Goal: Information Seeking & Learning: Learn about a topic

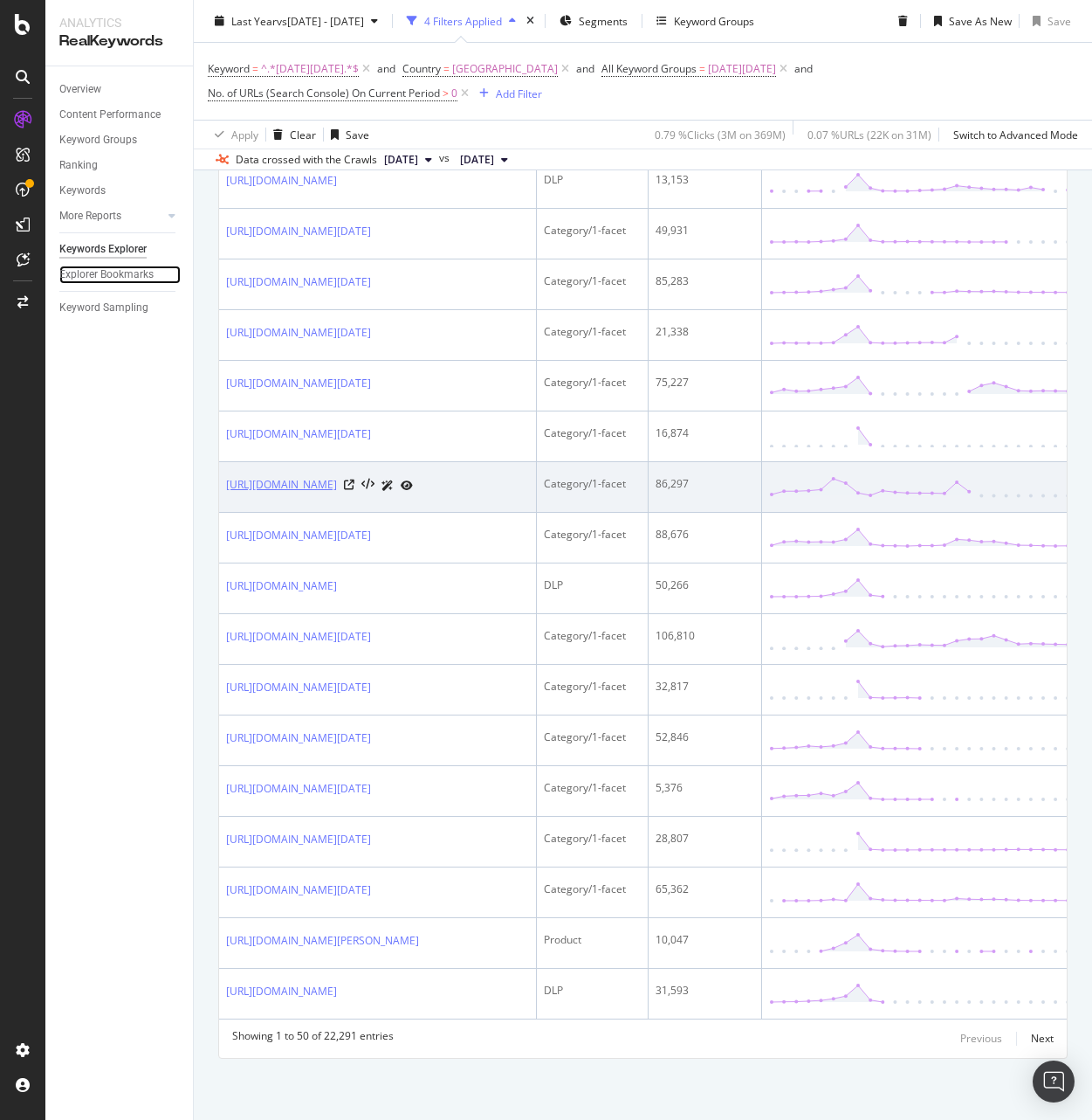
scroll to position [2745, 0]
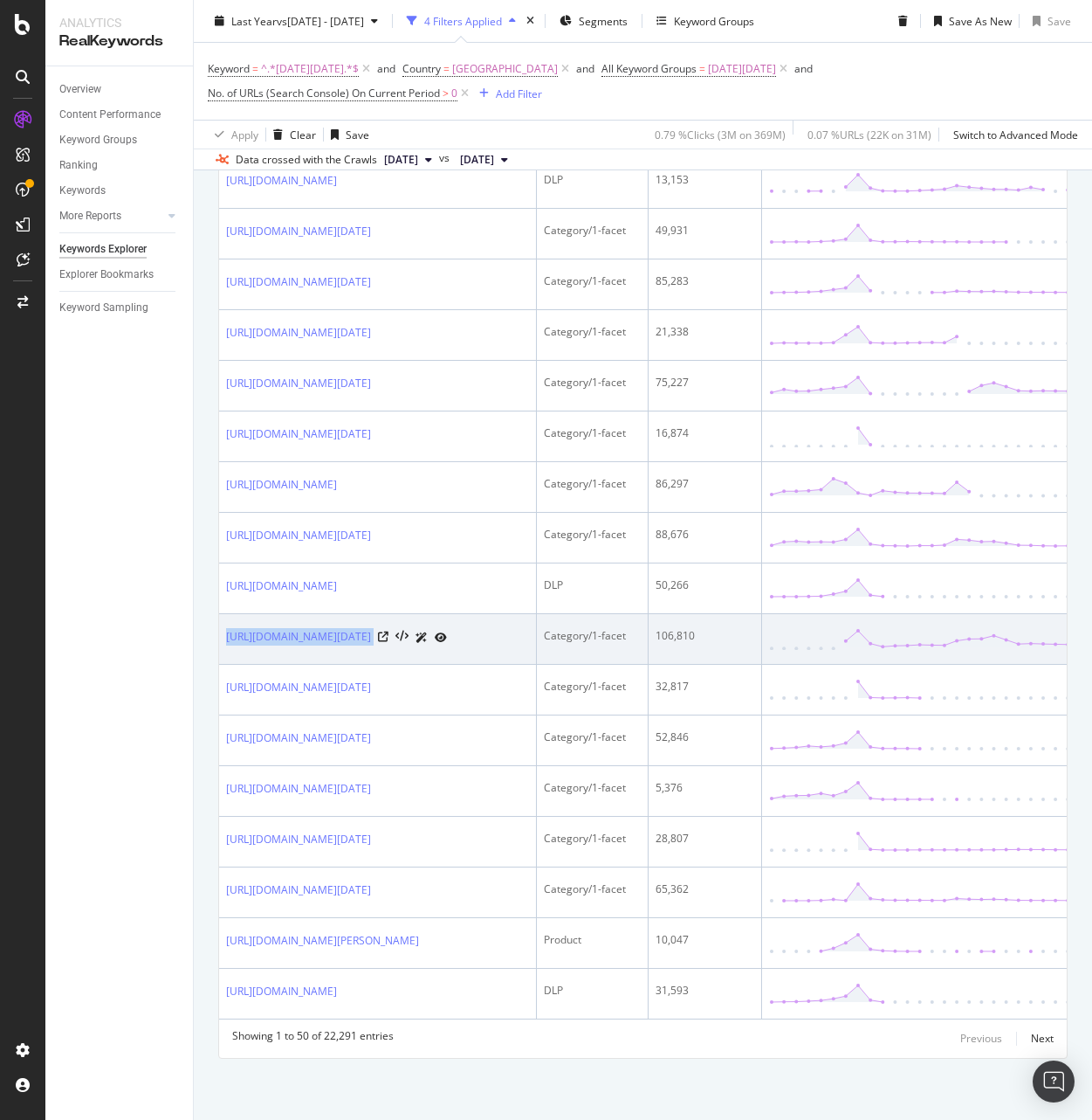
drag, startPoint x: 224, startPoint y: 582, endPoint x: 541, endPoint y: 584, distance: 317.0
click at [537, 614] on td "https://www.target.com/c/iphone/black-friday/-/N-4y71uZ25ncz" at bounding box center [378, 638] width 318 height 50
copy div "https://www.target.com/c/iphone/black-friday/-/N-4y71uZ25ncz"
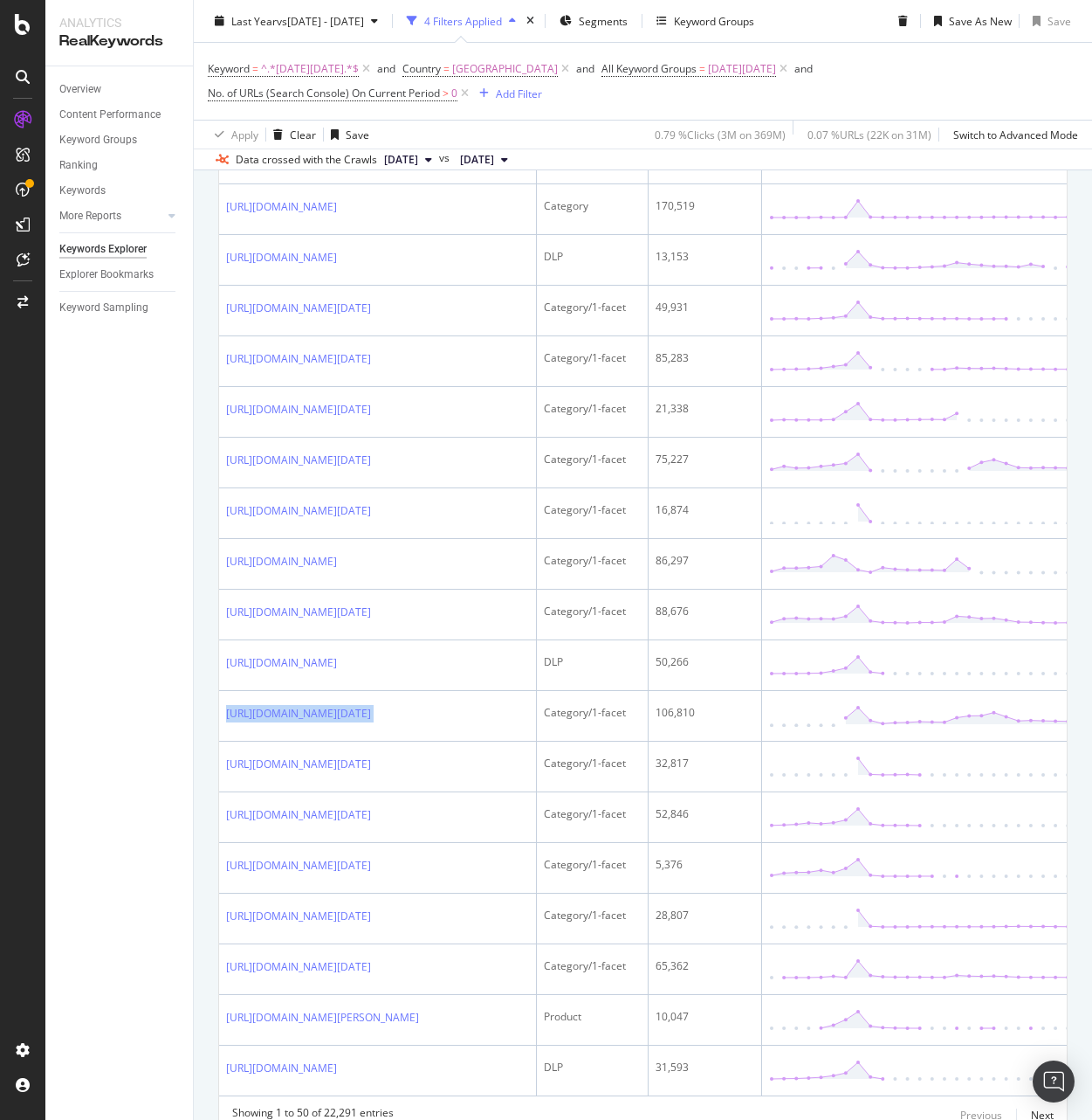
scroll to position [2286, 0]
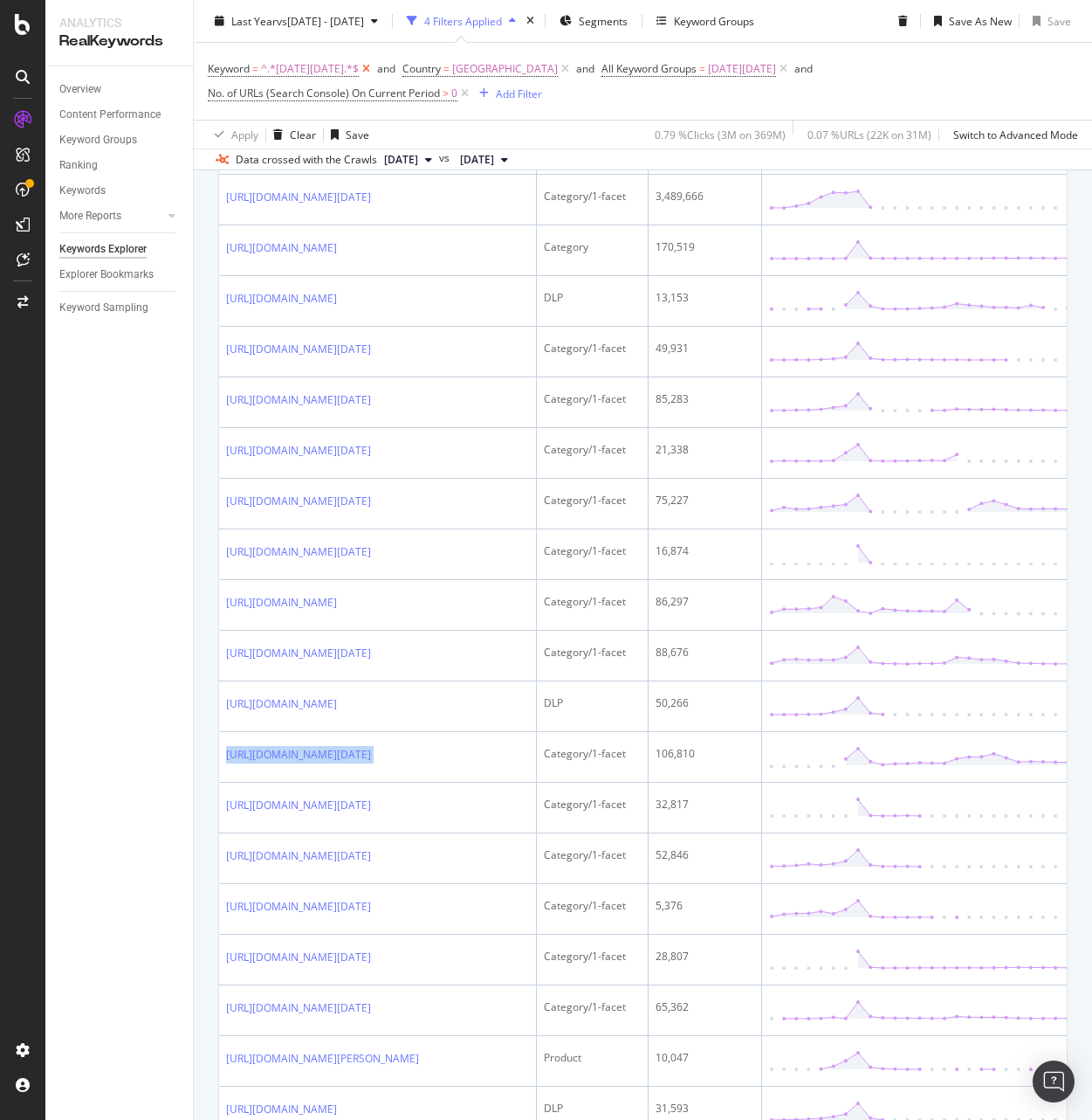
click at [358, 69] on icon at bounding box center [366, 69] width 15 height 17
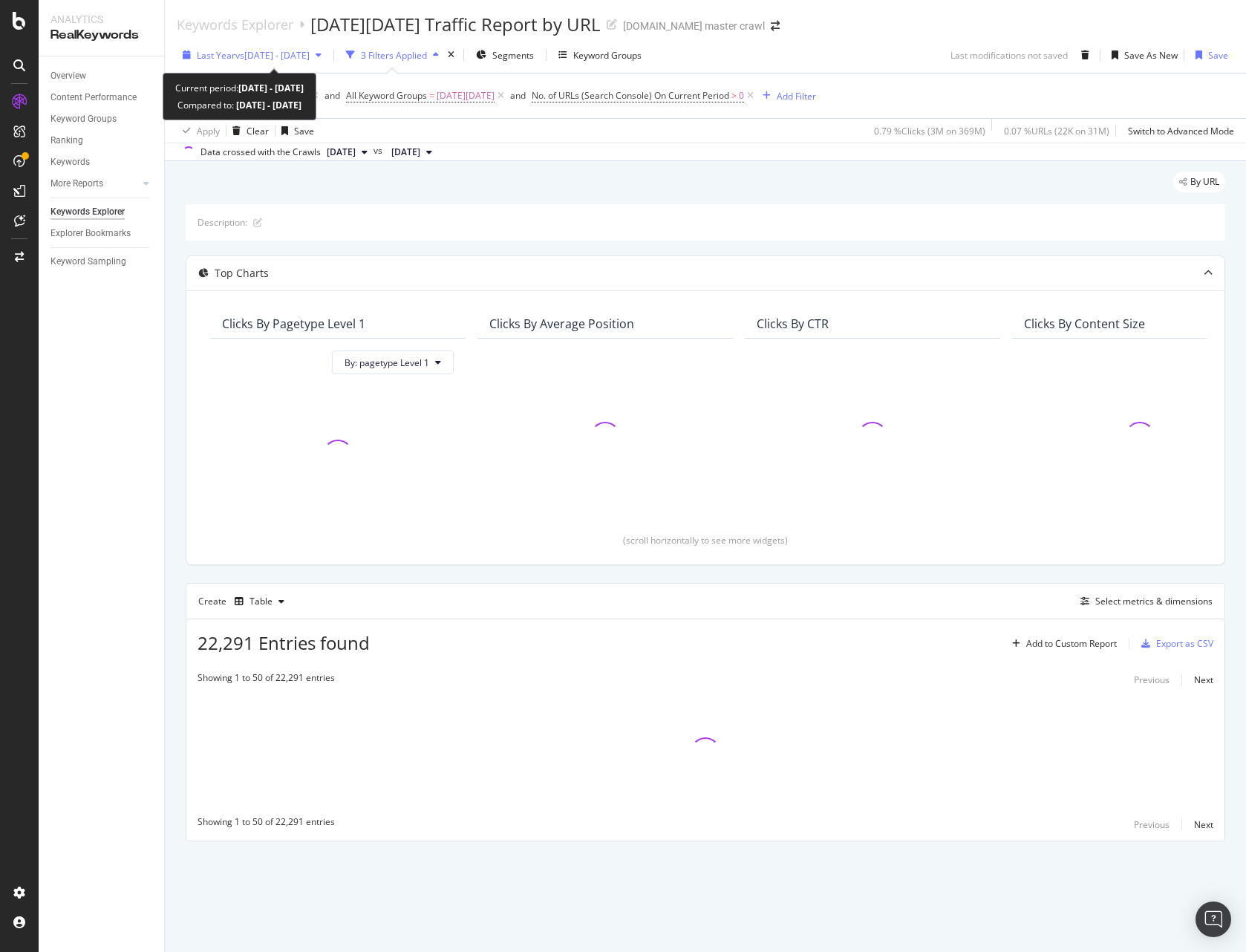
click at [257, 54] on span "vs 2024 Sep. 16th - Oct. 13th" at bounding box center [272, 55] width 74 height 12
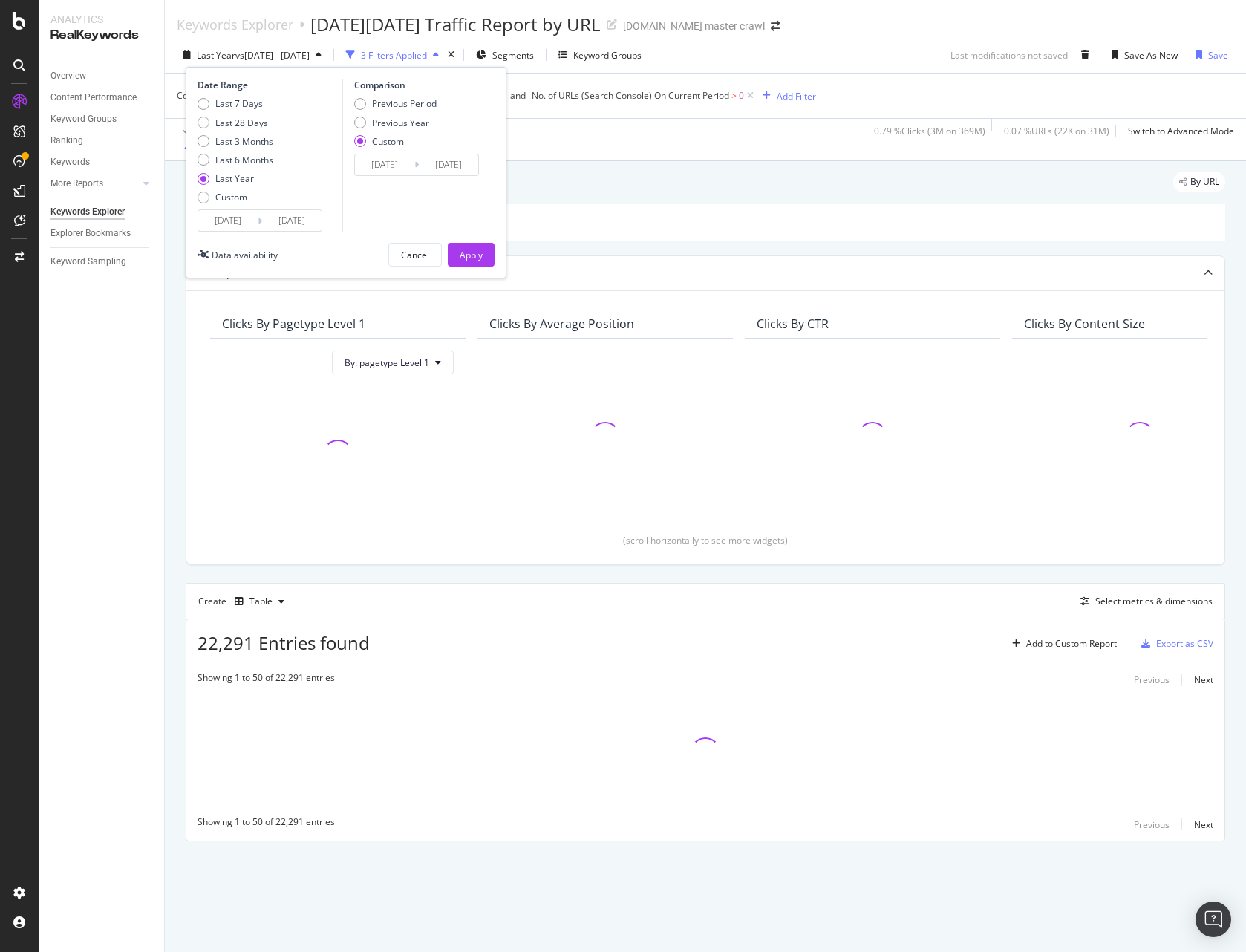
click at [213, 216] on input "2024/10/11" at bounding box center [228, 220] width 59 height 21
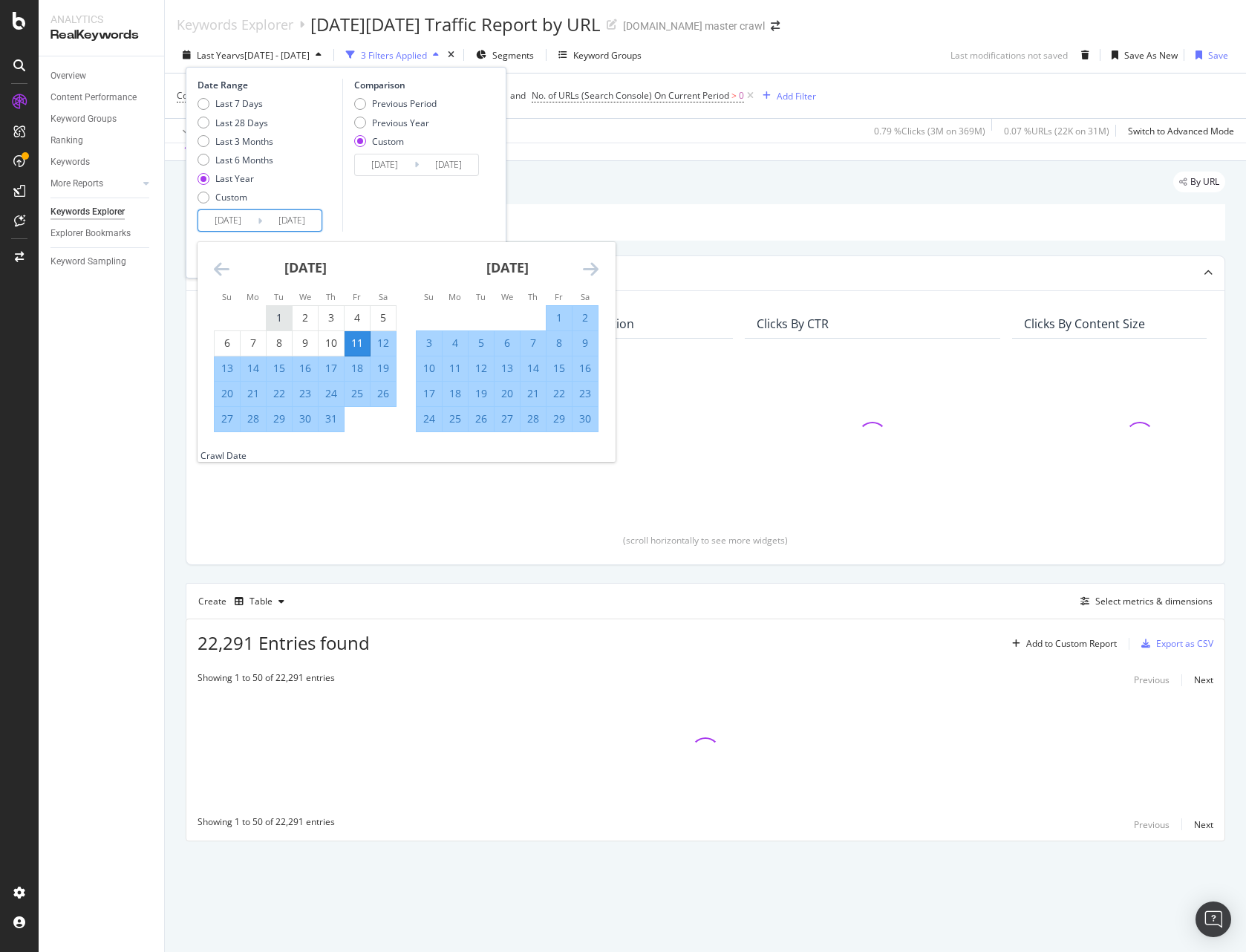
click at [275, 317] on div "1" at bounding box center [279, 317] width 25 height 15
type input "2024/10/01"
click at [599, 271] on div "November 2024 1 2 3 4 5 6 7 8 9 10 11 12 13 14 15 16 17 18 19 20 21 22 23 24 25…" at bounding box center [507, 337] width 202 height 190
click at [597, 271] on icon "Move forward to switch to the next month." at bounding box center [591, 268] width 16 height 18
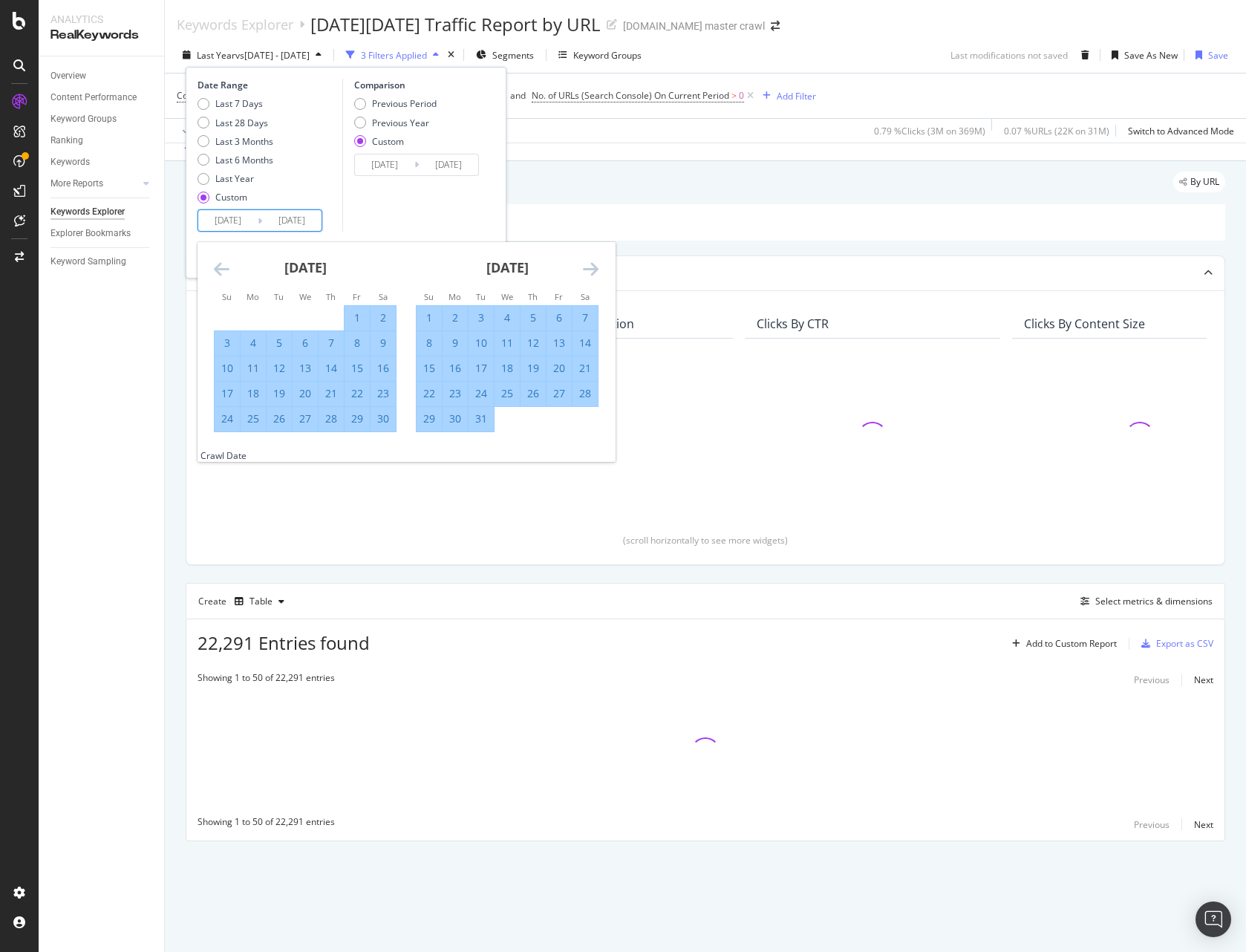
click at [596, 271] on icon "Move forward to switch to the next month." at bounding box center [591, 268] width 16 height 18
drag, startPoint x: 594, startPoint y: 271, endPoint x: 586, endPoint y: 270, distance: 8.1
click at [594, 271] on icon "Move forward to switch to the next month." at bounding box center [591, 268] width 16 height 18
click at [225, 272] on icon "Move backward to switch to the previous month." at bounding box center [221, 268] width 16 height 18
click at [565, 423] on div "31" at bounding box center [559, 419] width 25 height 15
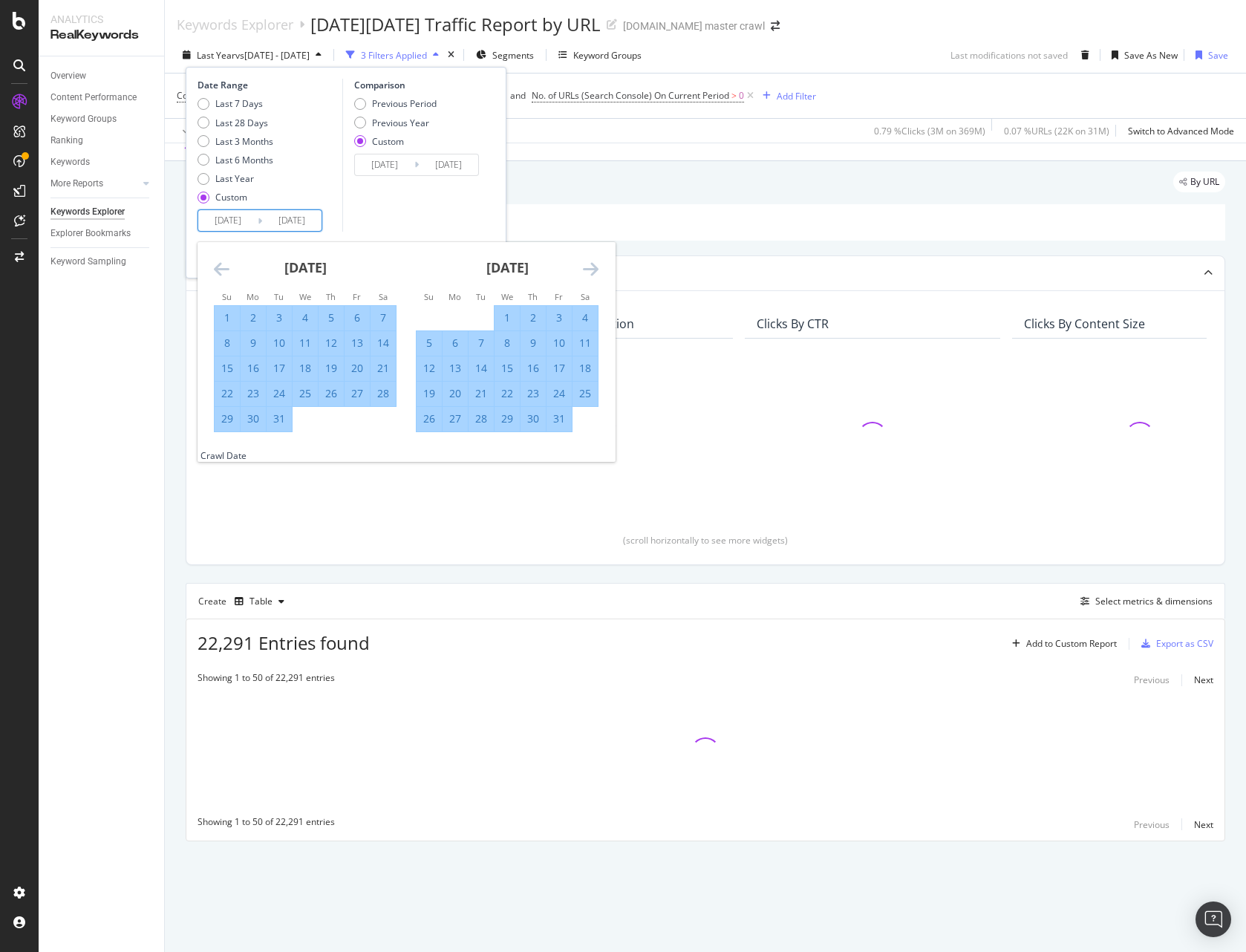
type input "2025/01/31"
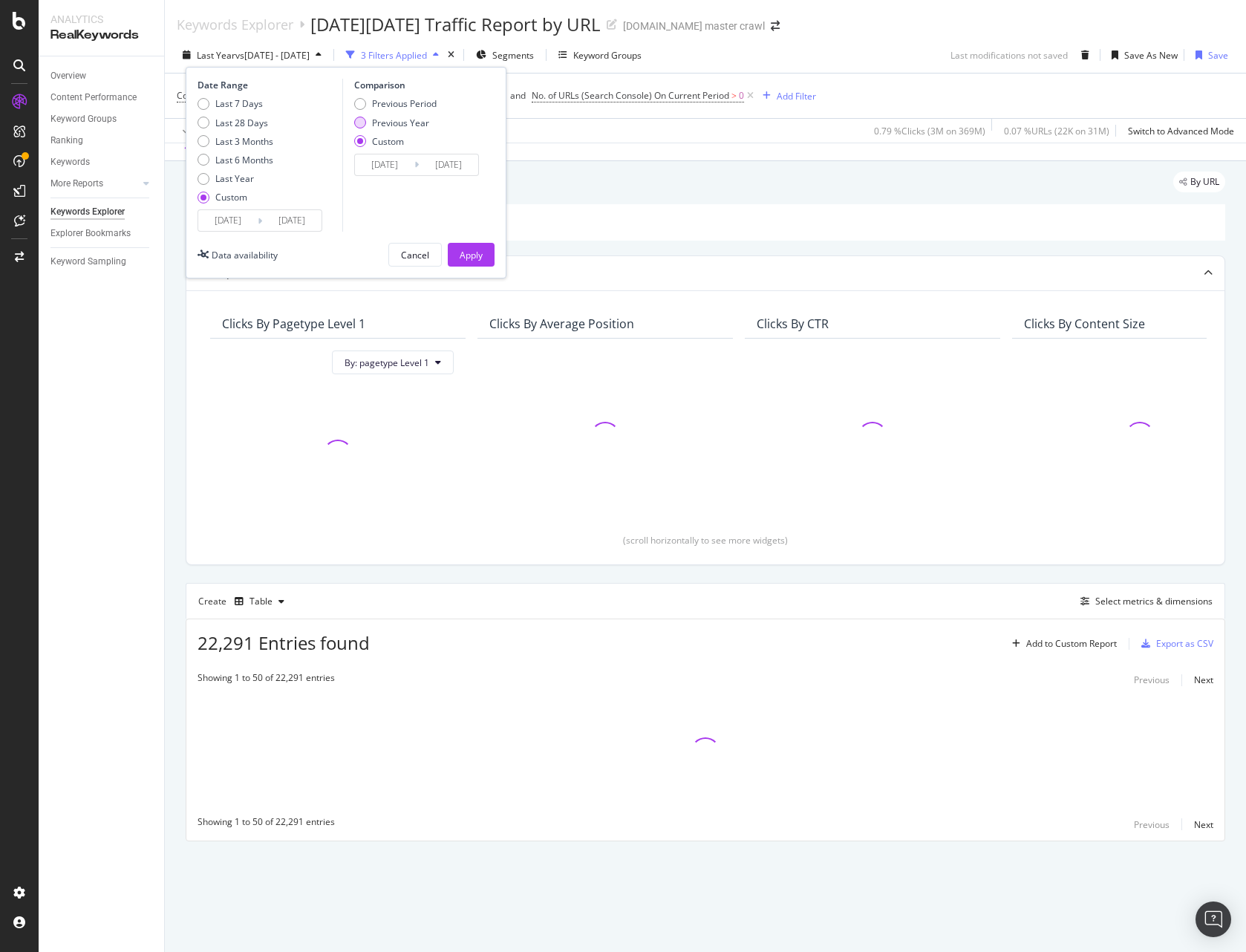
click at [379, 125] on div "Previous Year" at bounding box center [400, 123] width 57 height 12
type input "2023/10/03"
type input "2024/02/02"
click at [462, 253] on div "Apply" at bounding box center [471, 255] width 23 height 12
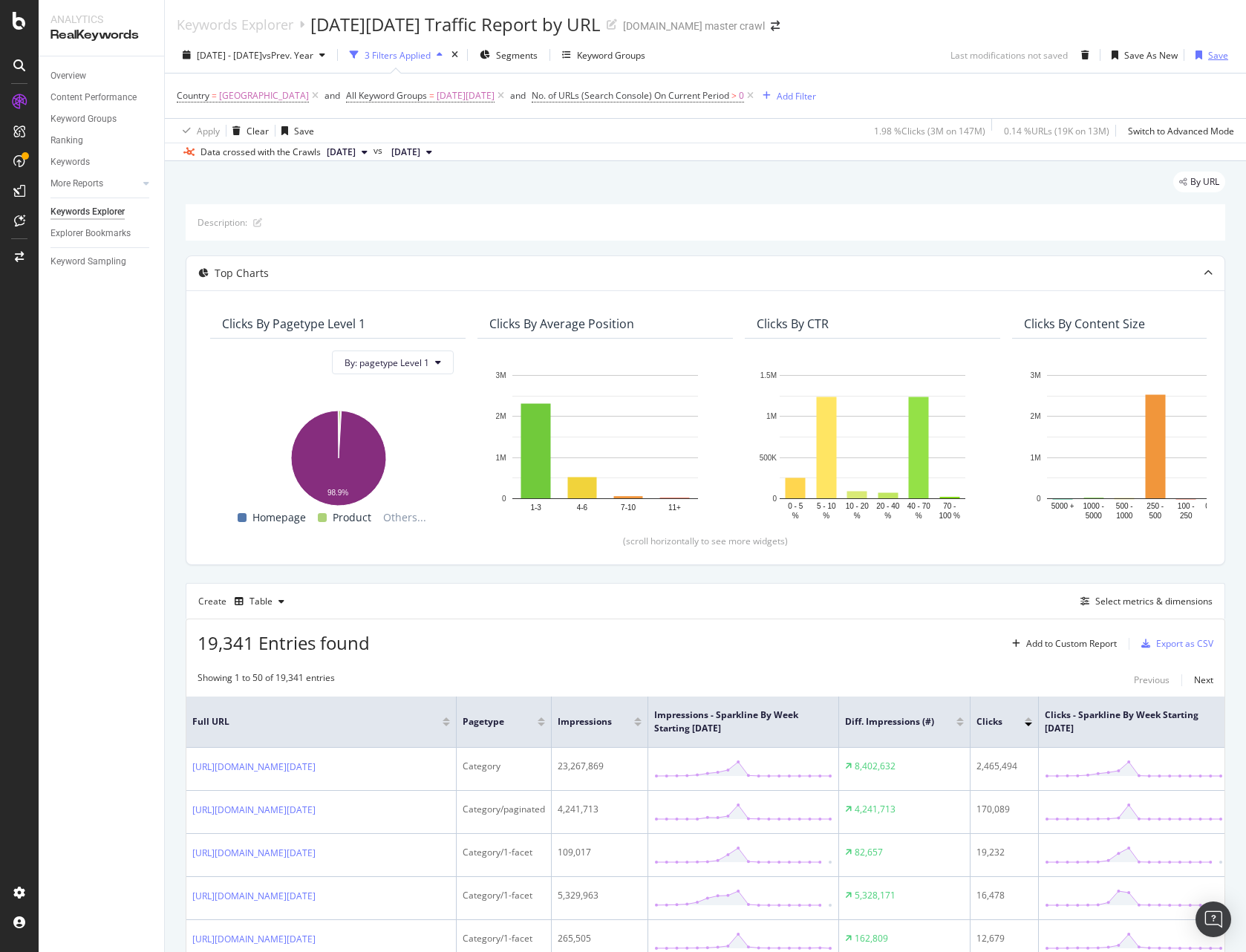
click at [928, 57] on icon "button" at bounding box center [1198, 55] width 7 height 9
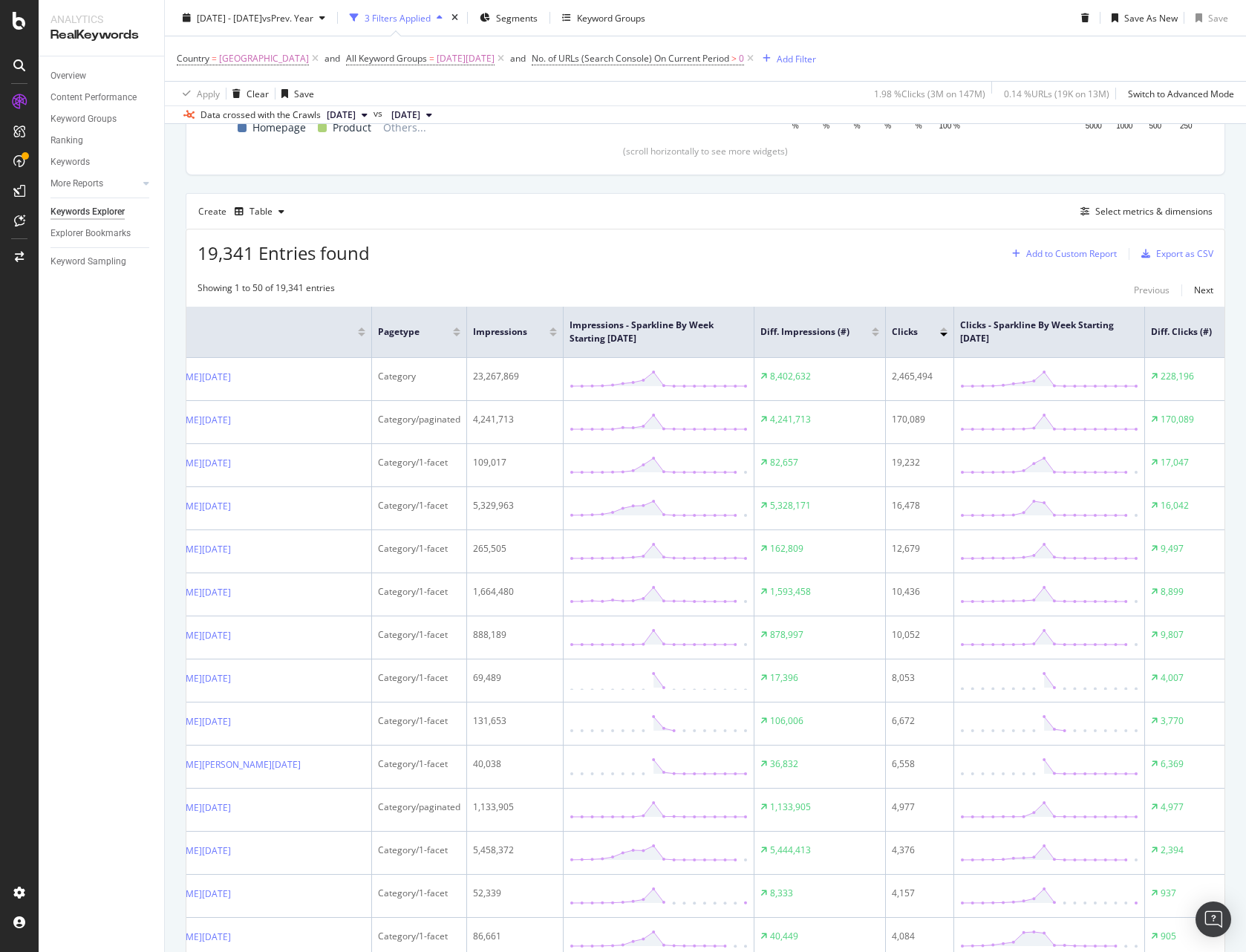
scroll to position [0, 86]
click at [928, 214] on div "Select metrics & dimensions" at bounding box center [1154, 211] width 117 height 12
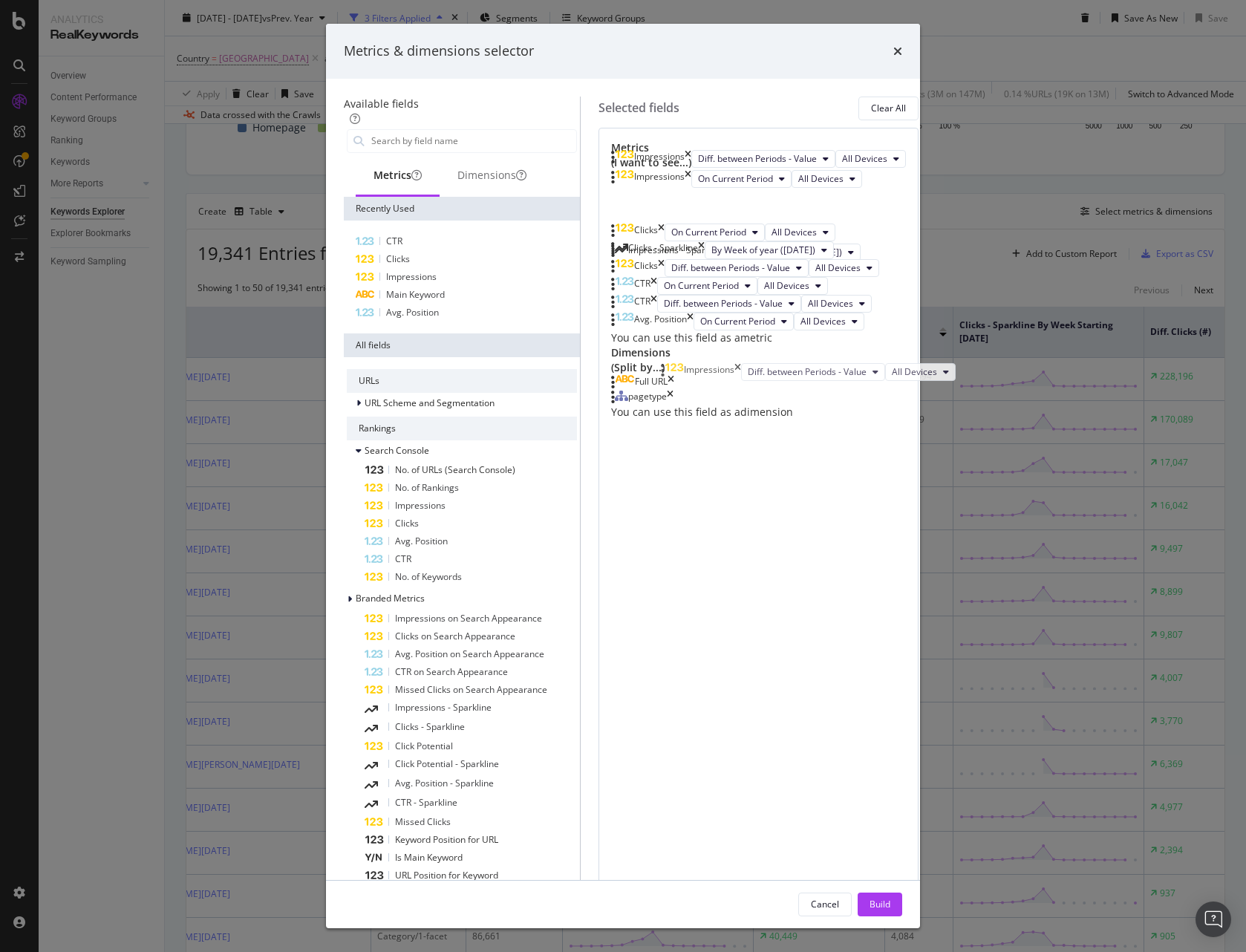
drag, startPoint x: 779, startPoint y: 447, endPoint x: 785, endPoint y: 382, distance: 65.3
click at [785, 382] on body "Analytics RealKeywords Overview Content Performance Keyword Groups Ranking Keyw…" at bounding box center [623, 476] width 1246 height 952
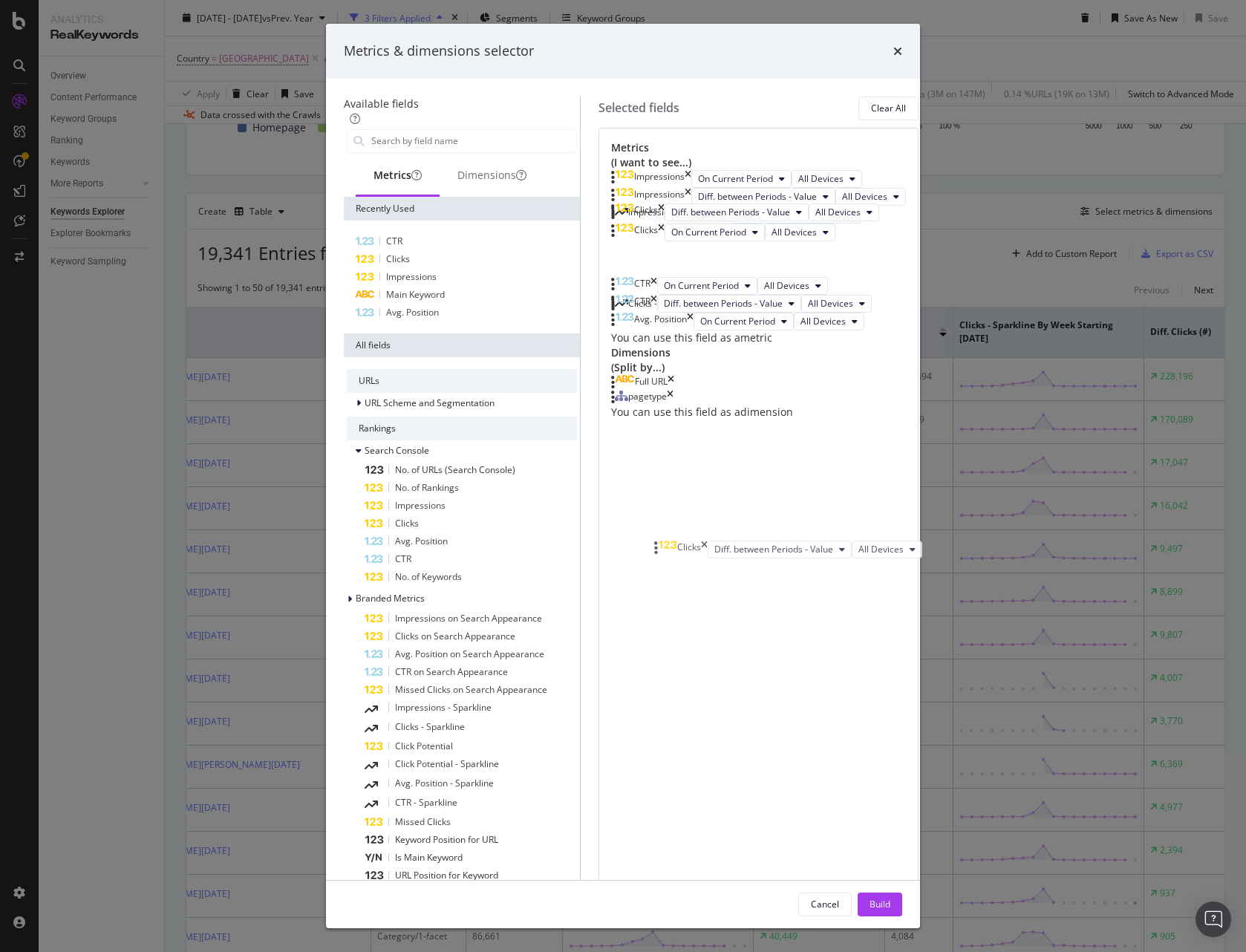
drag, startPoint x: 789, startPoint y: 597, endPoint x: 791, endPoint y: 540, distance: 57.0
click at [791, 540] on body "Analytics RealKeywords Overview Content Performance Keyword Groups Ranking Keyw…" at bounding box center [623, 476] width 1246 height 952
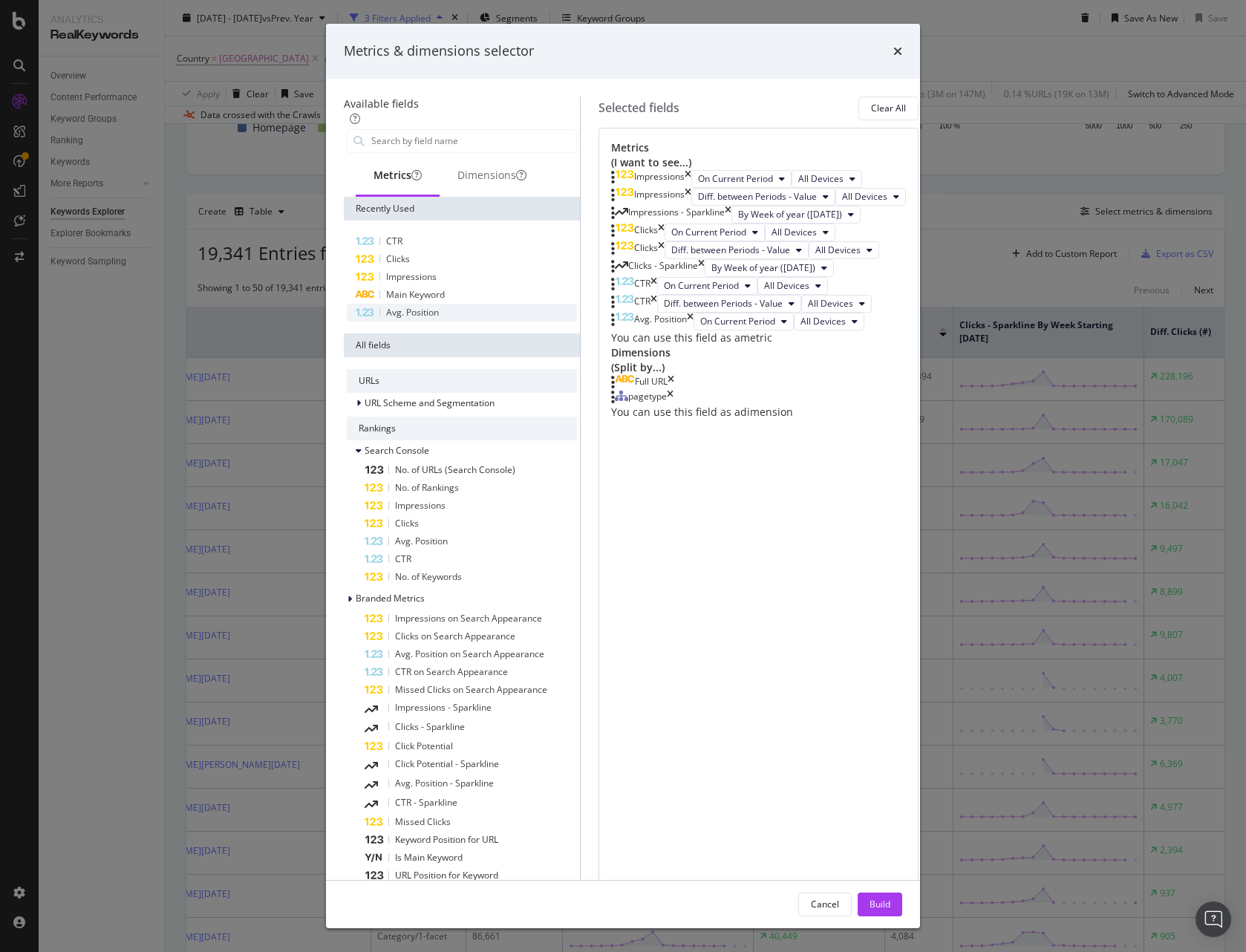
drag, startPoint x: 401, startPoint y: 458, endPoint x: 412, endPoint y: 464, distance: 12.5
click at [412, 321] on div "Avg. Position" at bounding box center [462, 312] width 230 height 18
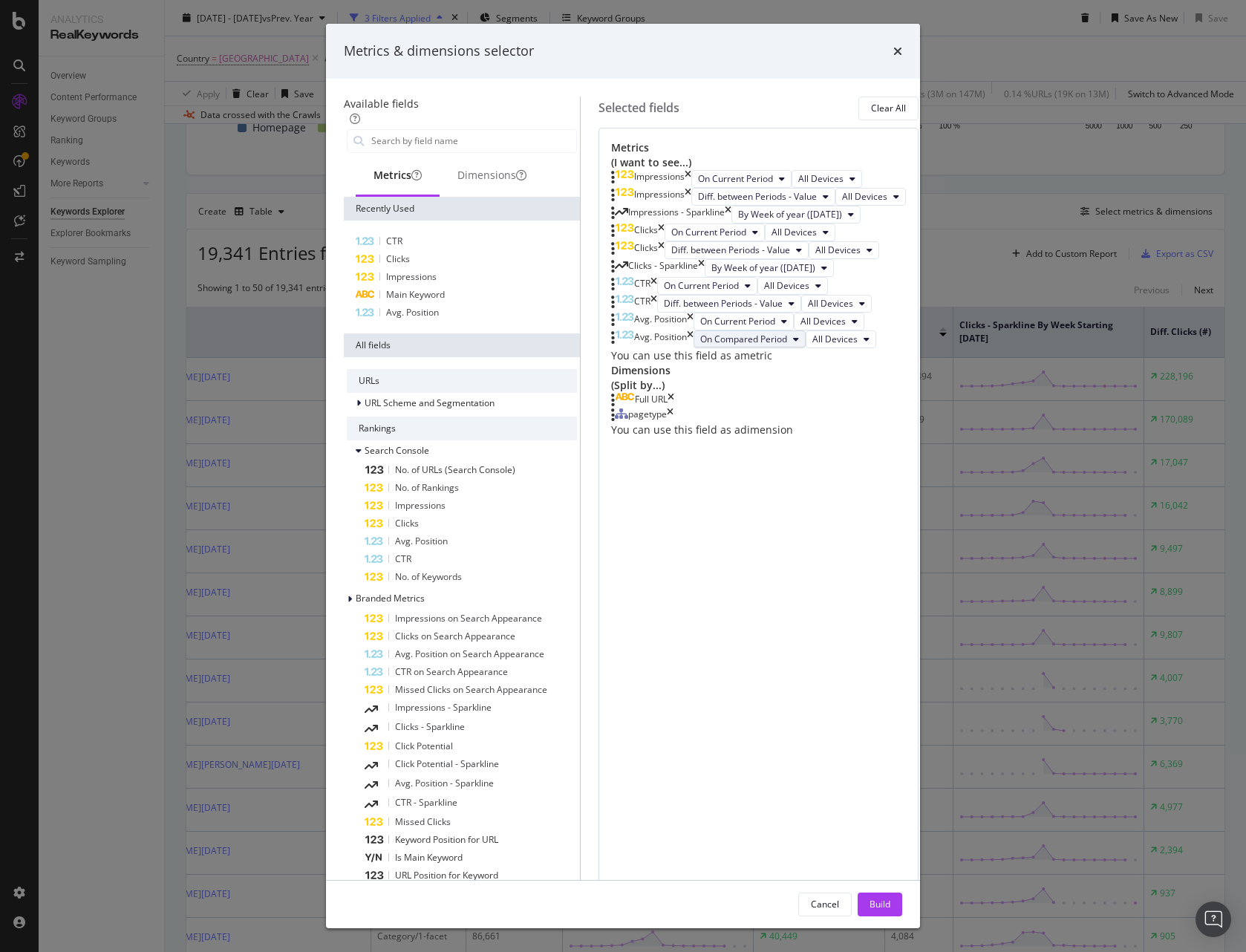
click at [700, 345] on span "On Compared Period" at bounding box center [743, 339] width 87 height 12
click at [711, 695] on div "Diff. between Periods - Percentage" at bounding box center [742, 688] width 167 height 22
click at [414, 303] on div "Main Keyword" at bounding box center [462, 295] width 230 height 18
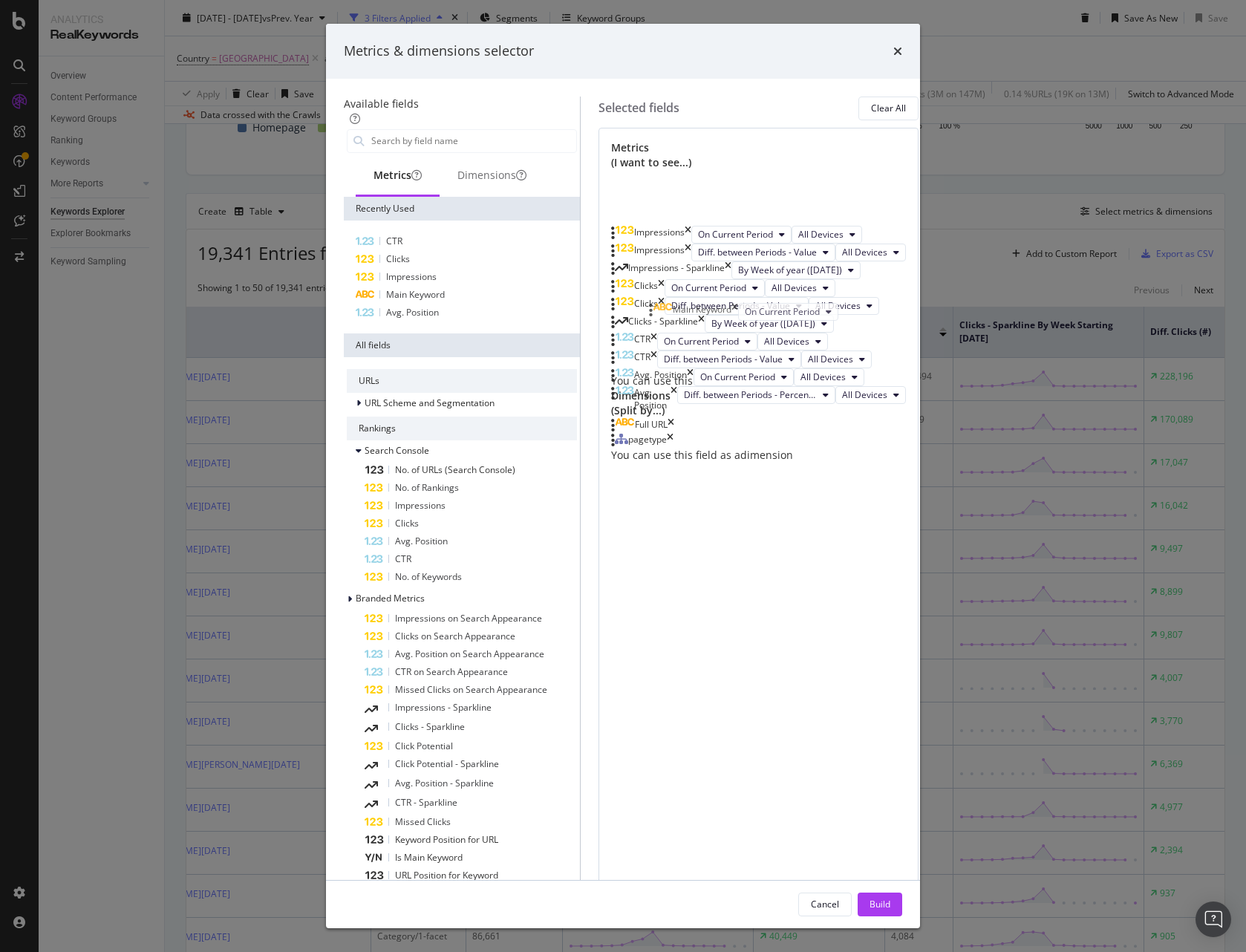
drag, startPoint x: 667, startPoint y: 563, endPoint x: 662, endPoint y: 314, distance: 249.1
click at [662, 314] on body "Analytics RealKeywords Overview Content Performance Keyword Groups Ranking Keyw…" at bounding box center [623, 476] width 1246 height 952
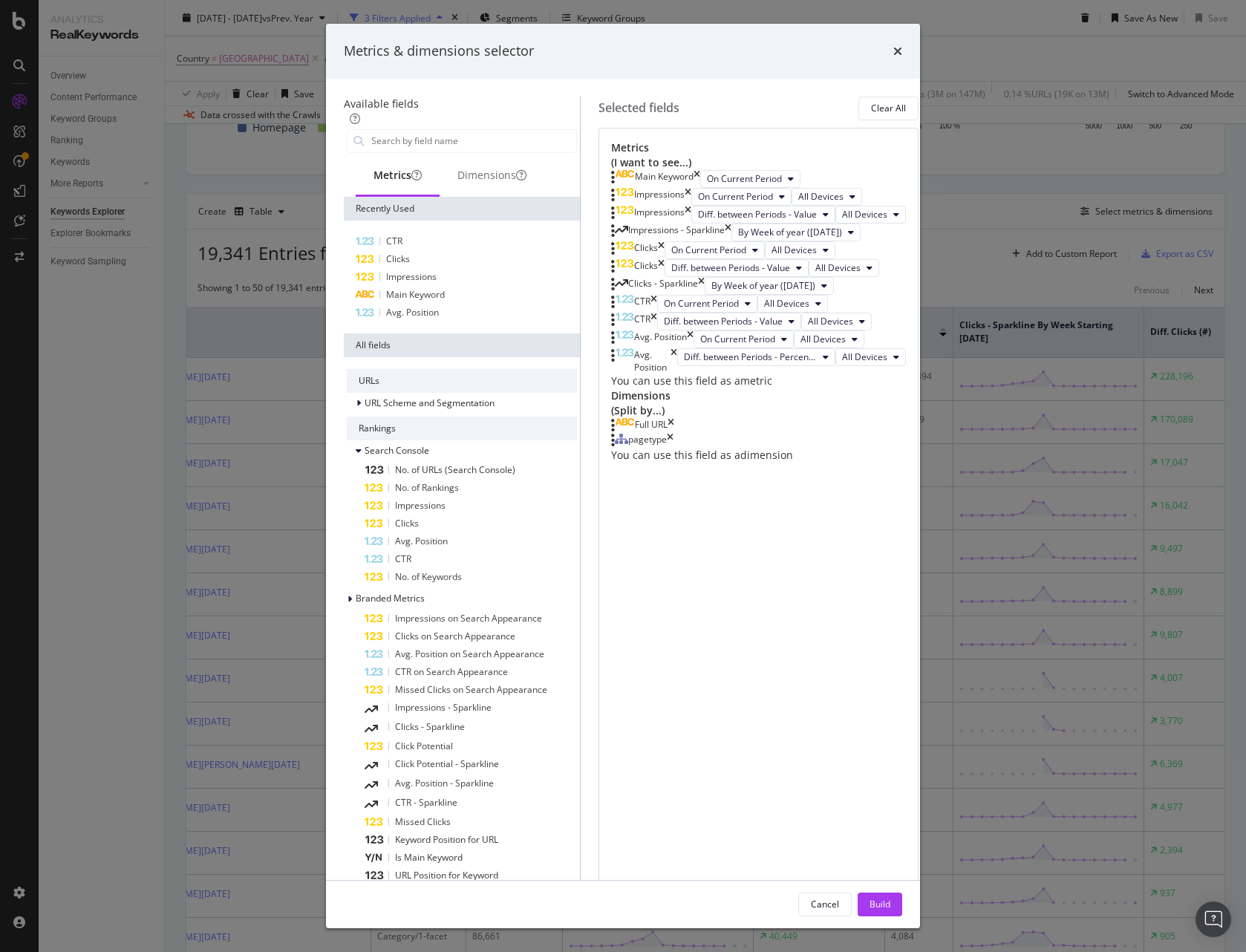
drag, startPoint x: 983, startPoint y: 727, endPoint x: 1006, endPoint y: 720, distance: 24.0
click at [928, 720] on div "Metrics & dimensions selector Available fields Metrics Dimensions Recently Used…" at bounding box center [623, 476] width 1246 height 952
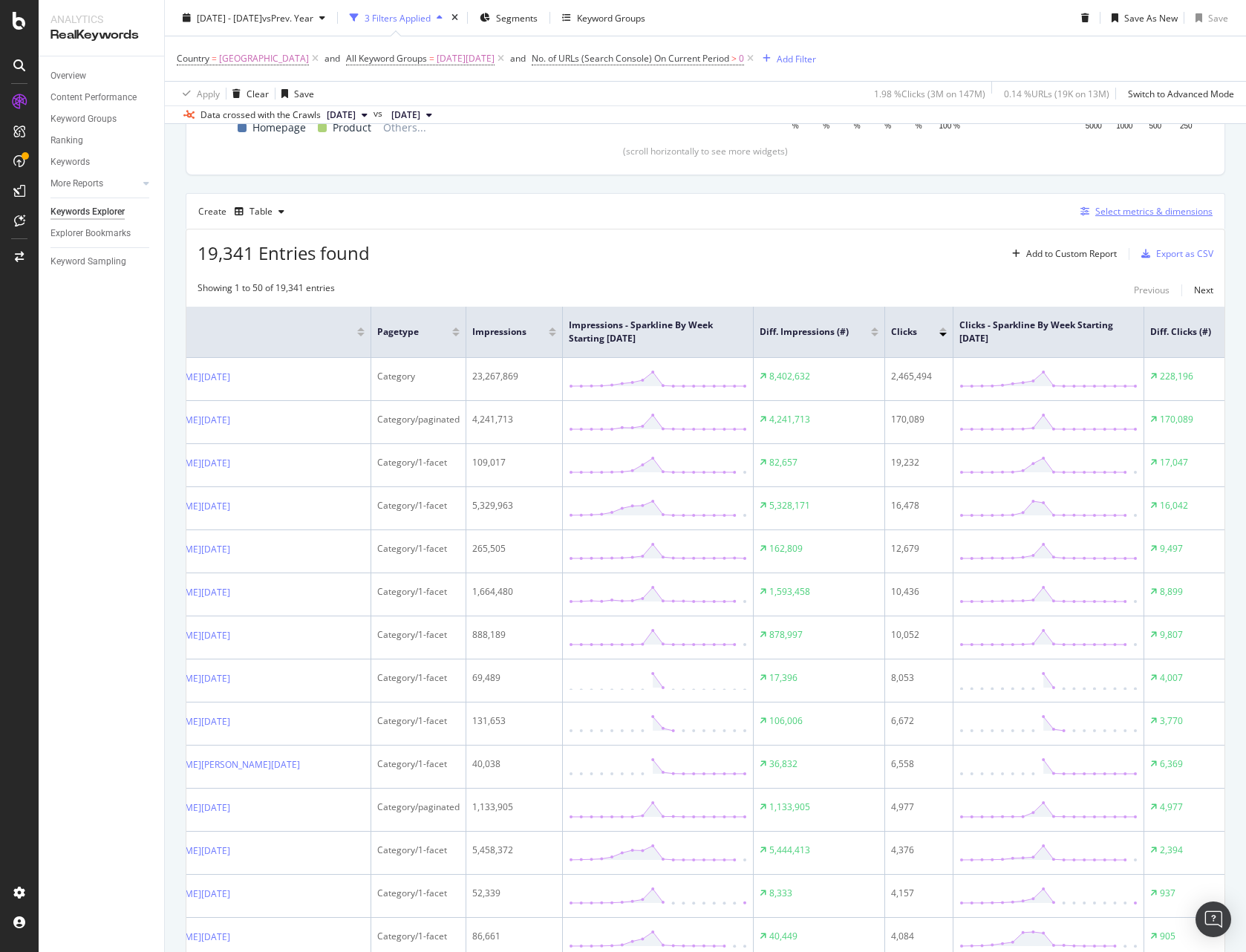
click at [928, 209] on div "Select metrics & dimensions" at bounding box center [1154, 211] width 117 height 12
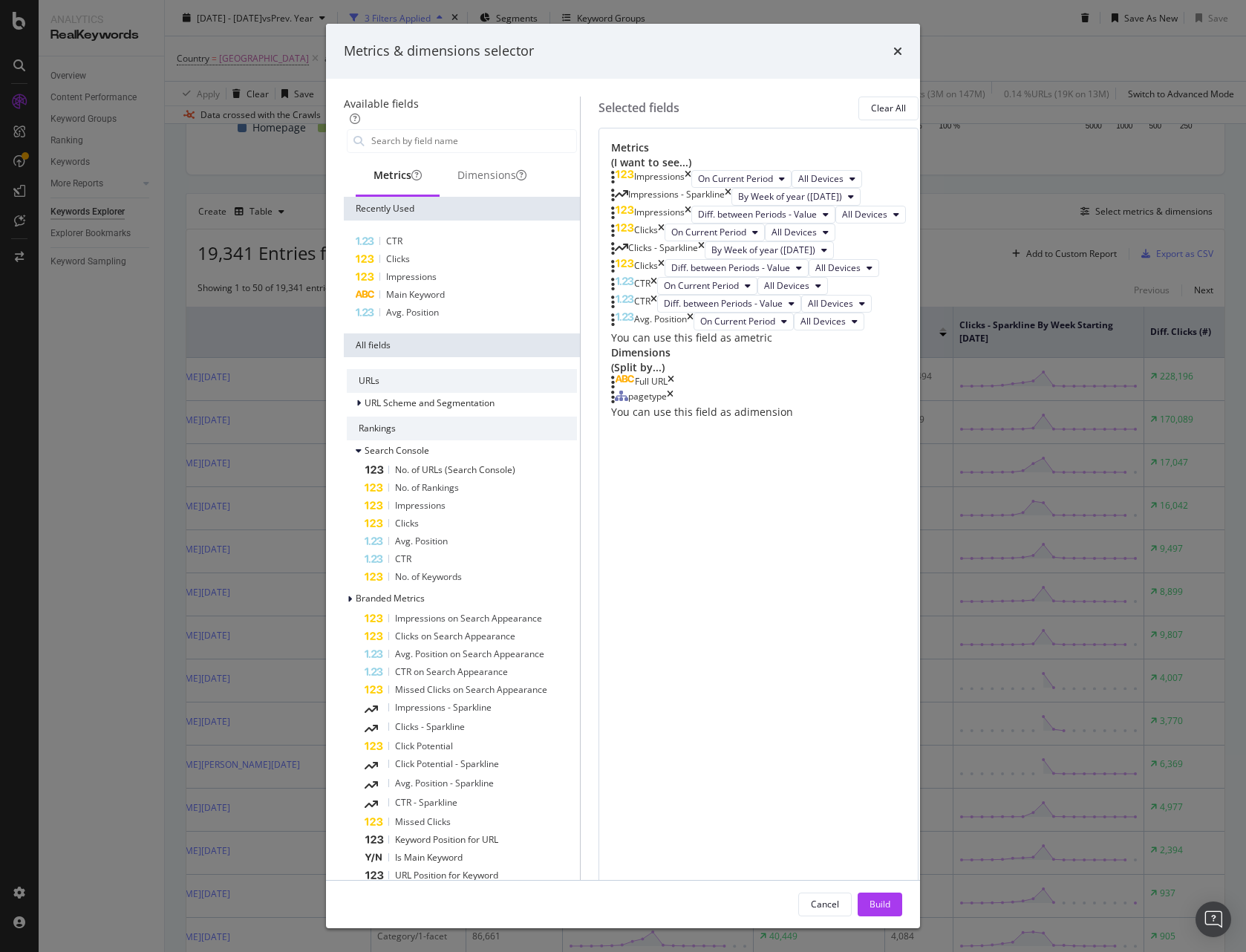
scroll to position [264, 0]
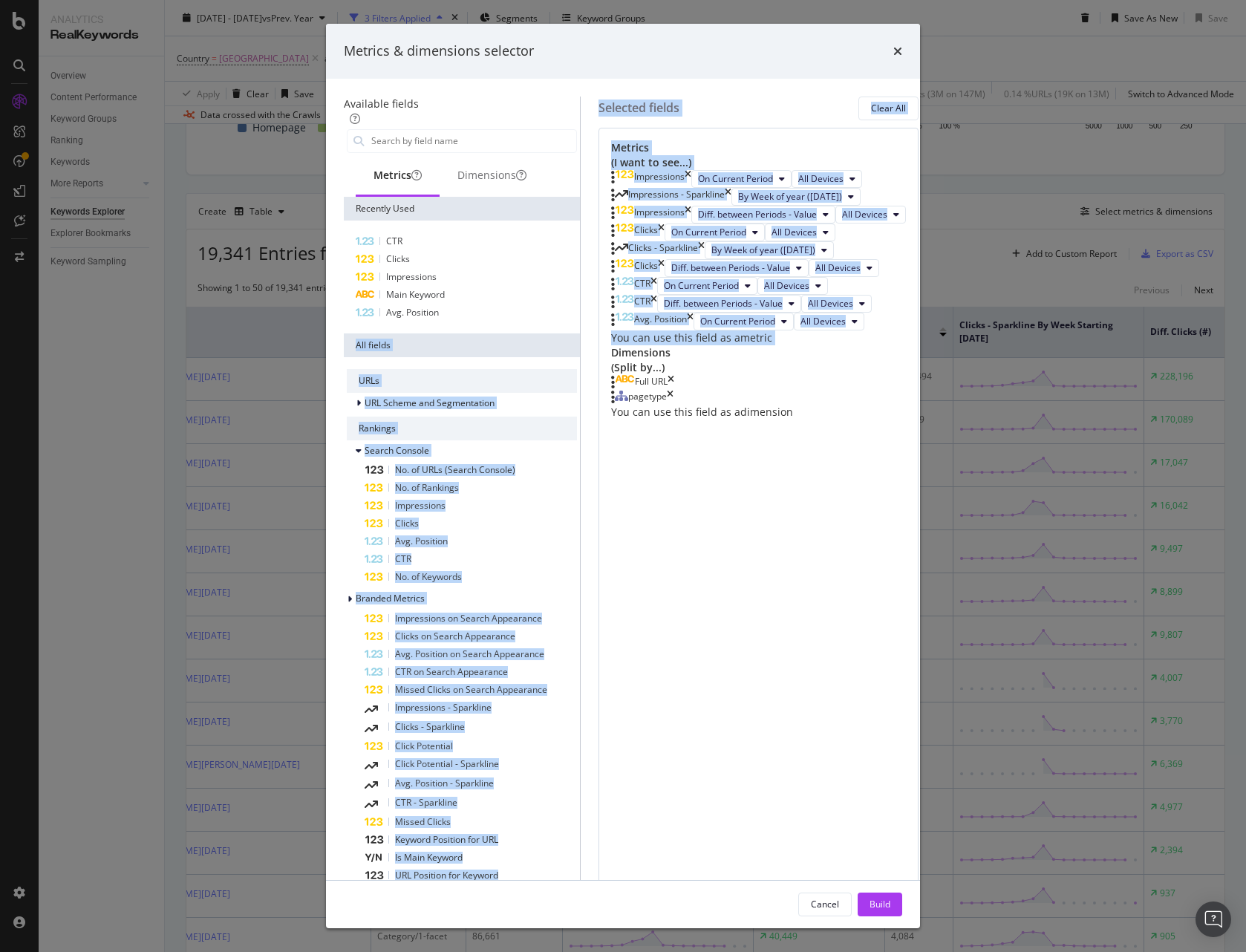
drag, startPoint x: 440, startPoint y: 458, endPoint x: 614, endPoint y: 506, distance: 180.5
click at [580, 506] on div "Available fields Metrics Dimensions Recently Used CTR Clicks Impressions Main K…" at bounding box center [462, 801] width 236 height 1408
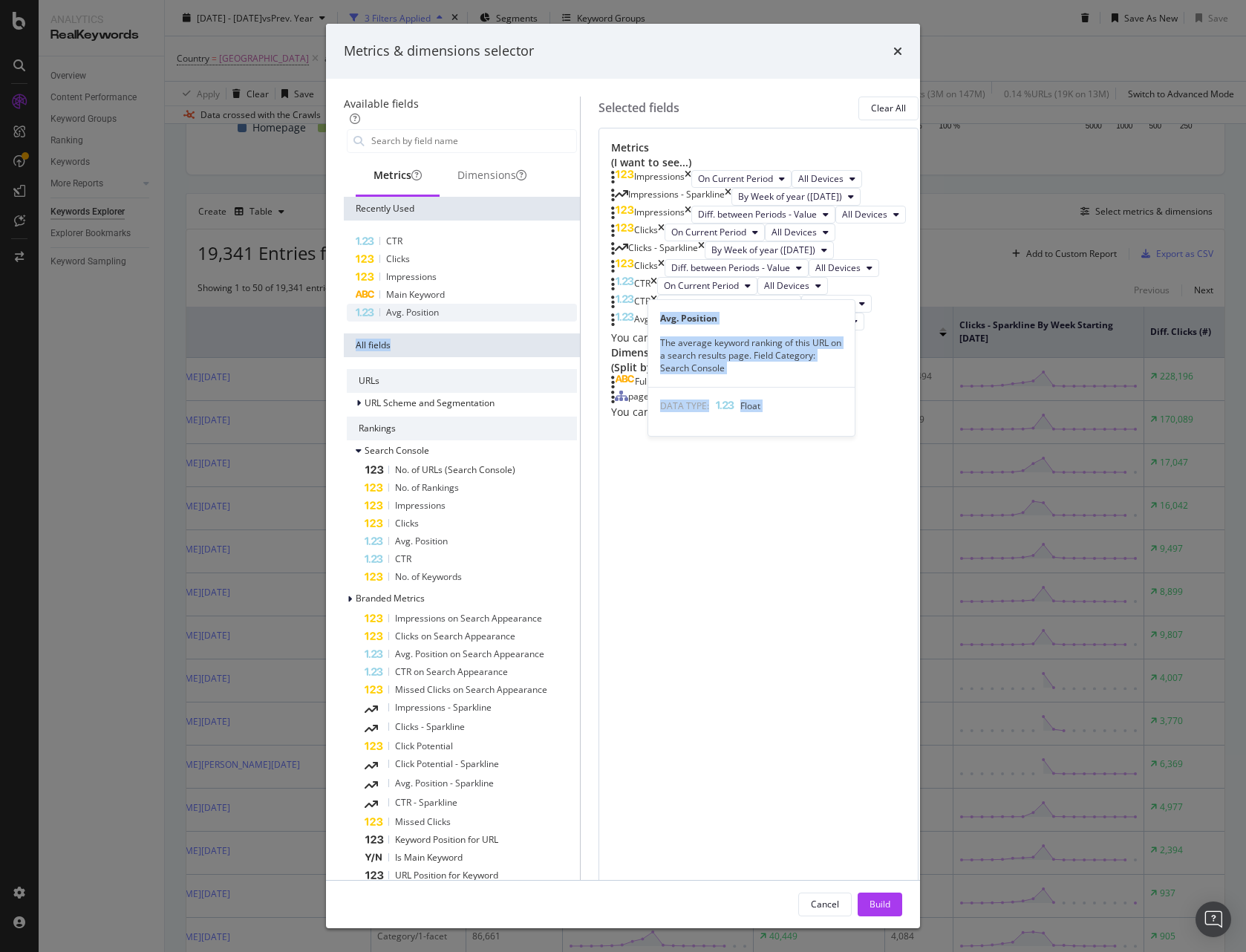
click at [452, 321] on div "Avg. Position" at bounding box center [462, 312] width 230 height 18
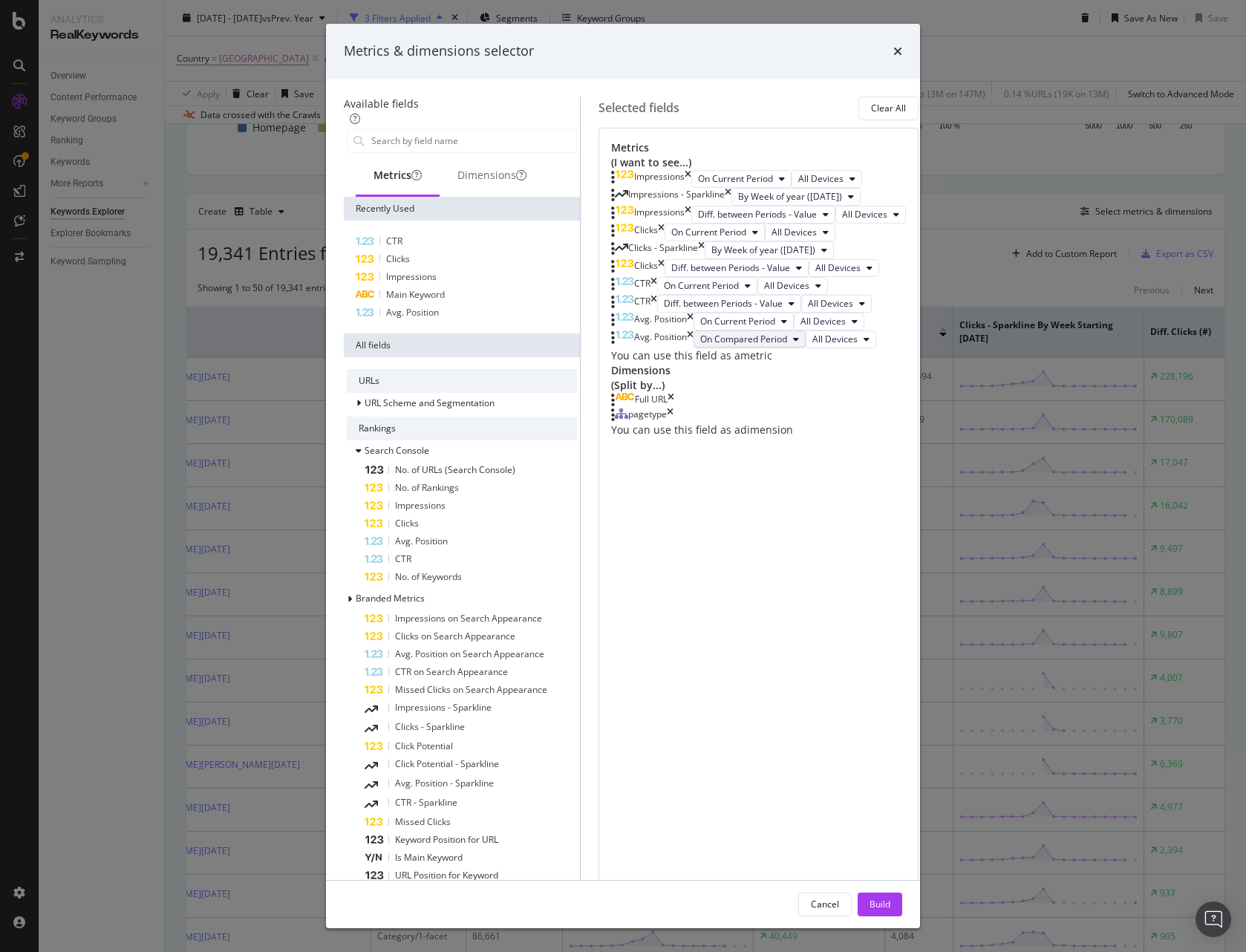
click at [735, 345] on span "On Compared Period" at bounding box center [743, 339] width 87 height 12
click at [748, 662] on span "Diff. between Periods - Percentage" at bounding box center [742, 668] width 143 height 13
click at [736, 257] on span "By Week of year (Sunday)" at bounding box center [763, 250] width 104 height 12
click at [808, 259] on div "Clicks - Sparkline By Week of year (Sunday)" at bounding box center [759, 250] width 295 height 18
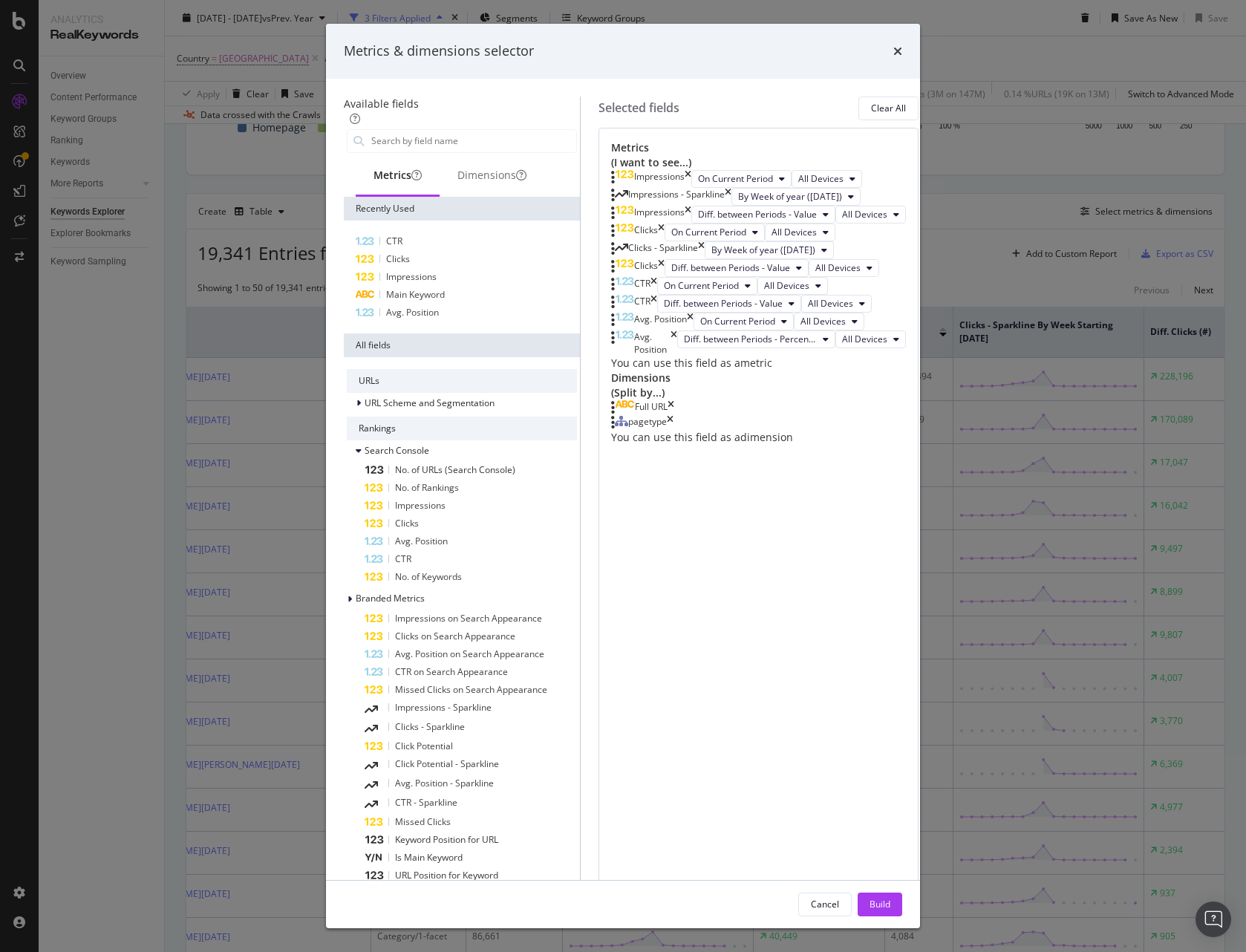
scroll to position [320, 0]
click at [409, 303] on div "Main Keyword" at bounding box center [462, 295] width 230 height 18
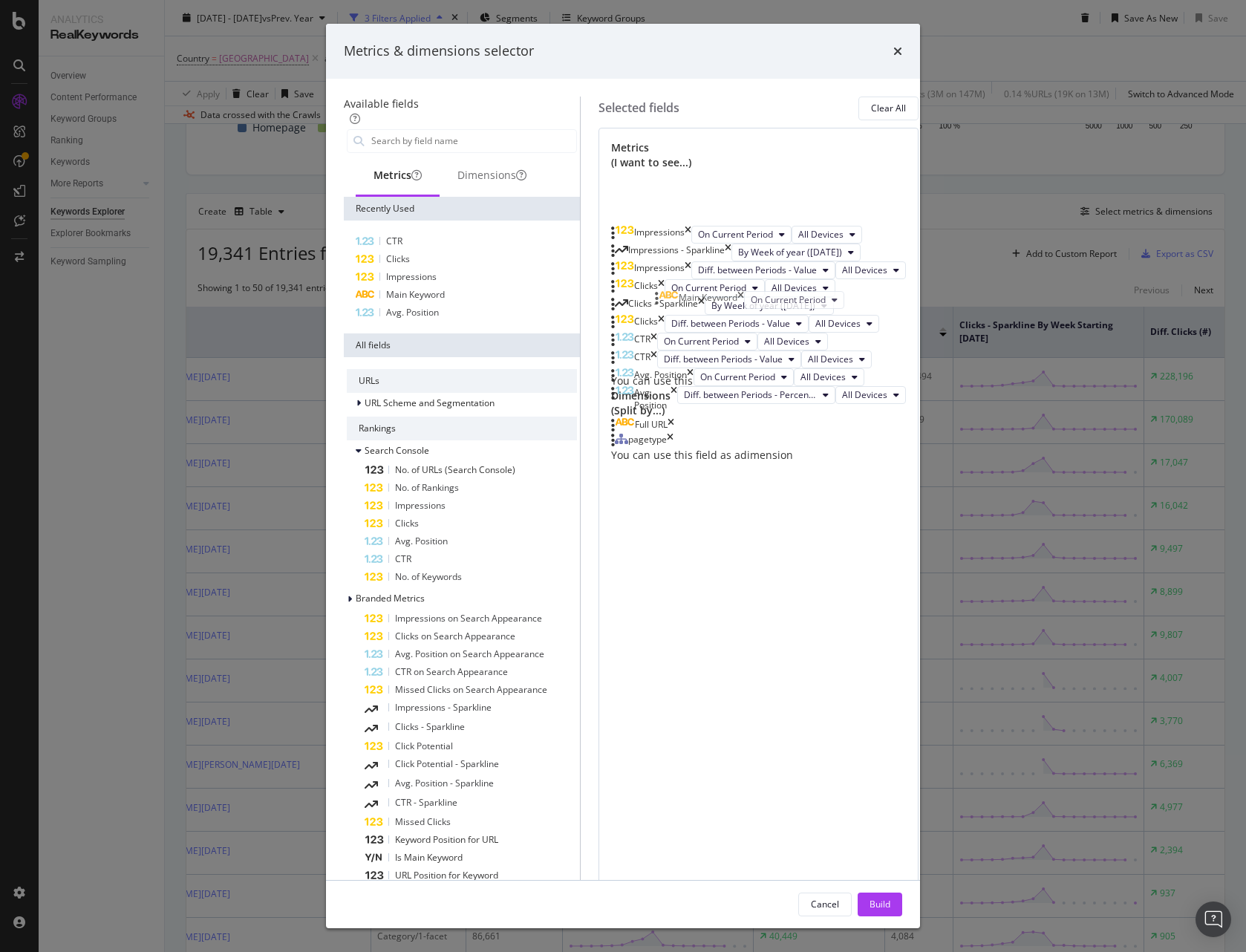
scroll to position [0, 0]
drag, startPoint x: 667, startPoint y: 562, endPoint x: 676, endPoint y: 334, distance: 228.2
click at [676, 334] on body "Analytics RealKeywords Overview Content Performance Keyword Groups Ranking Keyw…" at bounding box center [623, 476] width 1246 height 952
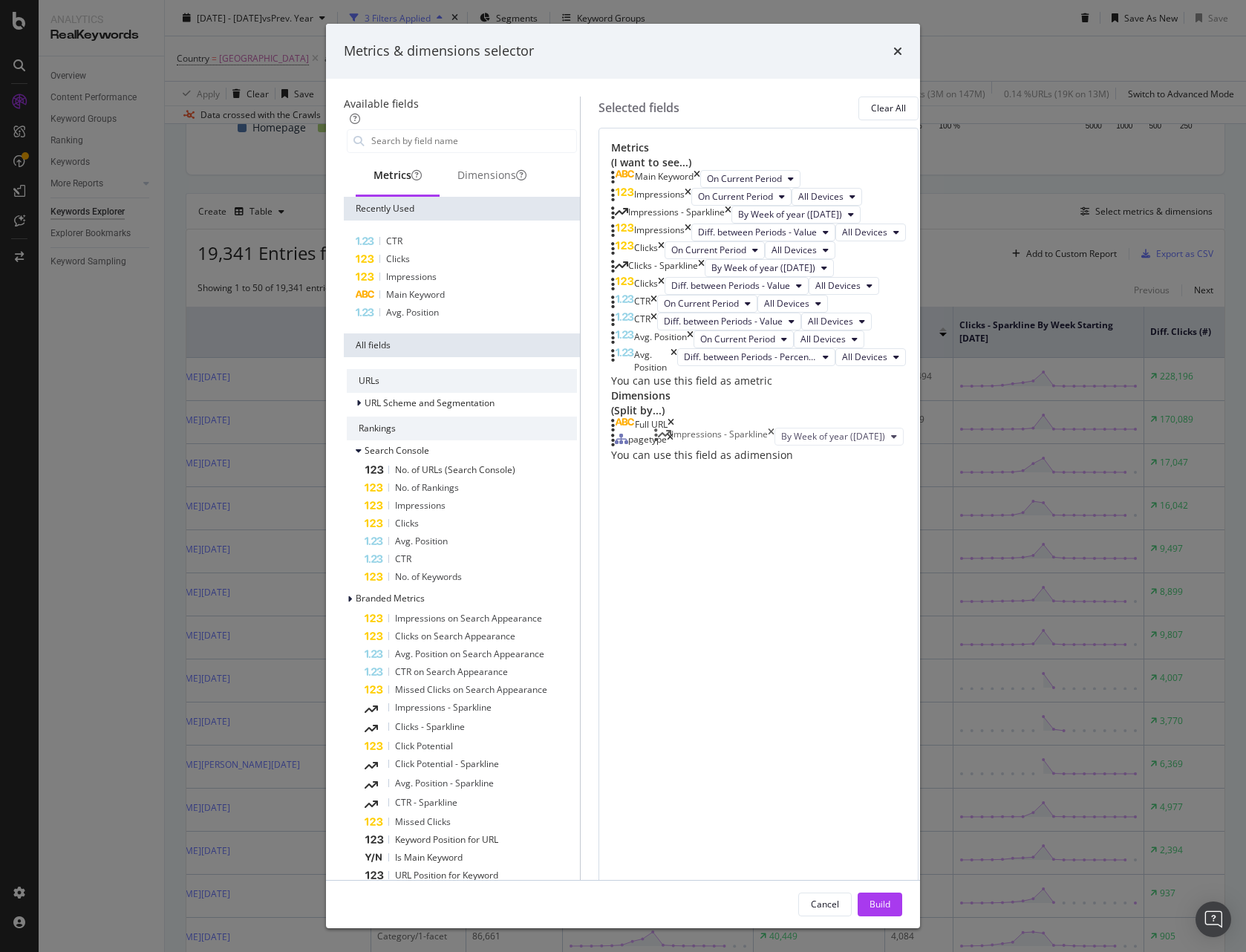
click at [668, 436] on body "Analytics RealKeywords Overview Content Performance Keyword Groups Ranking Keyw…" at bounding box center [623, 476] width 1246 height 952
click at [614, 292] on div "modal" at bounding box center [613, 284] width 4 height 15
click at [890, 897] on div "Build" at bounding box center [880, 904] width 21 height 12
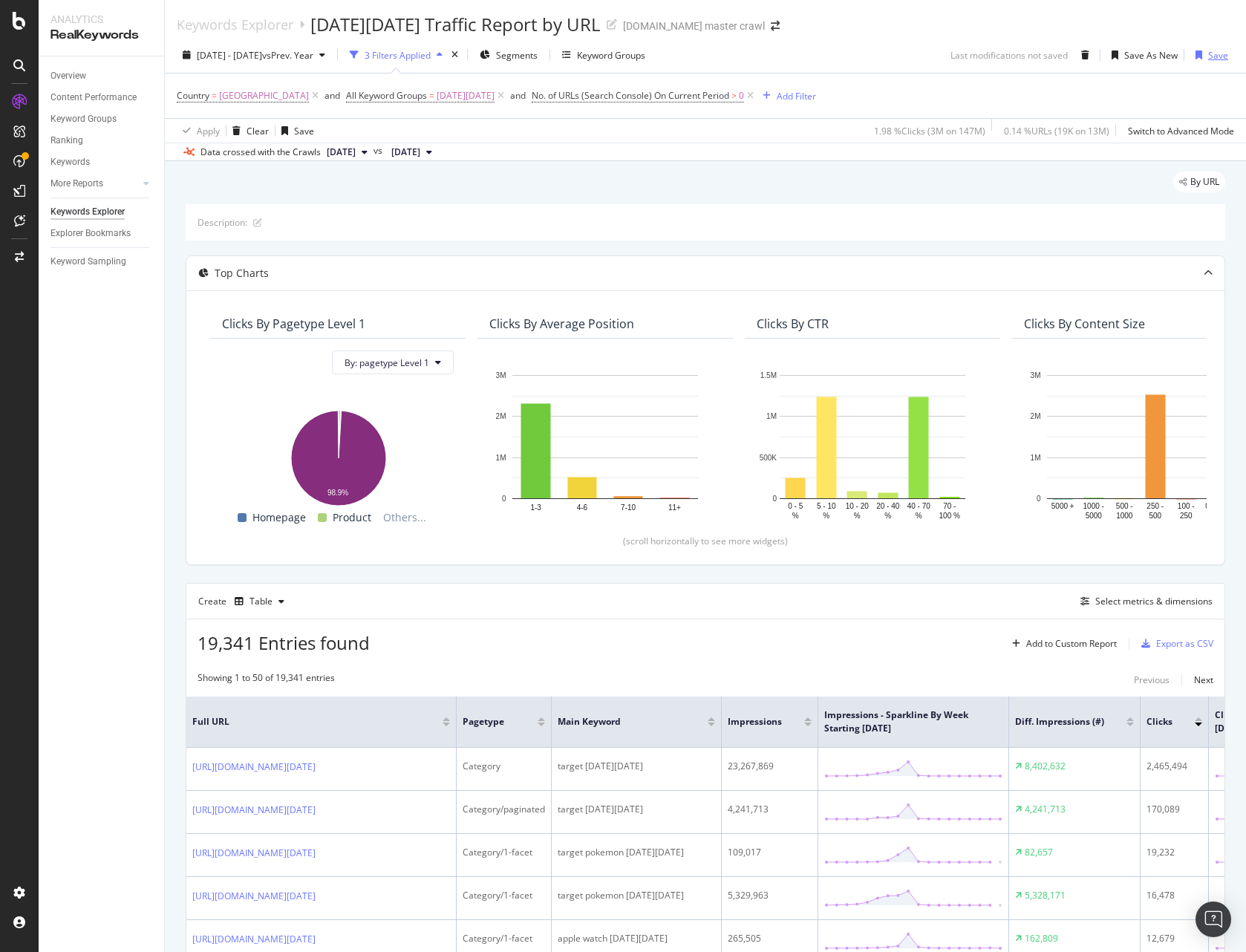
click at [928, 55] on div "Save" at bounding box center [1218, 55] width 20 height 12
drag, startPoint x: 21, startPoint y: 187, endPoint x: 202, endPoint y: 8, distance: 254.6
click at [0, 0] on div at bounding box center [19, 476] width 39 height 952
click at [928, 646] on div "Export as CSV" at bounding box center [1184, 643] width 57 height 12
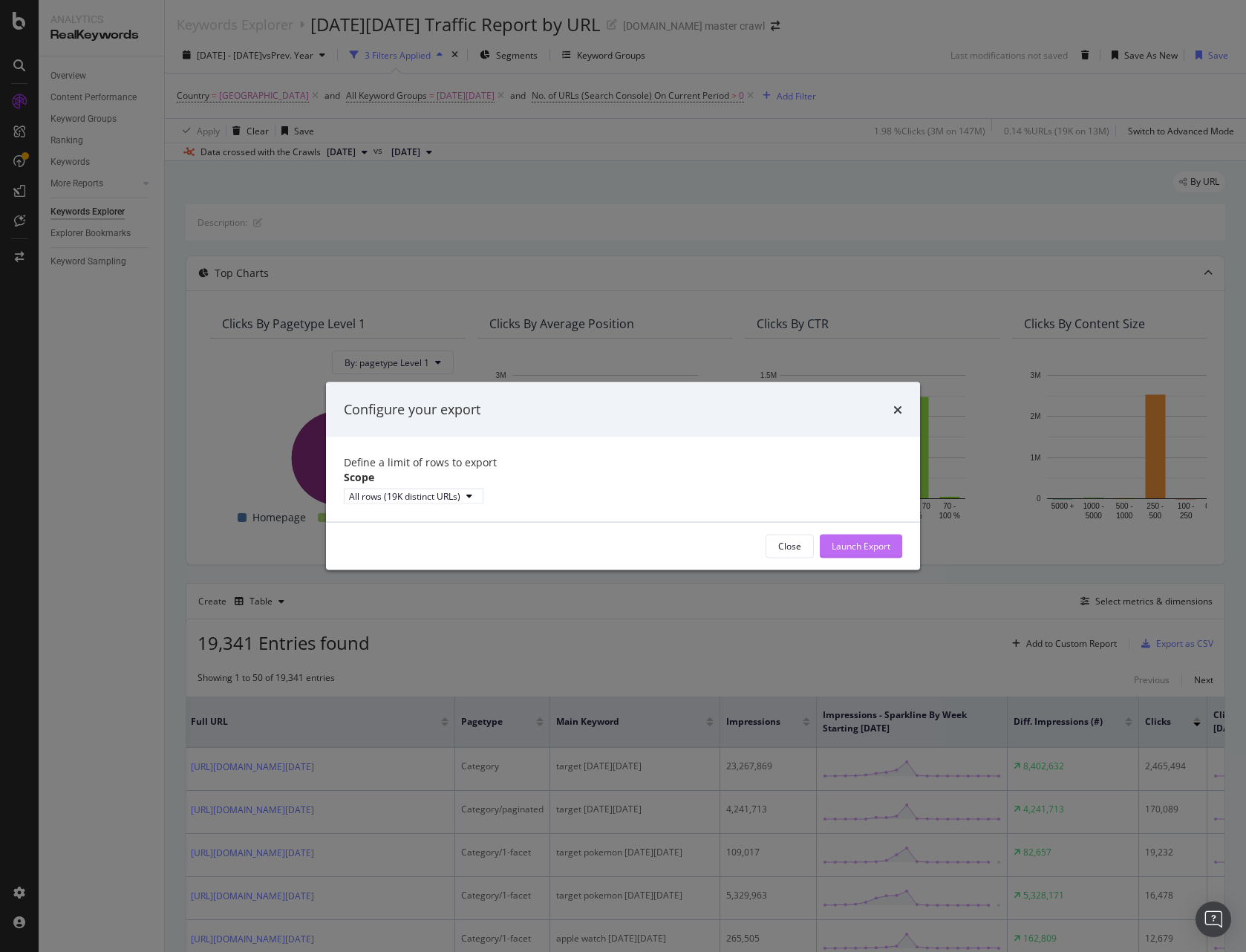
click at [848, 544] on div "Launch Export" at bounding box center [861, 546] width 58 height 23
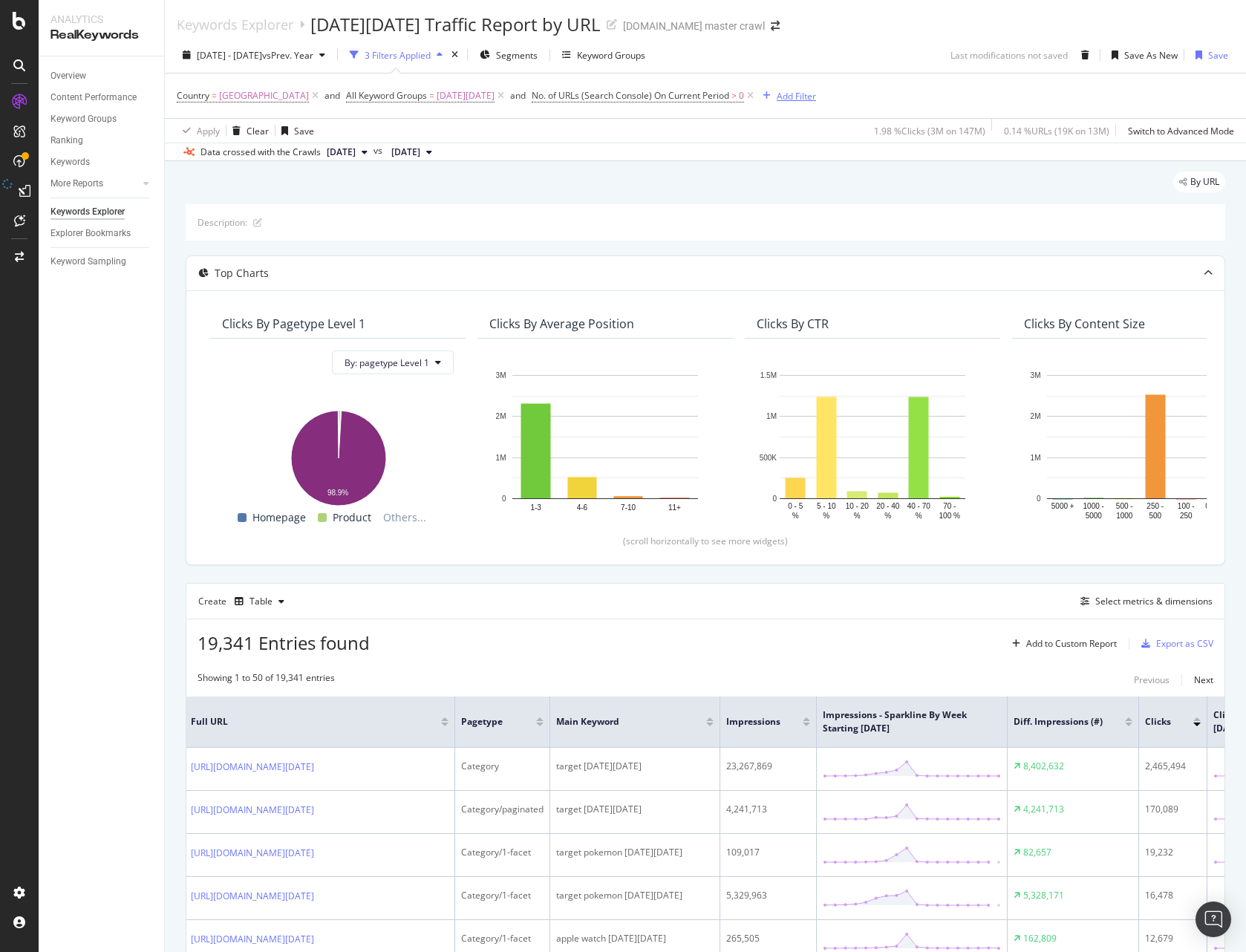
click at [796, 93] on div "Add Filter" at bounding box center [796, 96] width 39 height 12
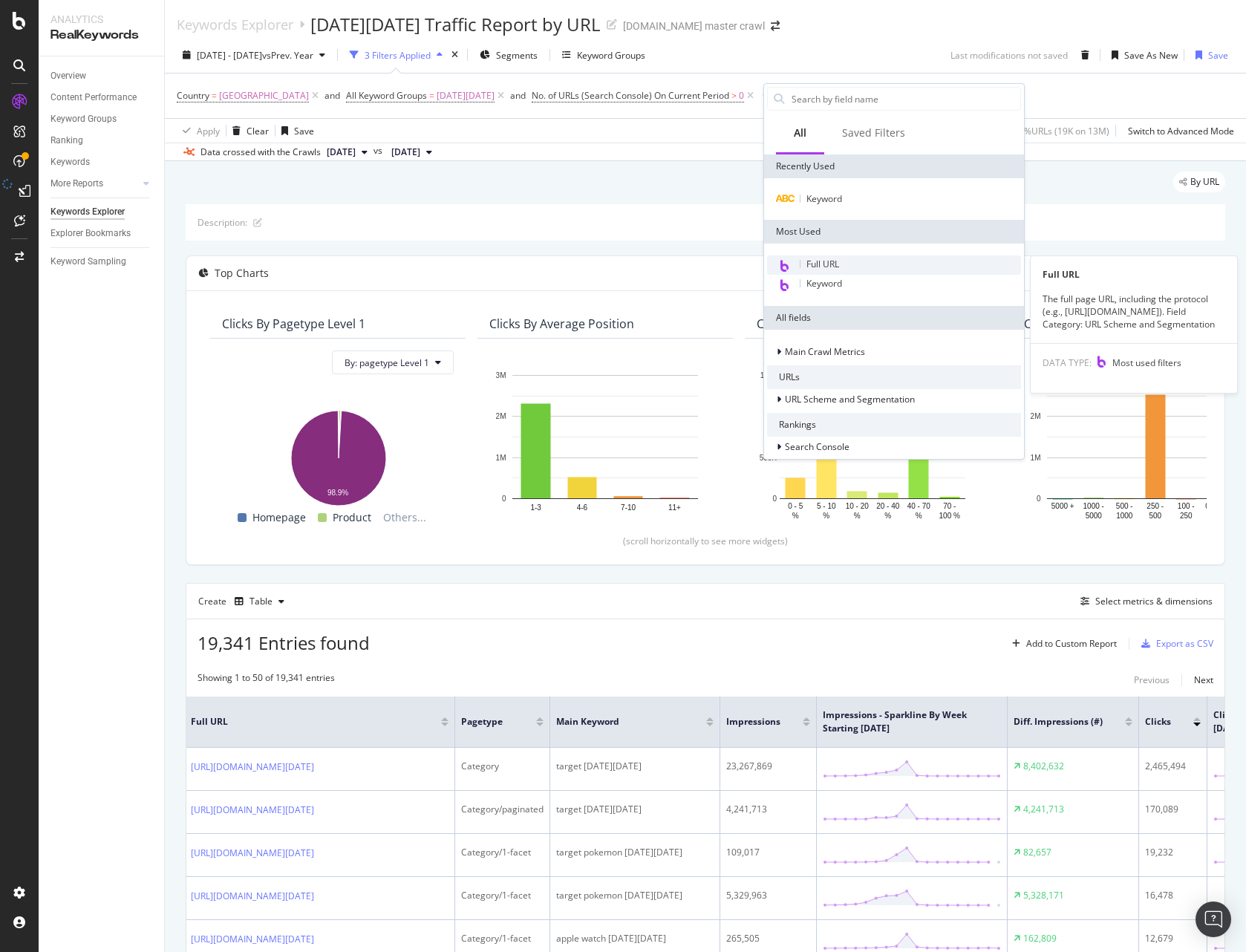
click at [828, 264] on span "Full URL" at bounding box center [823, 264] width 33 height 12
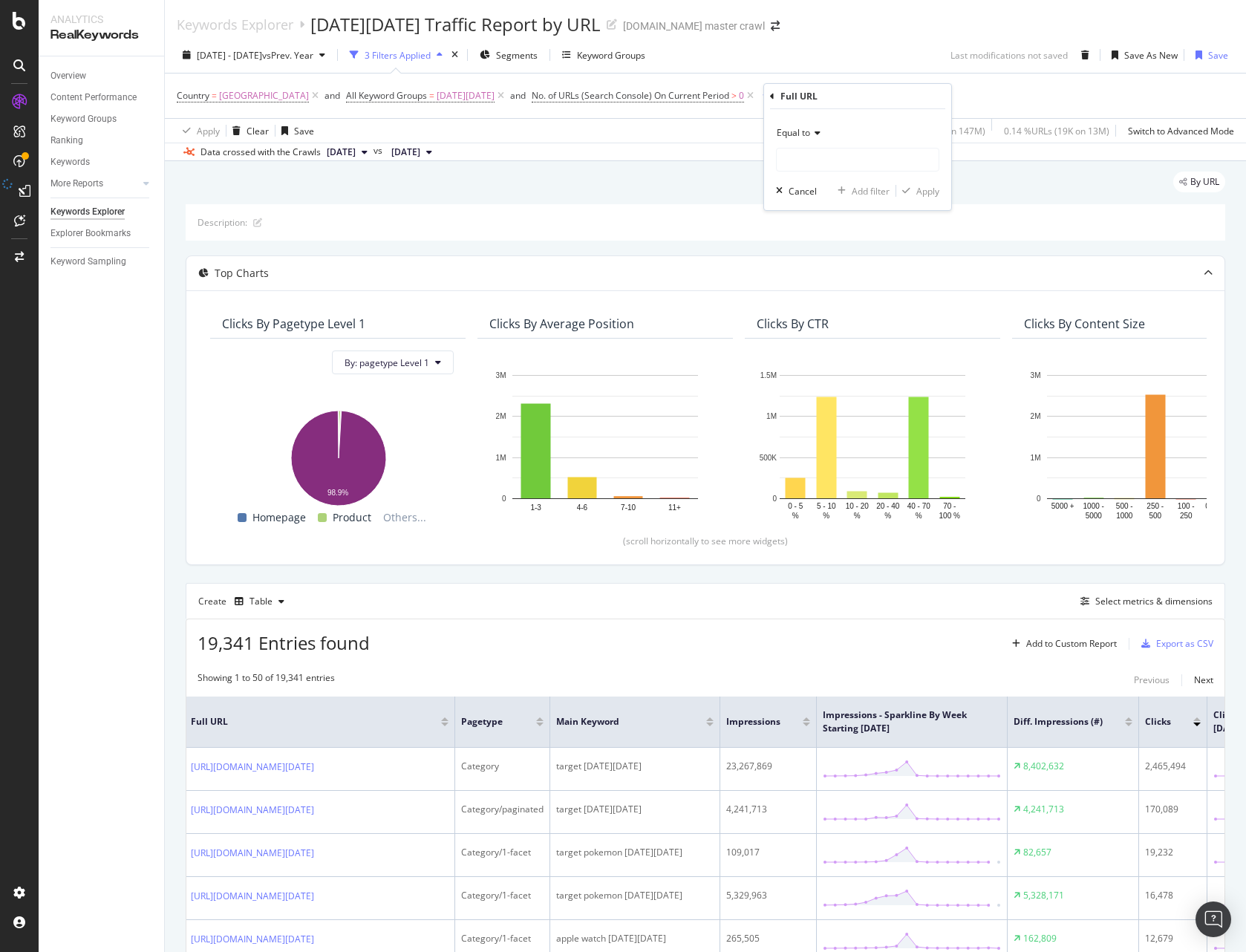
click at [796, 128] on span "Equal to" at bounding box center [793, 133] width 34 height 12
click at [831, 297] on span "Doesn't contain" at bounding box center [816, 299] width 65 height 12
click at [821, 157] on input "text" at bounding box center [858, 159] width 162 height 23
type input "?Nao="
click at [928, 195] on div "Apply" at bounding box center [928, 191] width 23 height 12
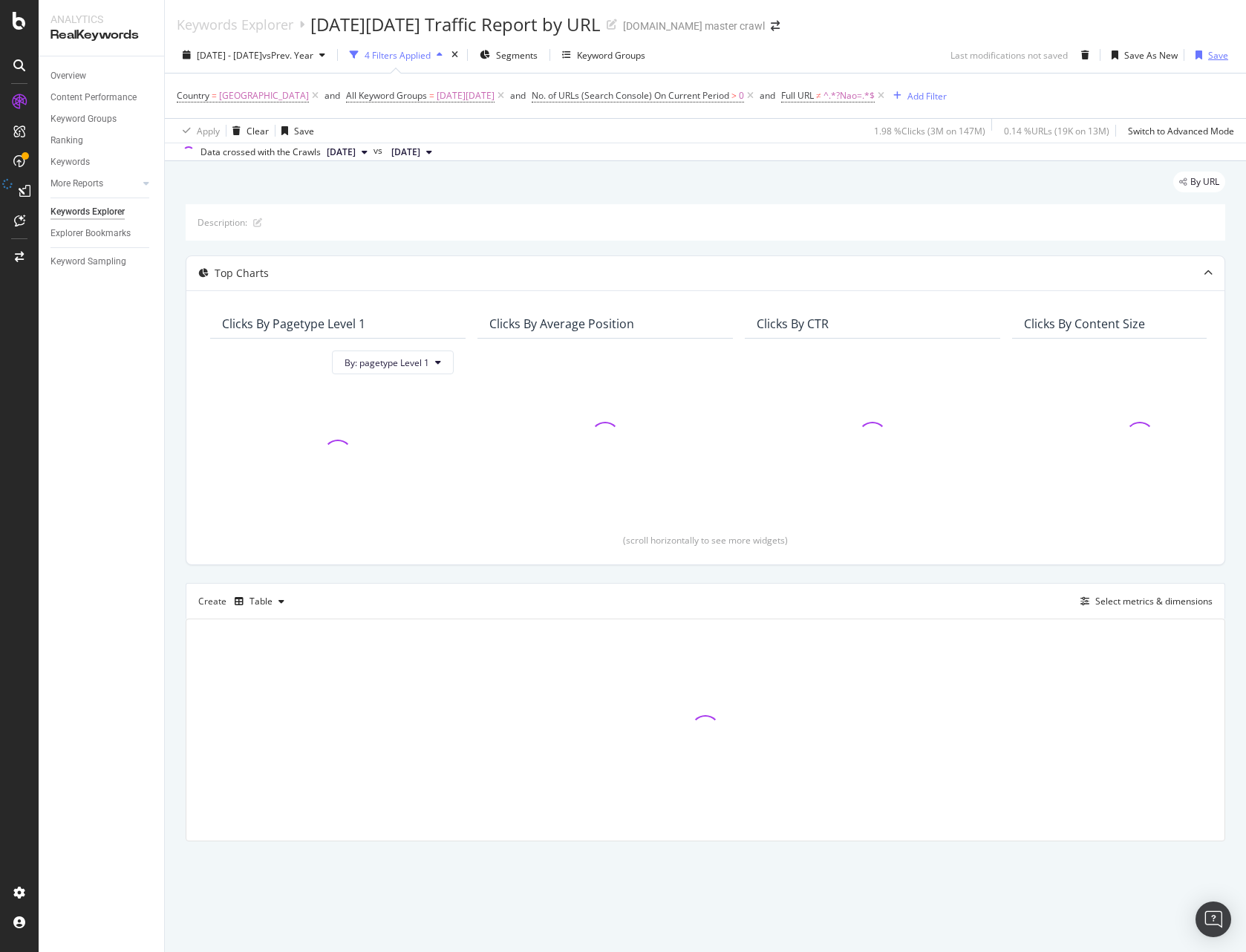
click at [928, 58] on div "button" at bounding box center [1198, 55] width 19 height 9
click at [928, 56] on div "Save" at bounding box center [1218, 55] width 20 height 12
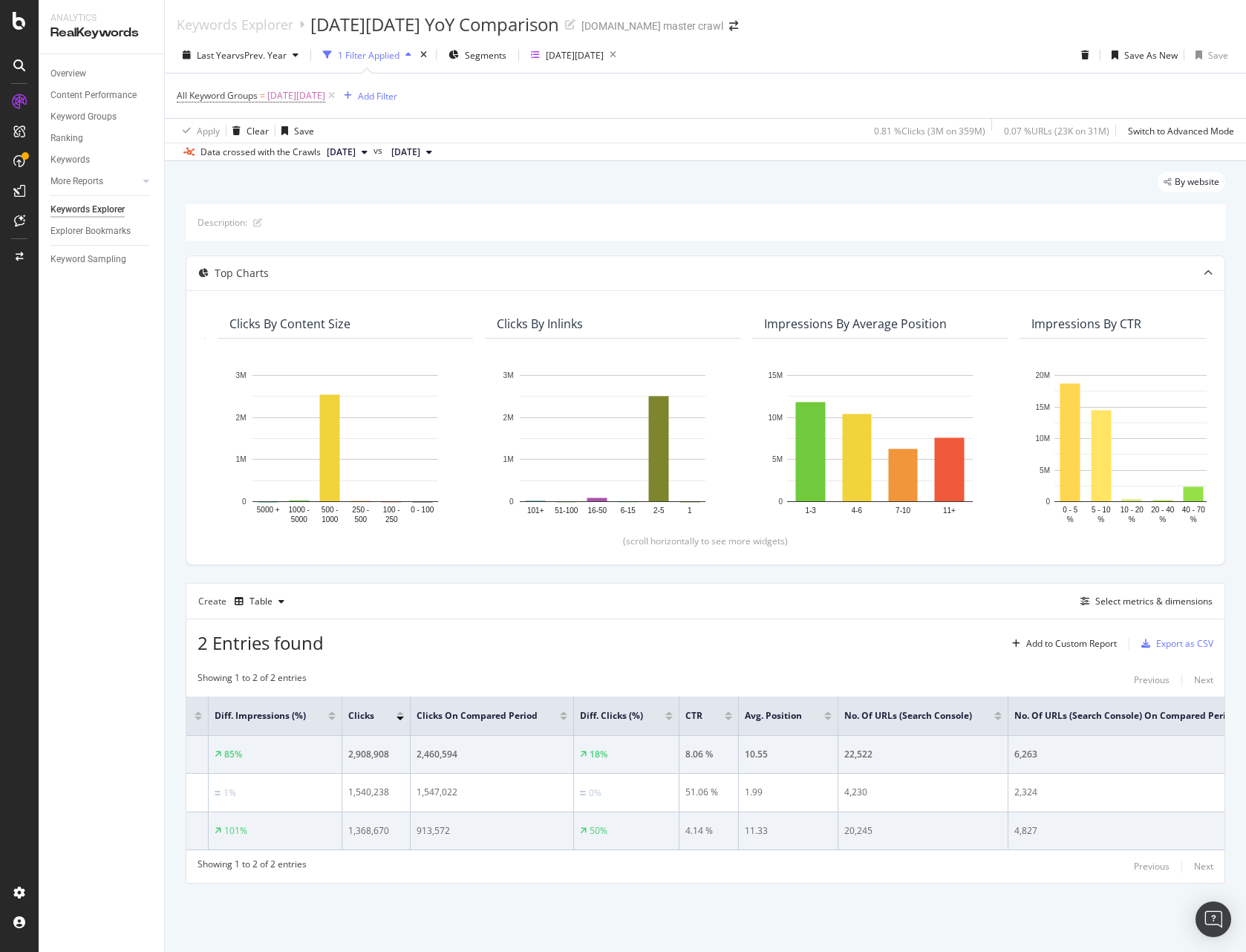
scroll to position [0, 60]
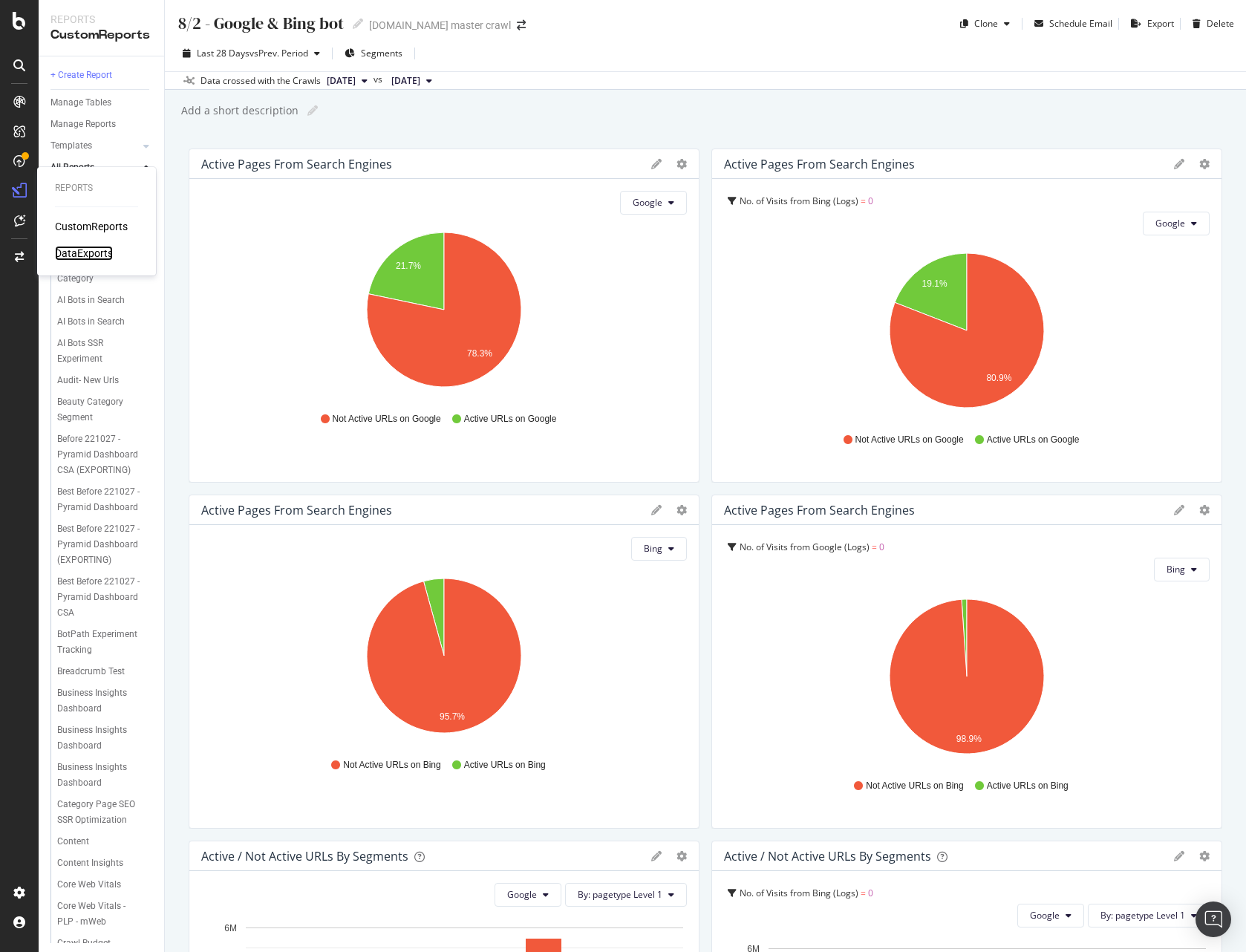
click at [65, 249] on div "DataExports" at bounding box center [83, 253] width 58 height 15
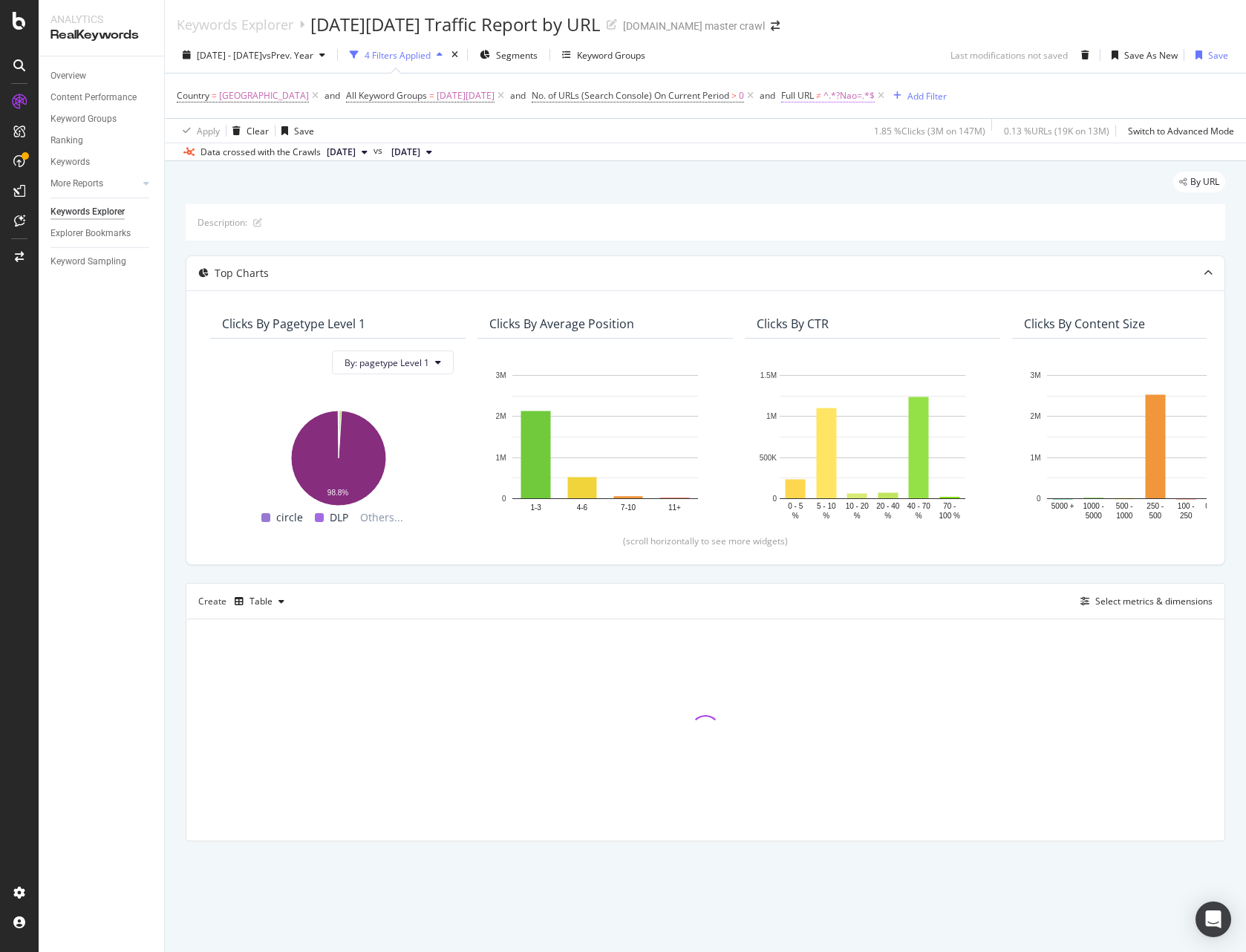
click at [830, 99] on span "Full URL ≠ ^.*?Nao=.*$" at bounding box center [828, 95] width 94 height 13
click at [943, 193] on div "Apply" at bounding box center [953, 189] width 23 height 12
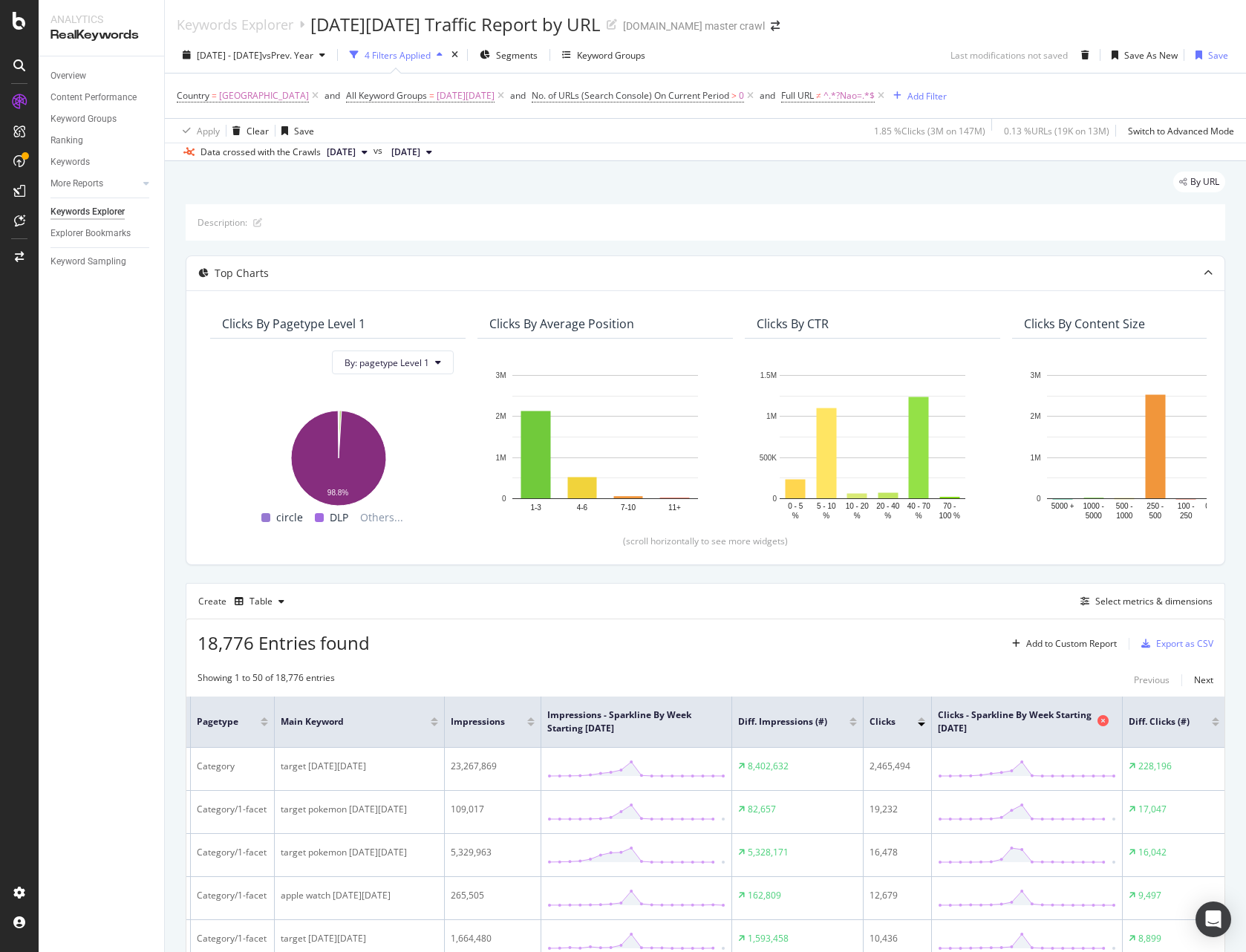
scroll to position [0, 271]
click at [920, 718] on div at bounding box center [916, 719] width 8 height 4
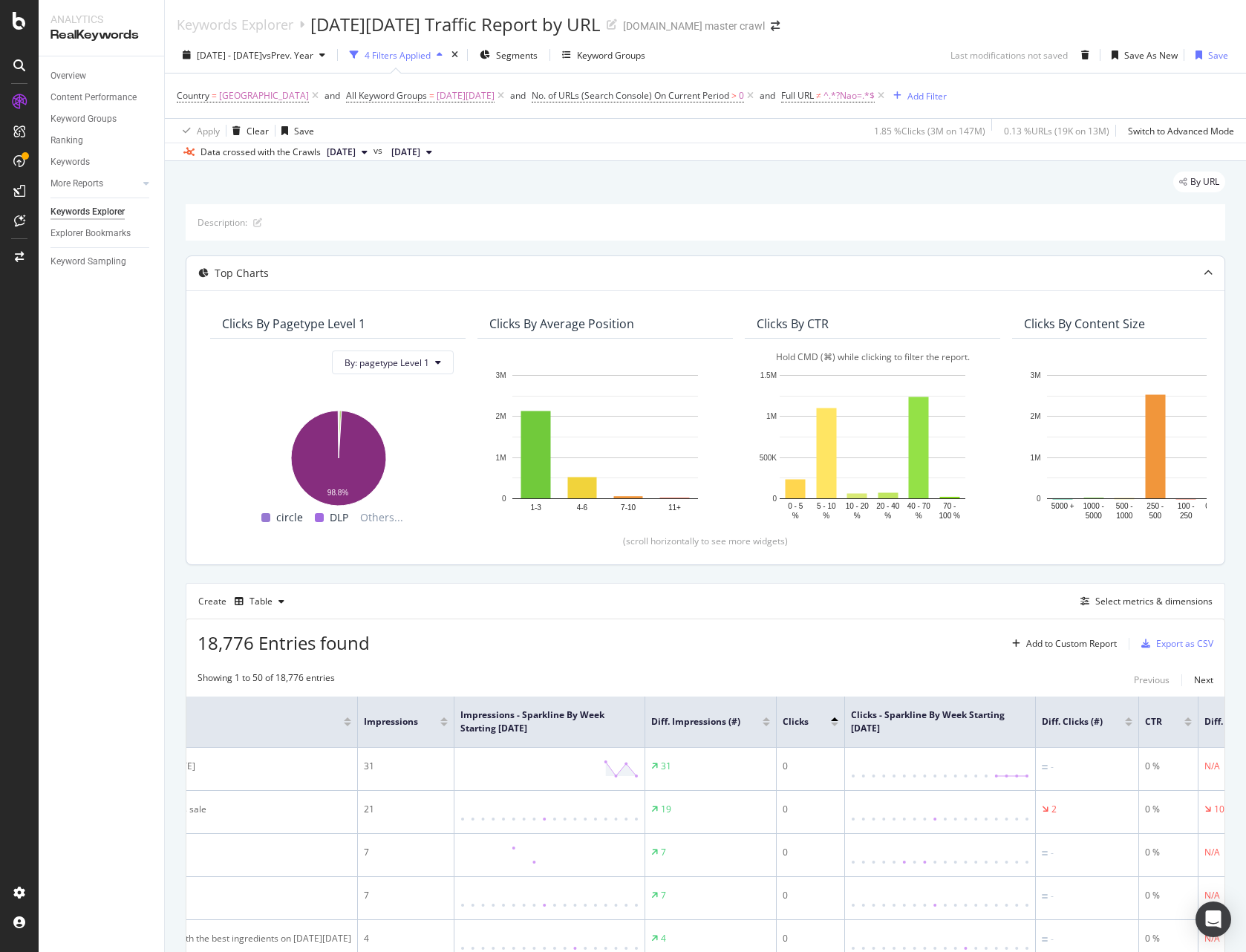
scroll to position [0, 457]
click at [756, 719] on div at bounding box center [752, 719] width 8 height 4
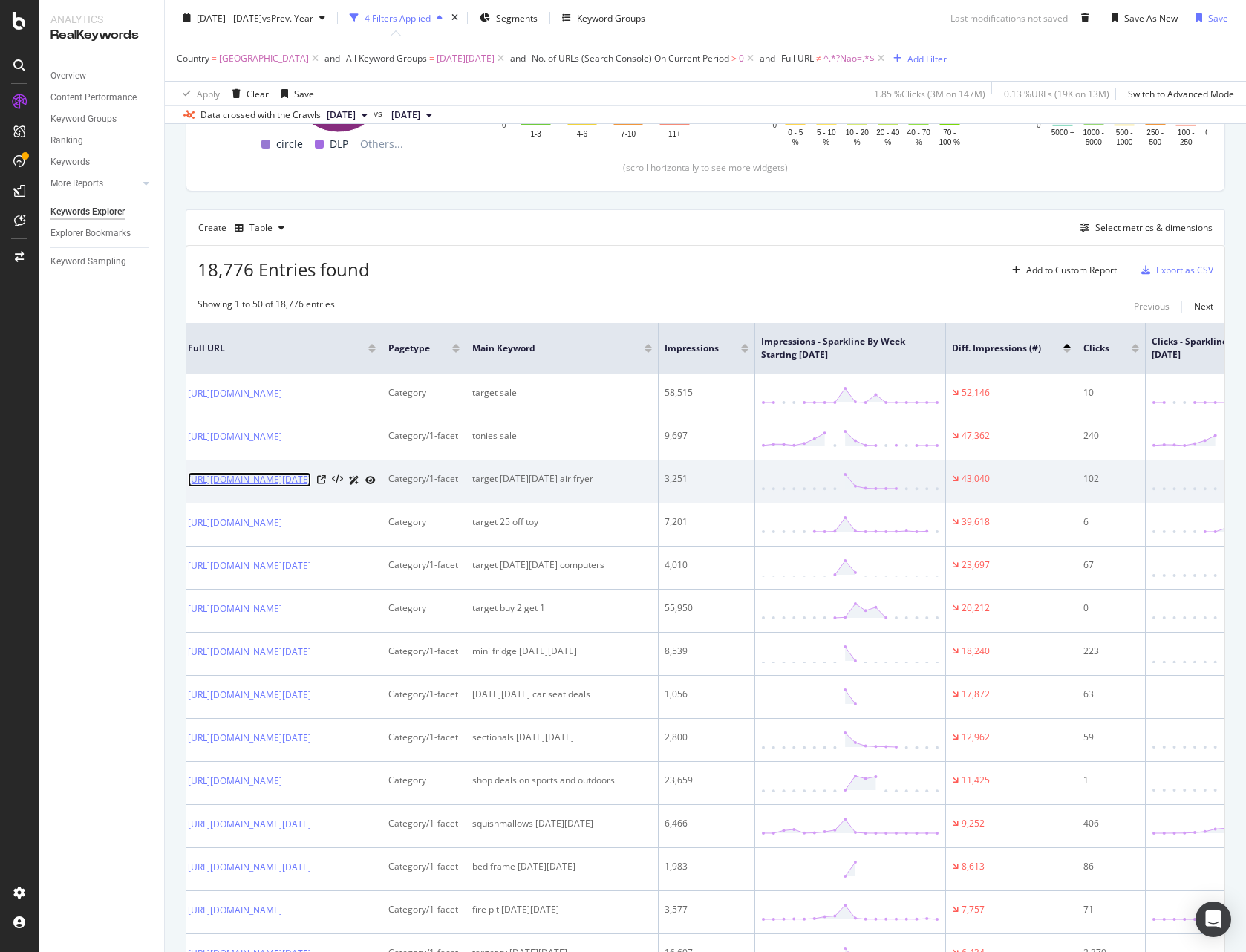
scroll to position [0, 4]
drag, startPoint x: 180, startPoint y: 473, endPoint x: 317, endPoint y: 499, distance: 139.4
click at [312, 487] on link "[URL][DOMAIN_NAME][DATE]" at bounding box center [250, 480] width 123 height 15
click at [303, 487] on link "[URL][DOMAIN_NAME][DATE]" at bounding box center [250, 480] width 123 height 15
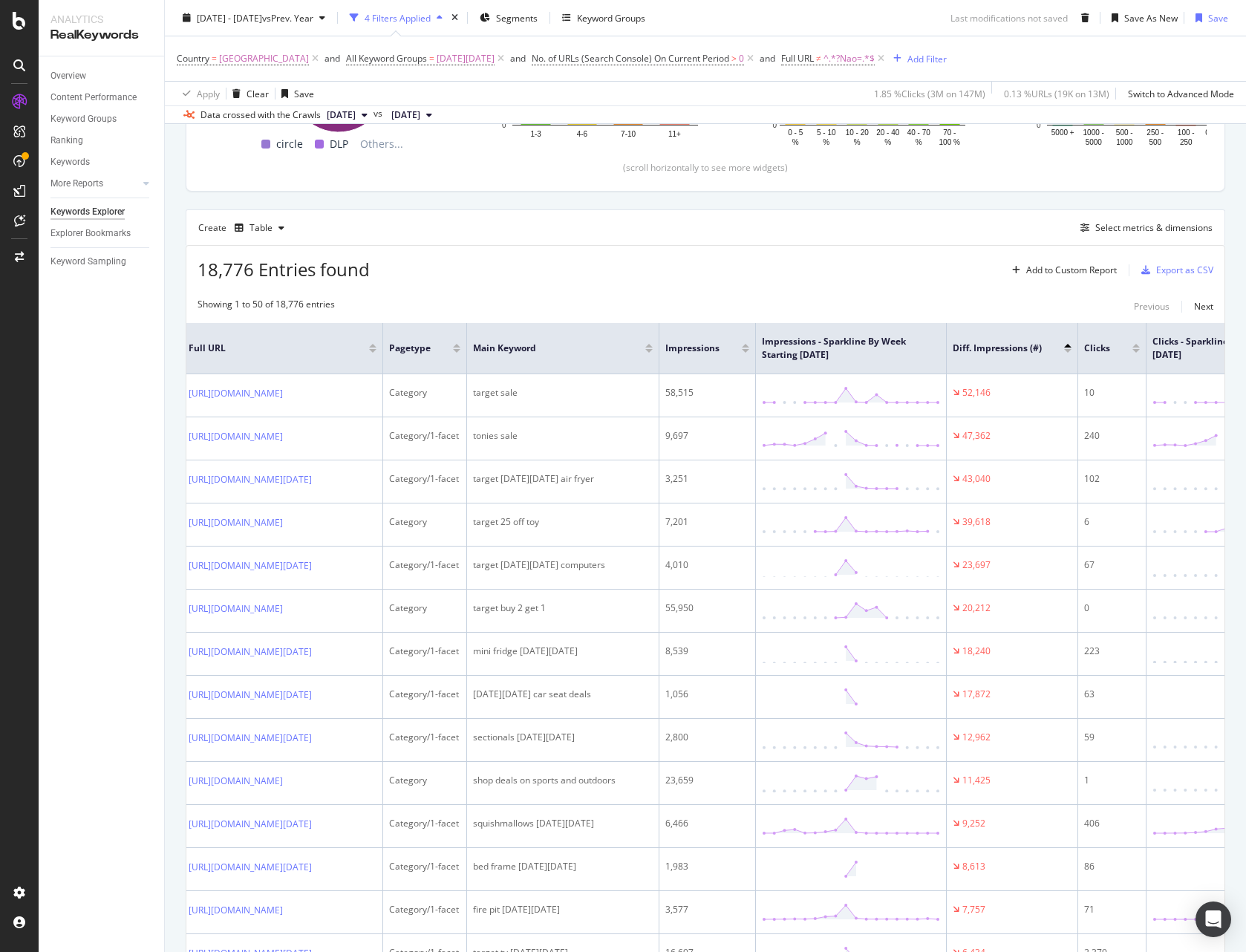
drag, startPoint x: 794, startPoint y: 299, endPoint x: 802, endPoint y: 299, distance: 8.0
click at [795, 299] on div "Showing 1 to 50 of 18,776 entries Previous Next" at bounding box center [705, 306] width 1038 height 18
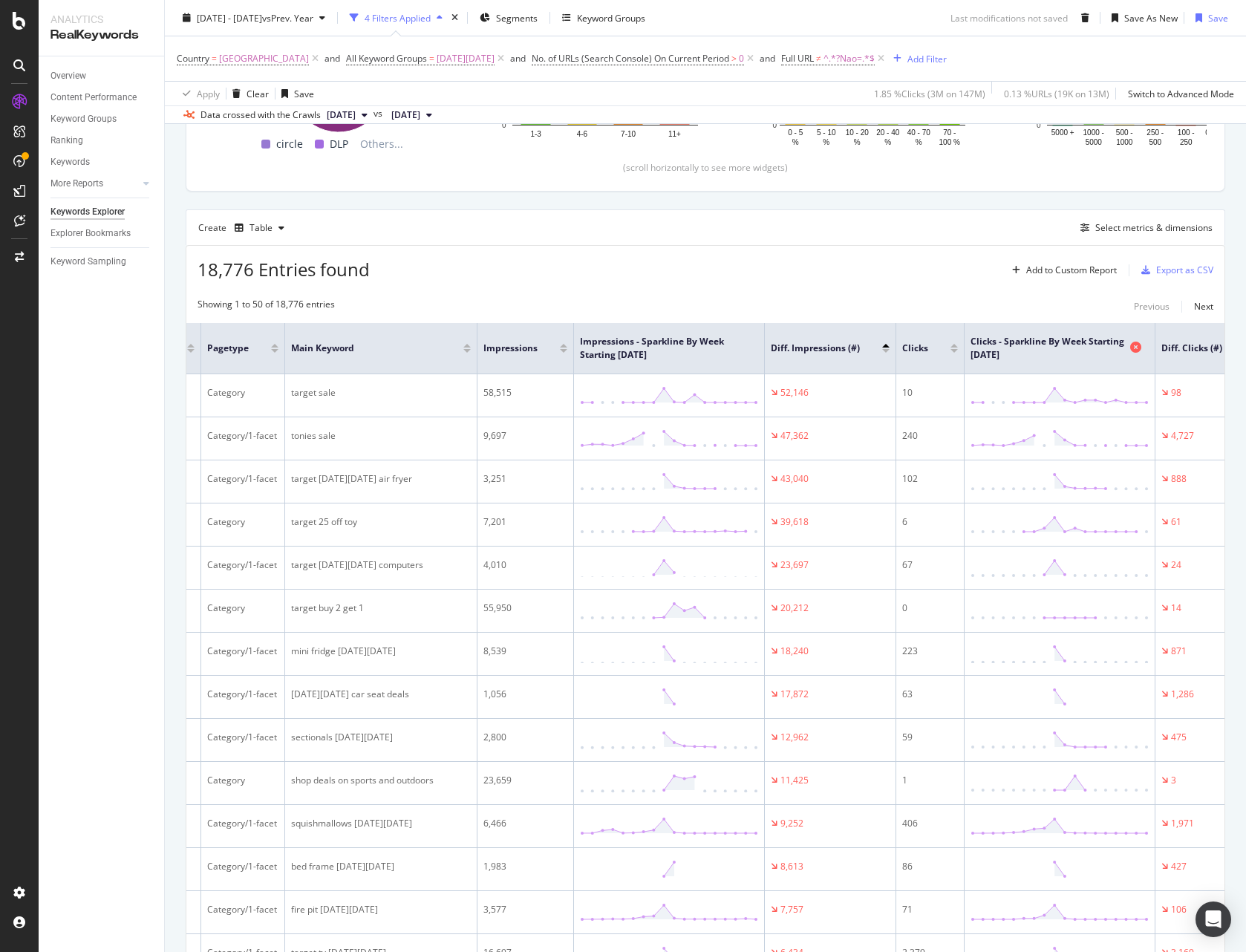
scroll to position [0, 193]
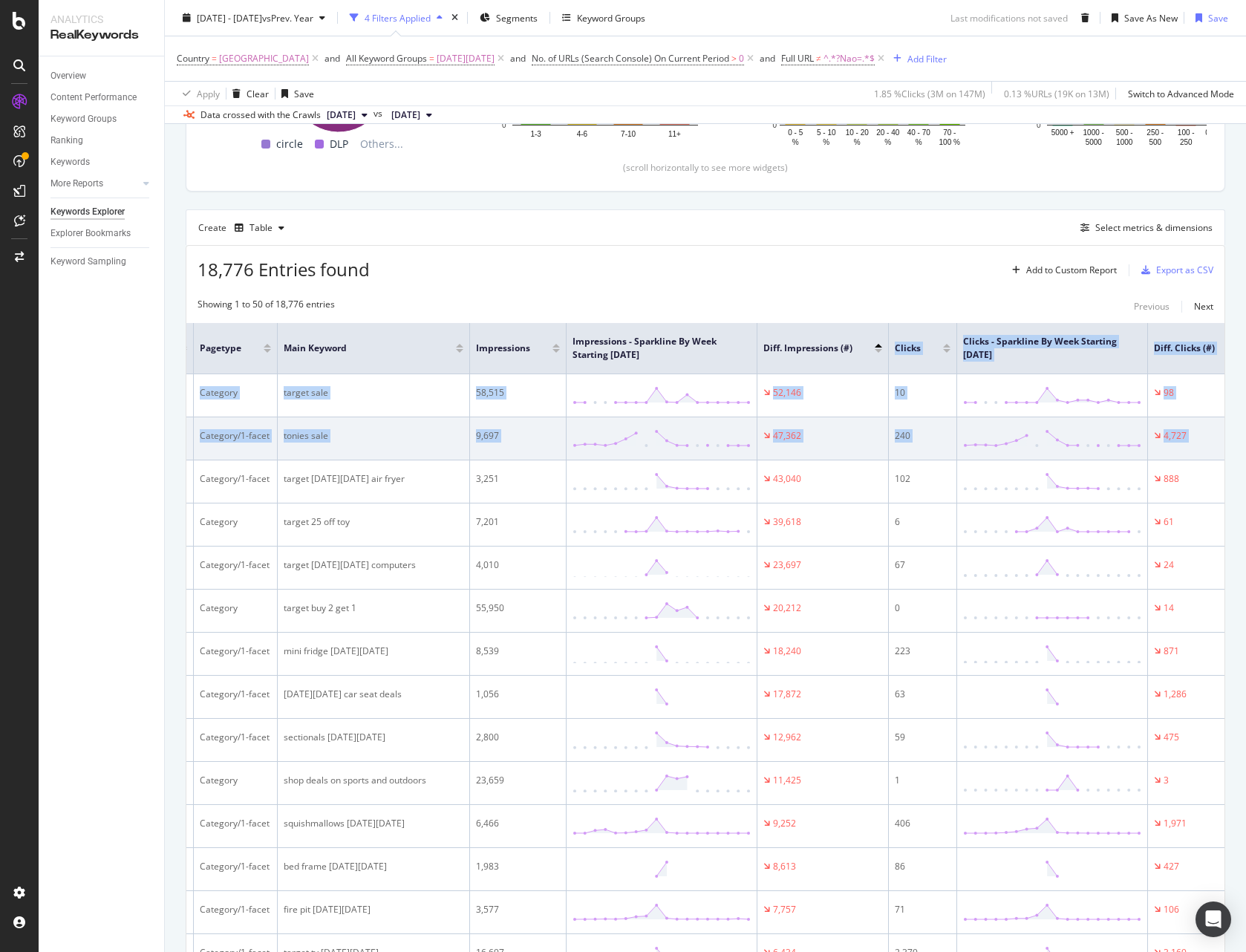
drag, startPoint x: 1038, startPoint y: 352, endPoint x: 304, endPoint y: 448, distance: 740.3
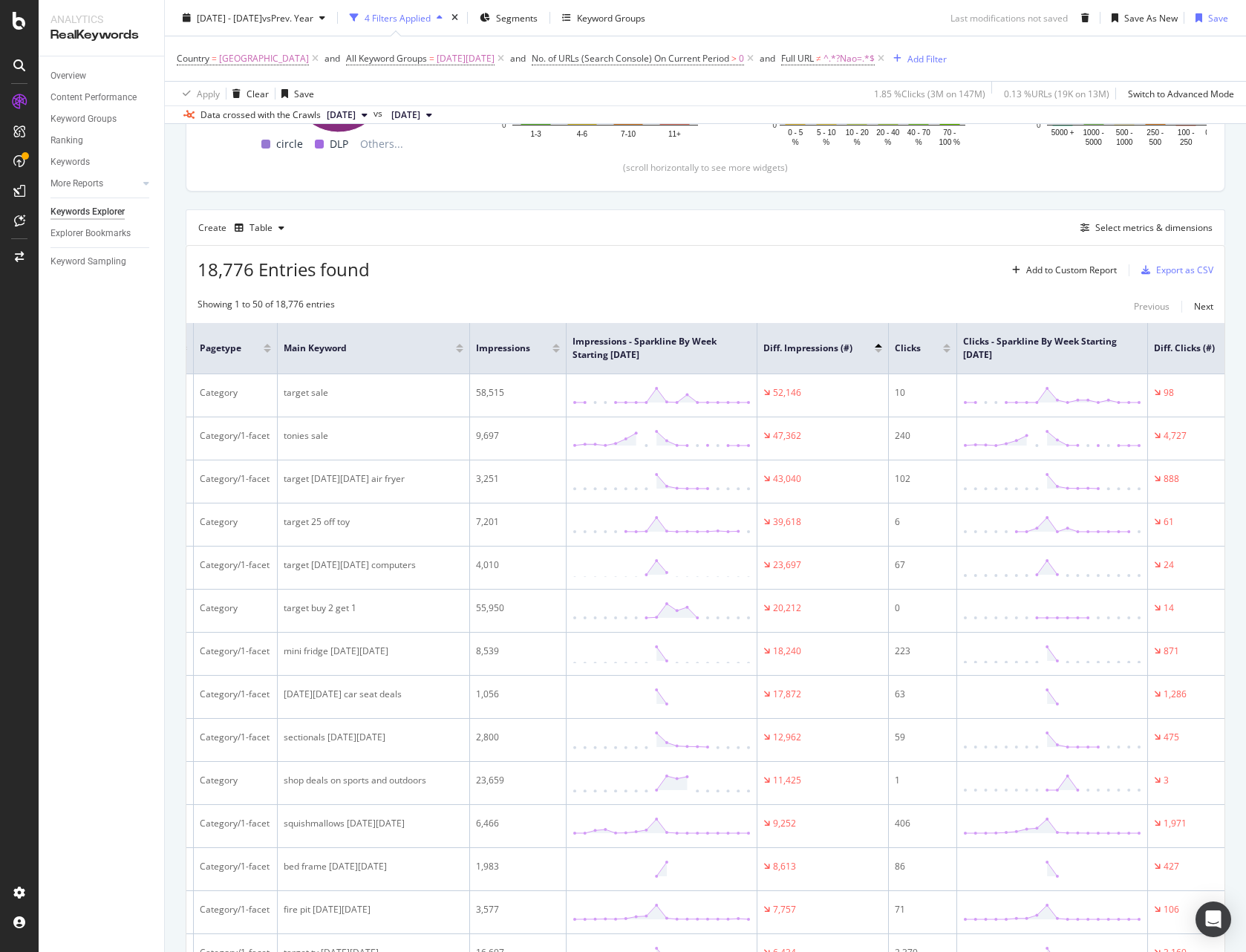
click at [950, 350] on div at bounding box center [947, 351] width 8 height 4
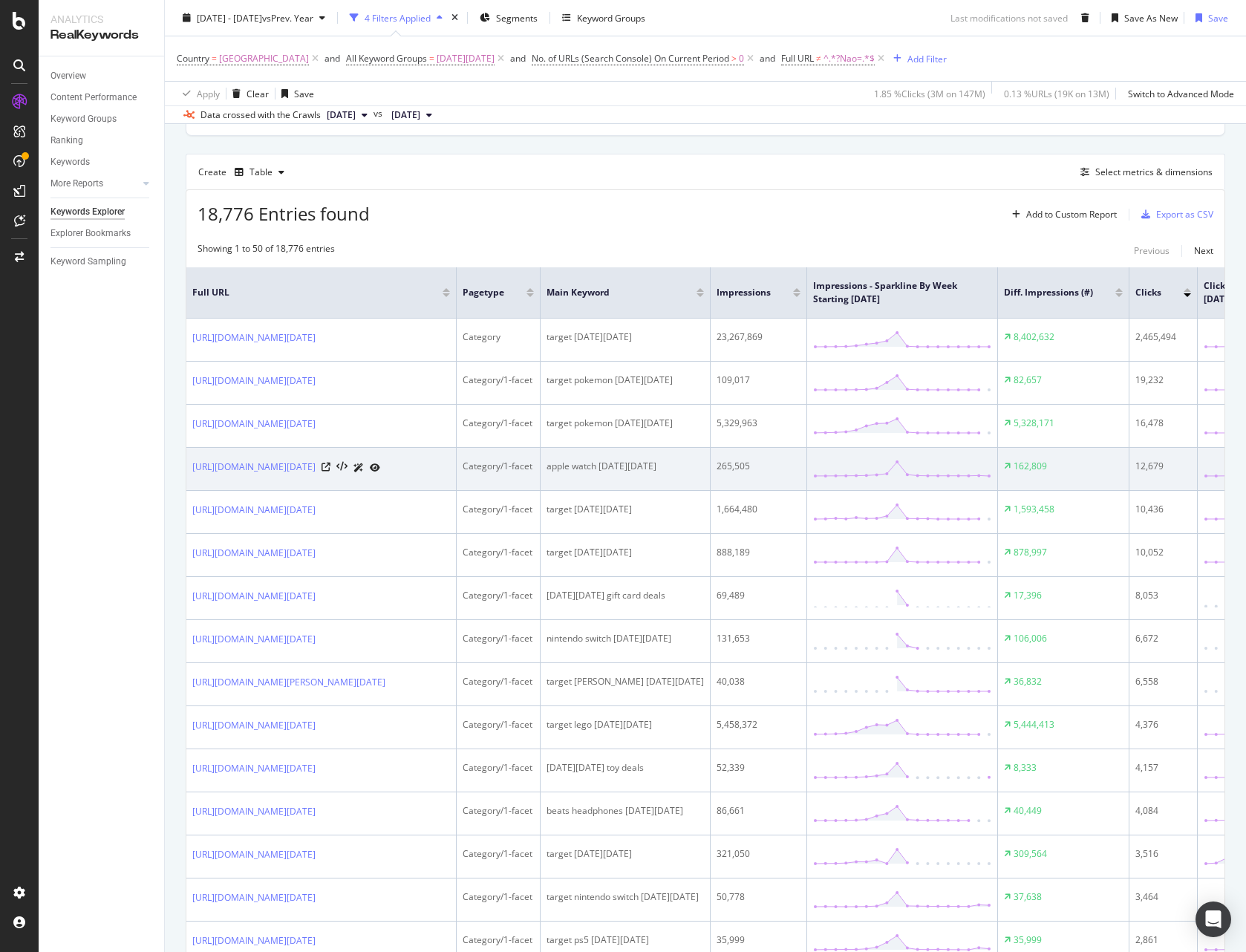
scroll to position [425, 0]
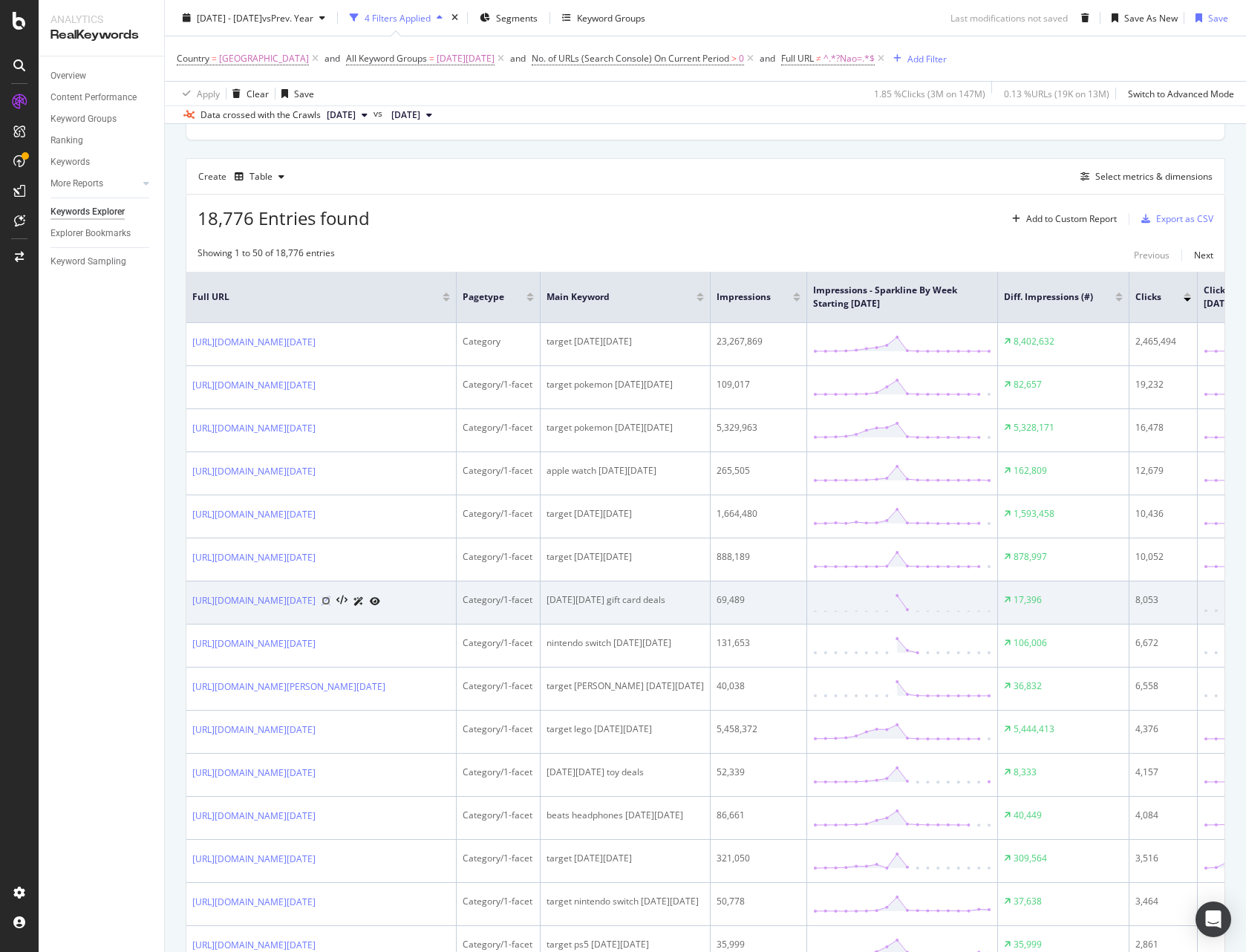
click at [331, 605] on icon at bounding box center [325, 600] width 9 height 9
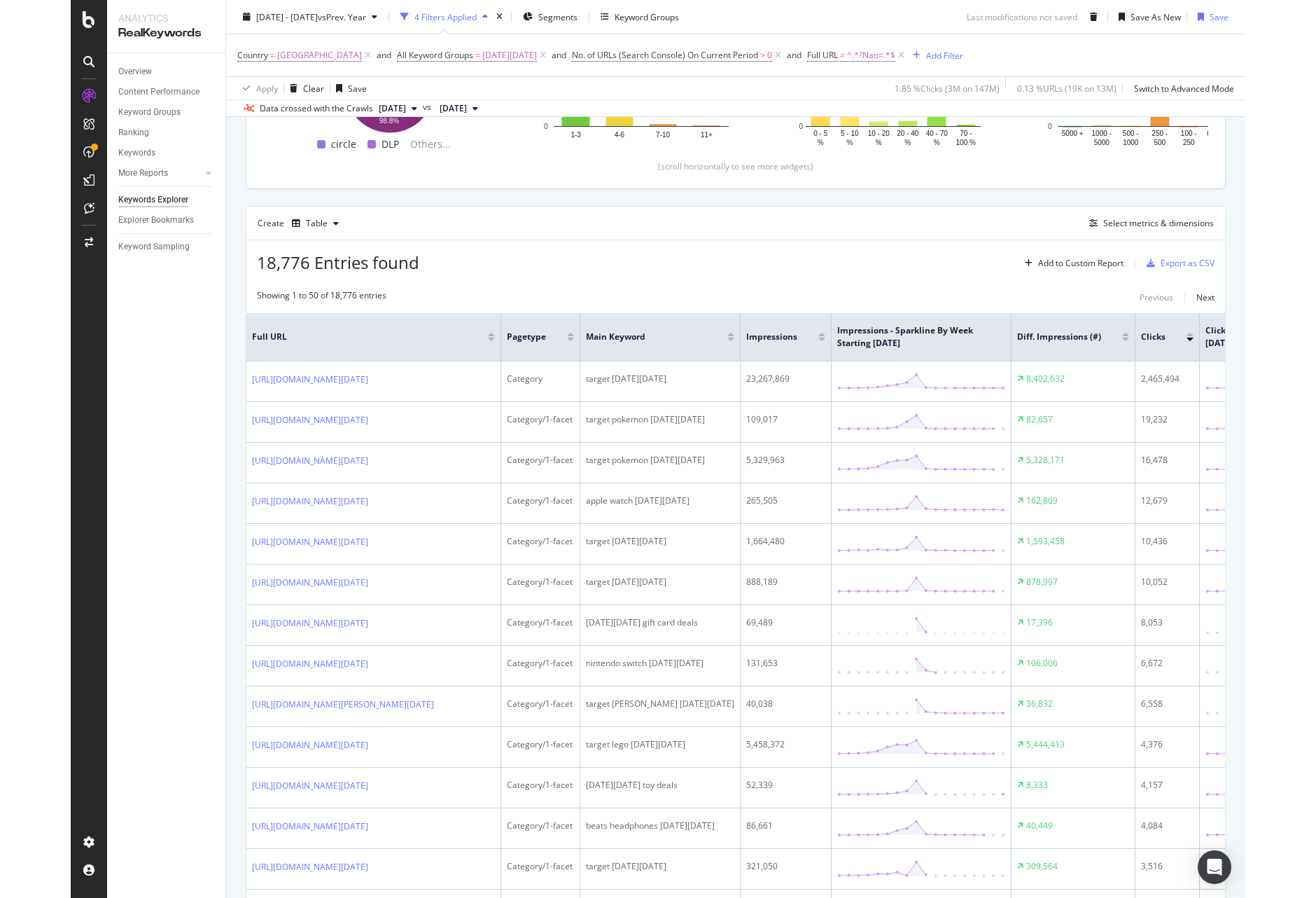
scroll to position [0, 0]
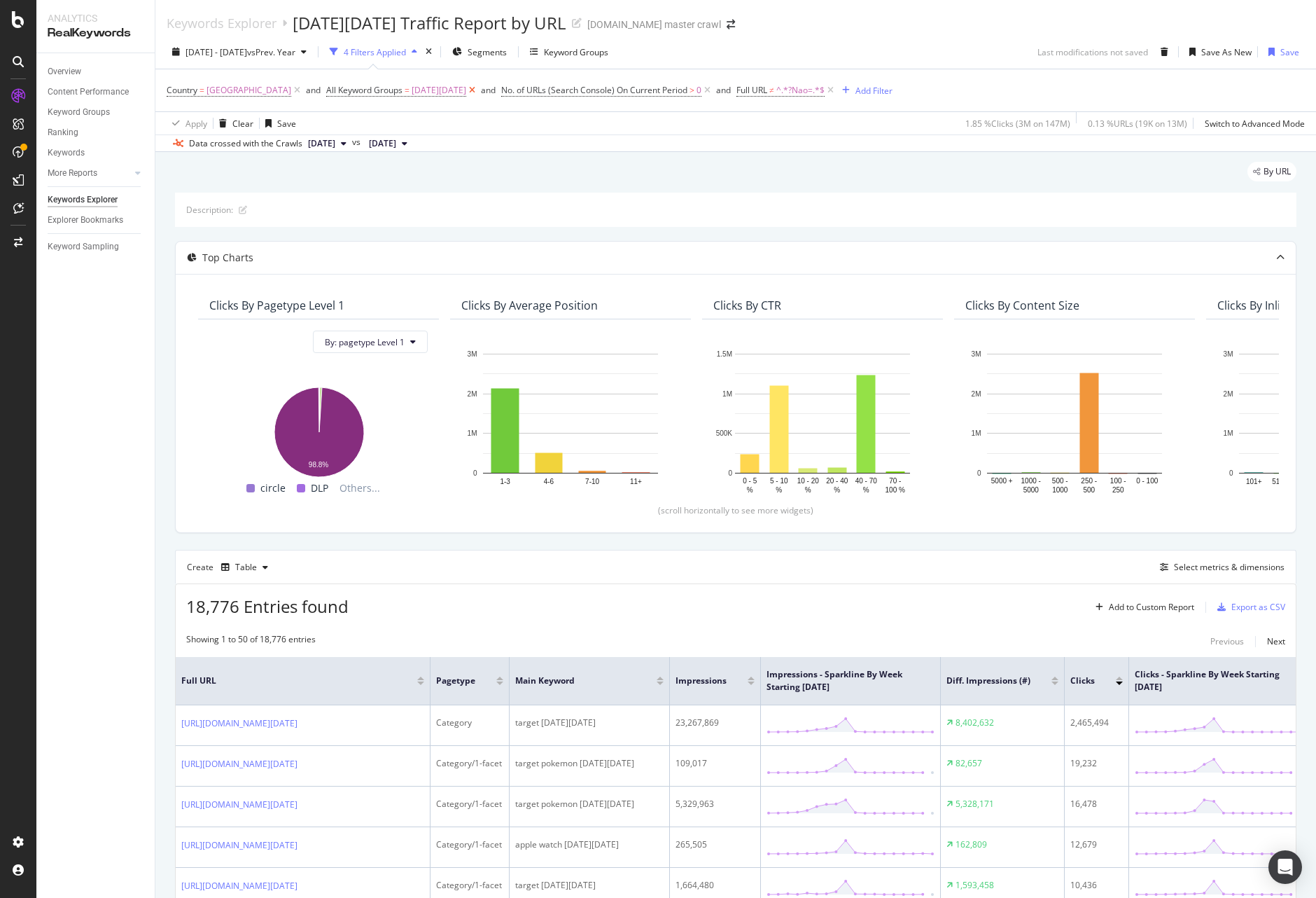
click at [476, 88] on icon at bounding box center [472, 90] width 12 height 14
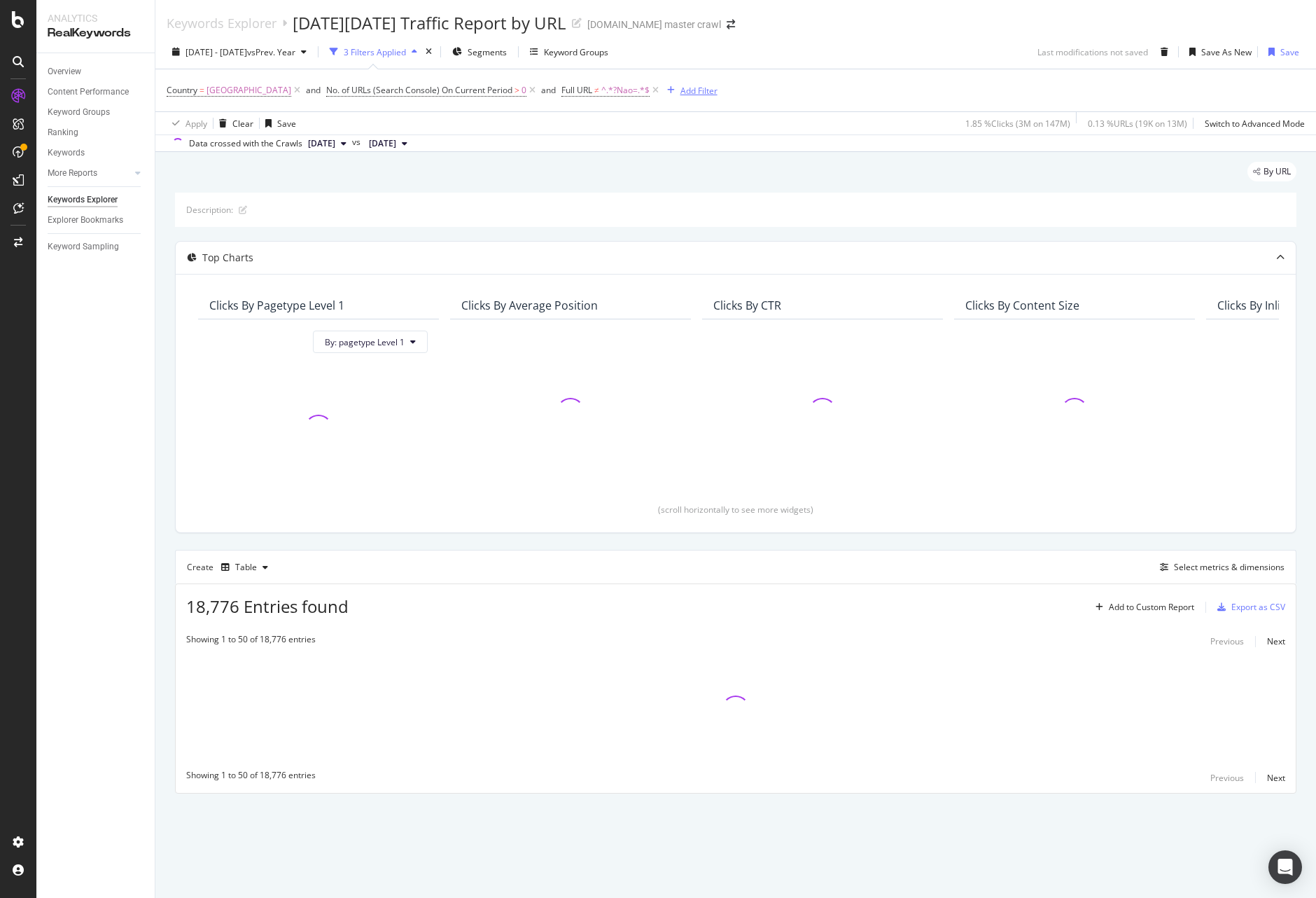
click at [718, 91] on div "Add Filter" at bounding box center [699, 90] width 37 height 12
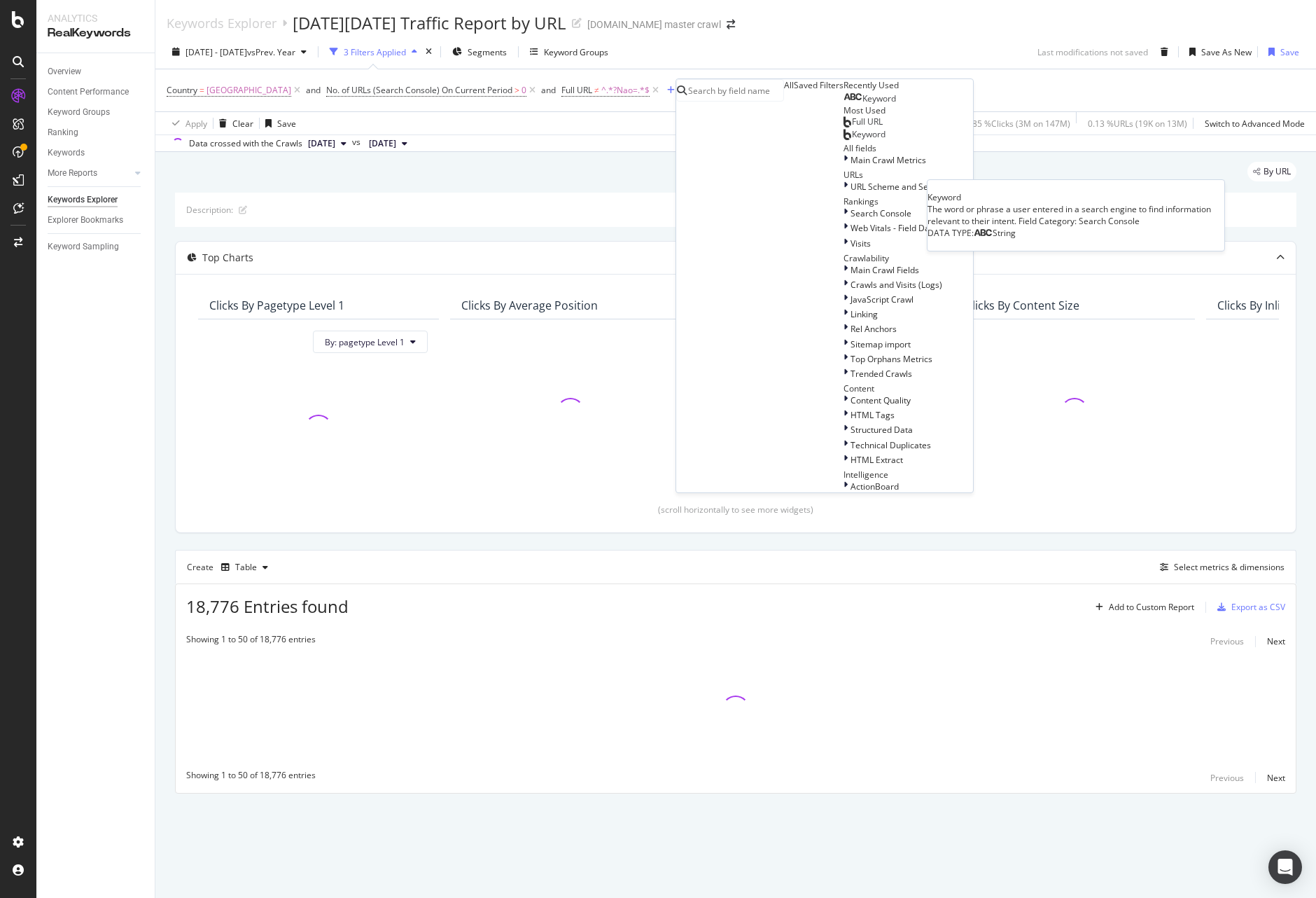
click at [862, 104] on span "Keyword" at bounding box center [879, 99] width 34 height 12
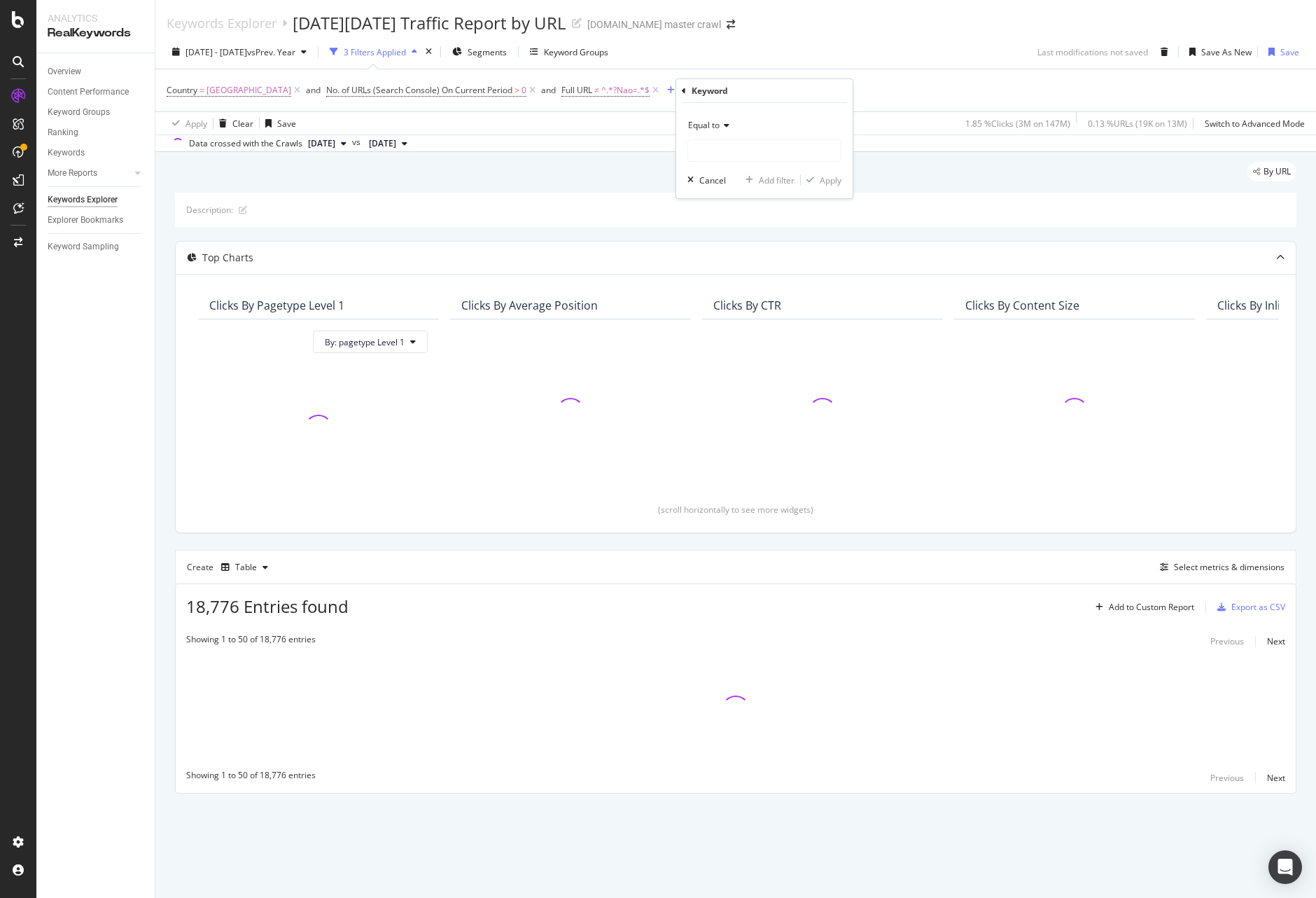
click at [719, 124] on span "Equal to" at bounding box center [704, 125] width 32 height 12
click at [735, 262] on div "Contains" at bounding box center [766, 263] width 150 height 18
click at [727, 148] on input "text" at bounding box center [765, 150] width 153 height 22
type input "c"
type input "s"
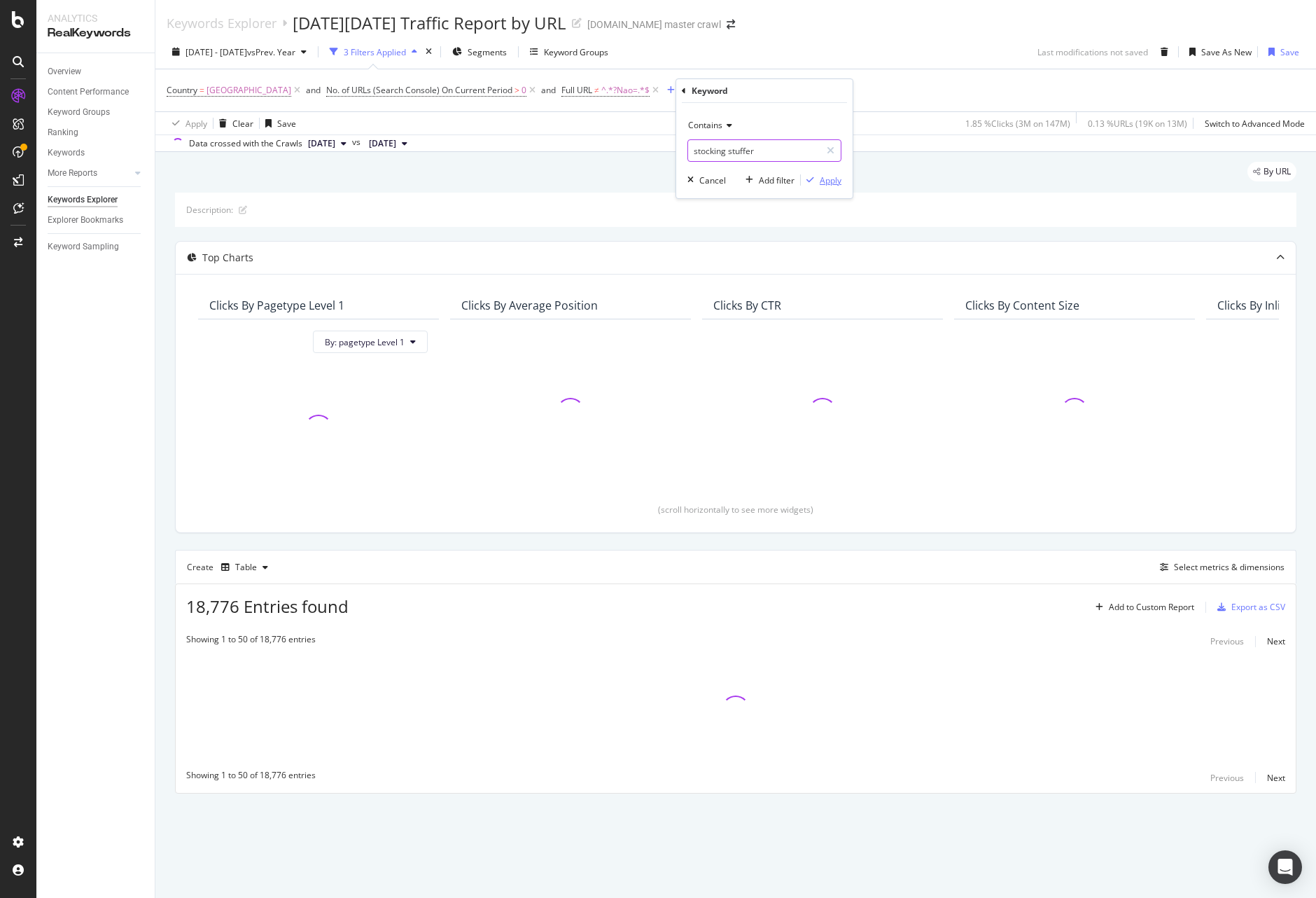
type input "stocking stuffer"
click at [828, 181] on div "Apply" at bounding box center [831, 180] width 22 height 12
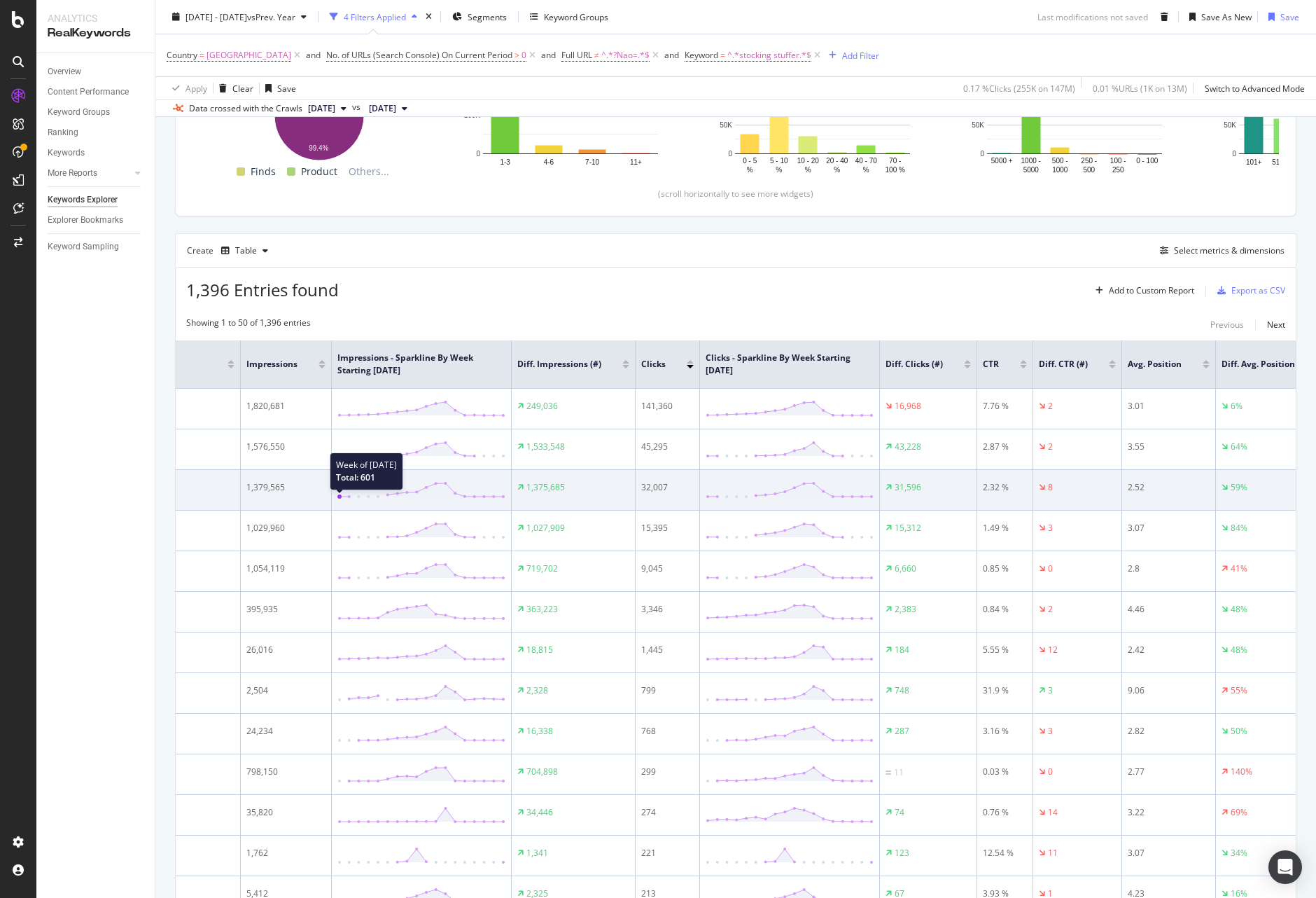
scroll to position [0, 606]
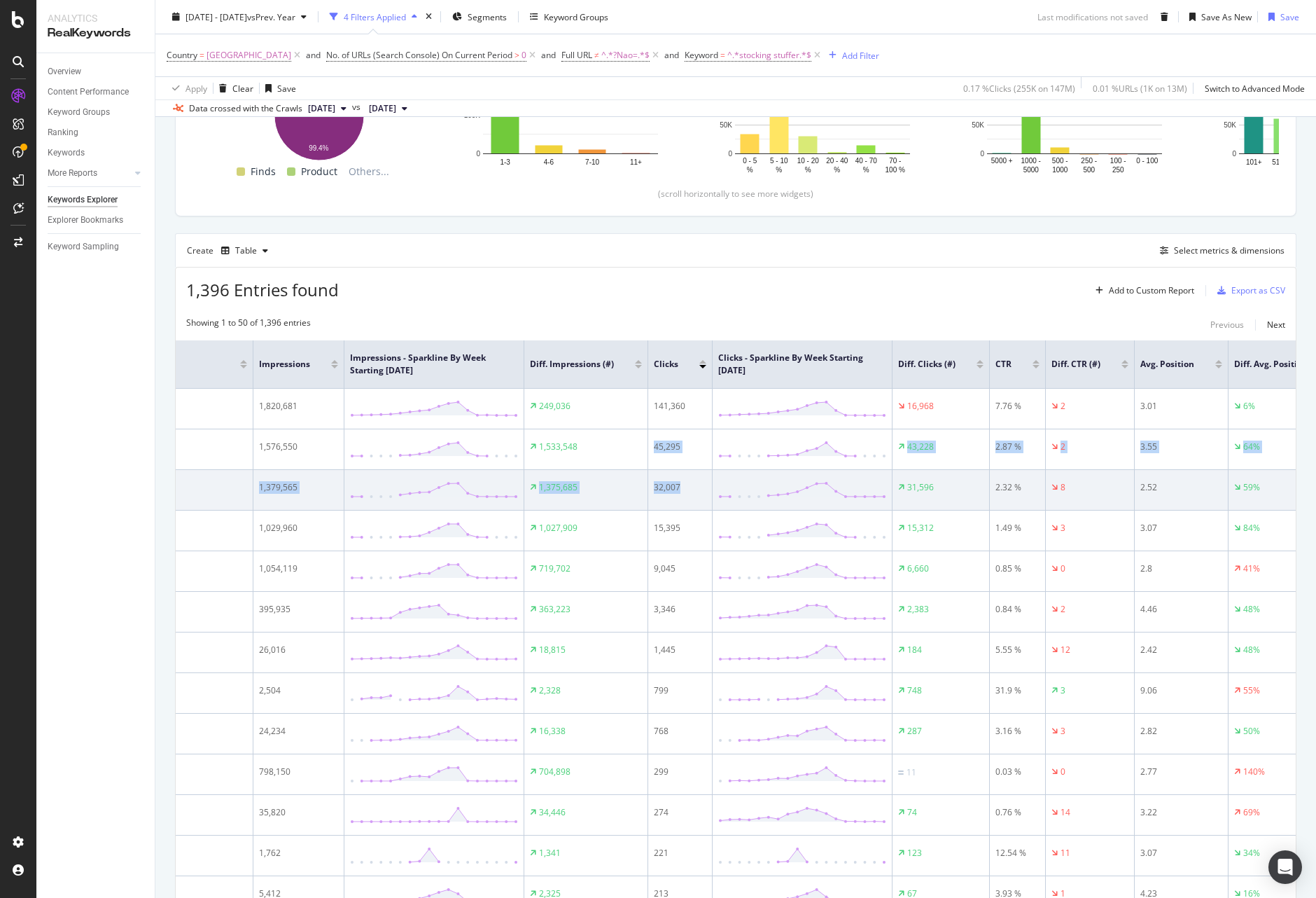
drag, startPoint x: 746, startPoint y: 443, endPoint x: 782, endPoint y: 489, distance: 58.4
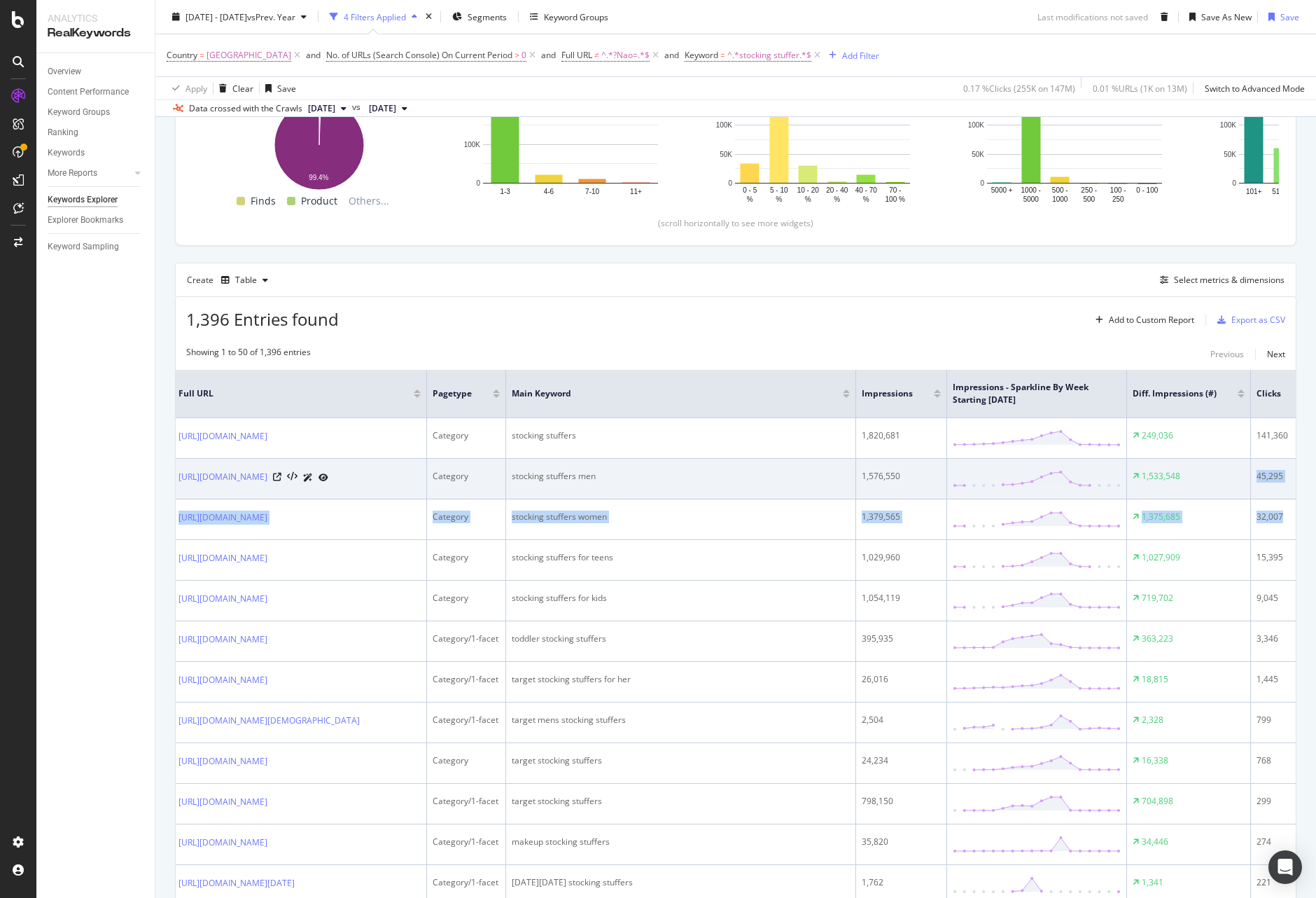
scroll to position [0, 0]
drag, startPoint x: 177, startPoint y: 476, endPoint x: 447, endPoint y: 475, distance: 270.0
click at [430, 475] on td "https://www.target.com/c/stocking-stuffers-for-him/-/N-zrt3t" at bounding box center [303, 479] width 254 height 40
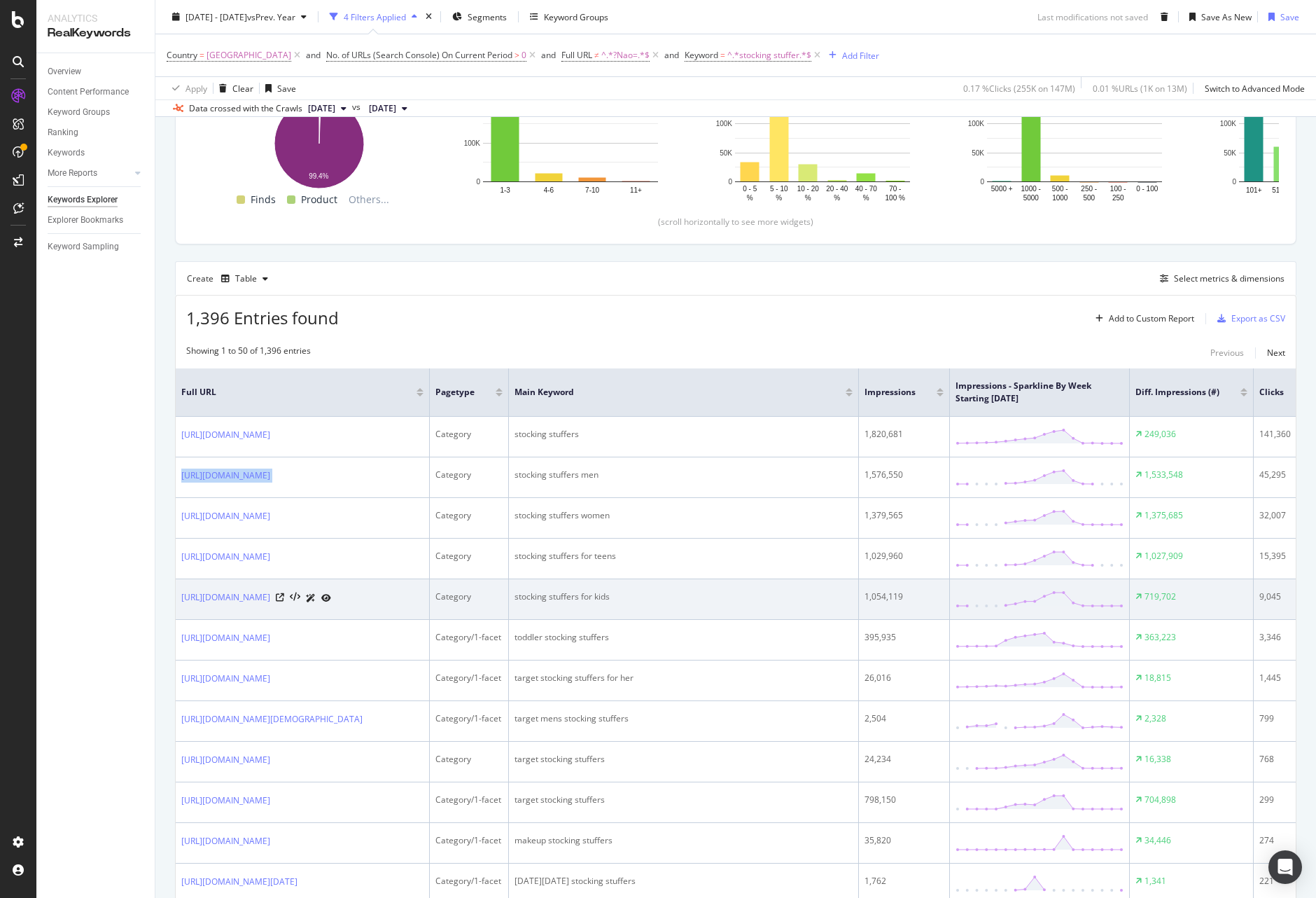
scroll to position [292, 0]
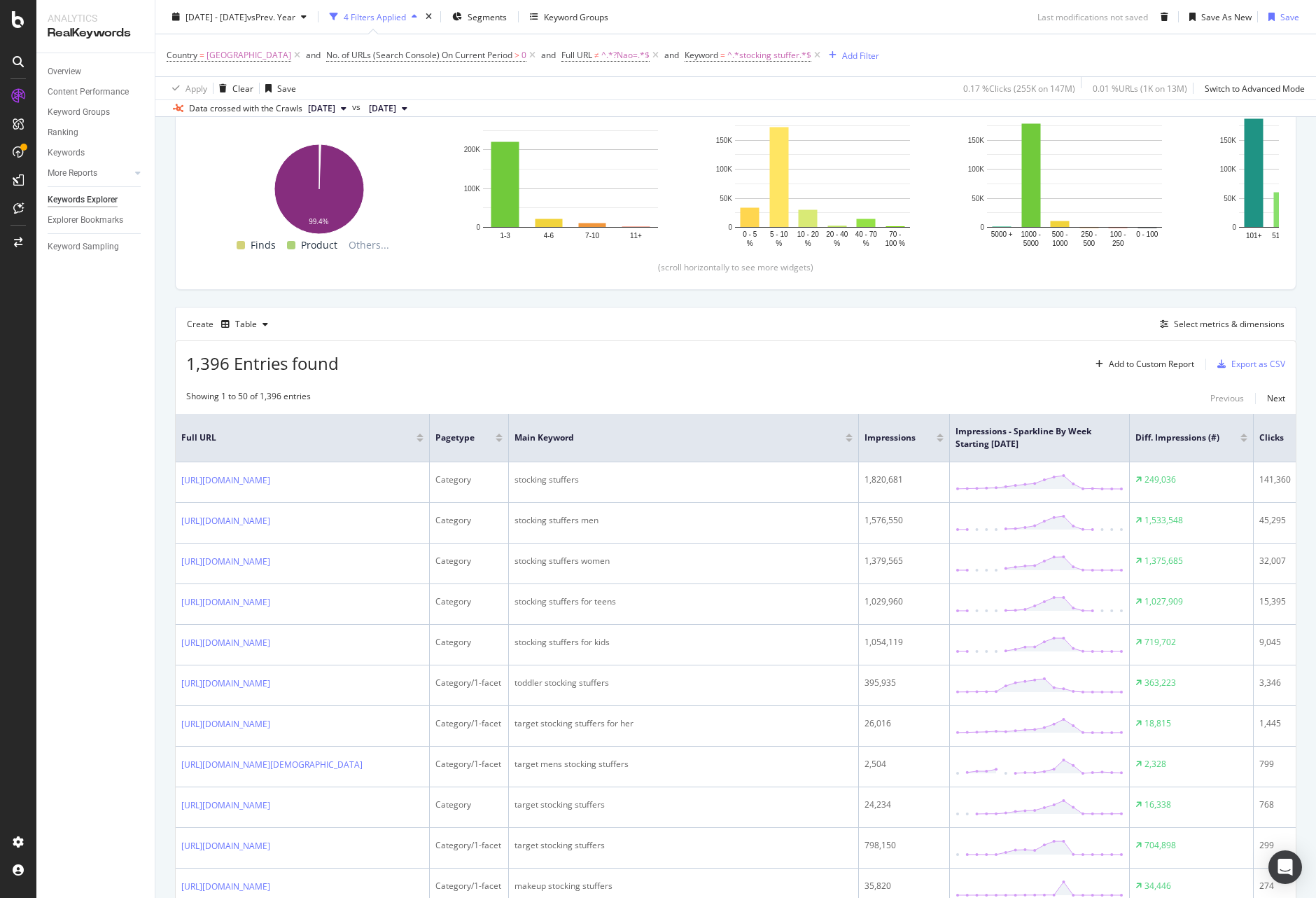
scroll to position [153, 0]
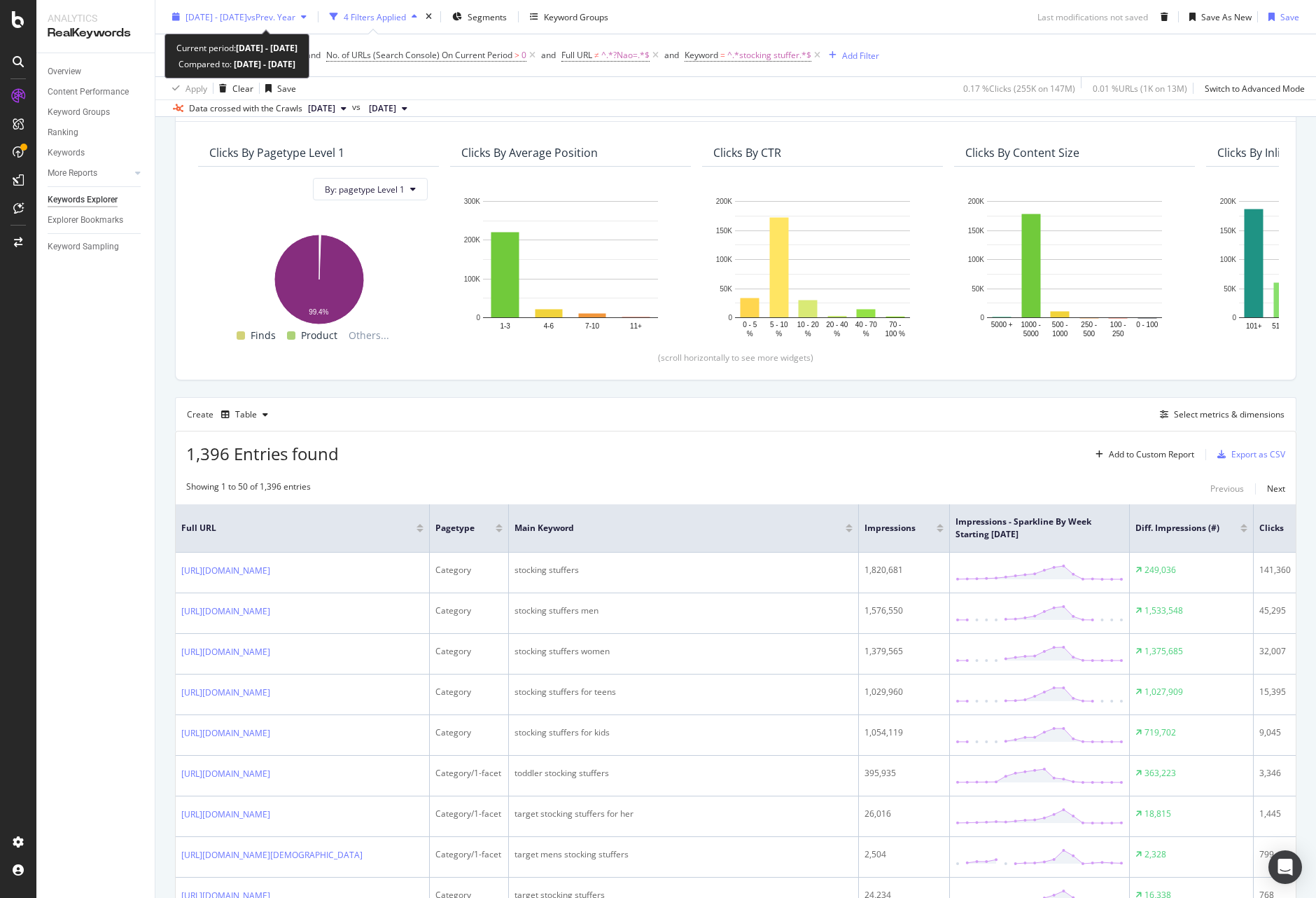
click at [243, 22] on span "[DATE] - [DATE]" at bounding box center [216, 16] width 62 height 12
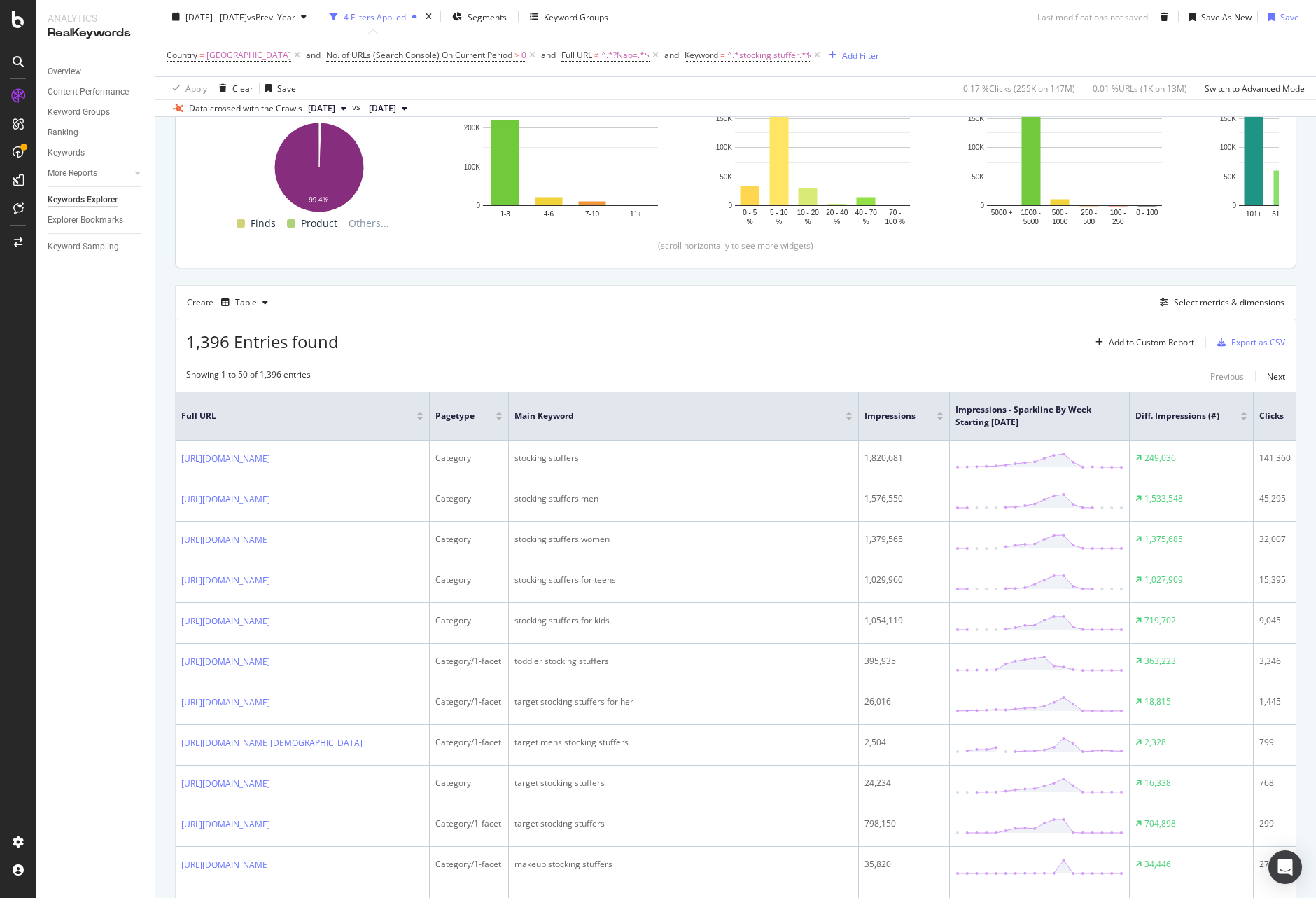
scroll to position [261, 0]
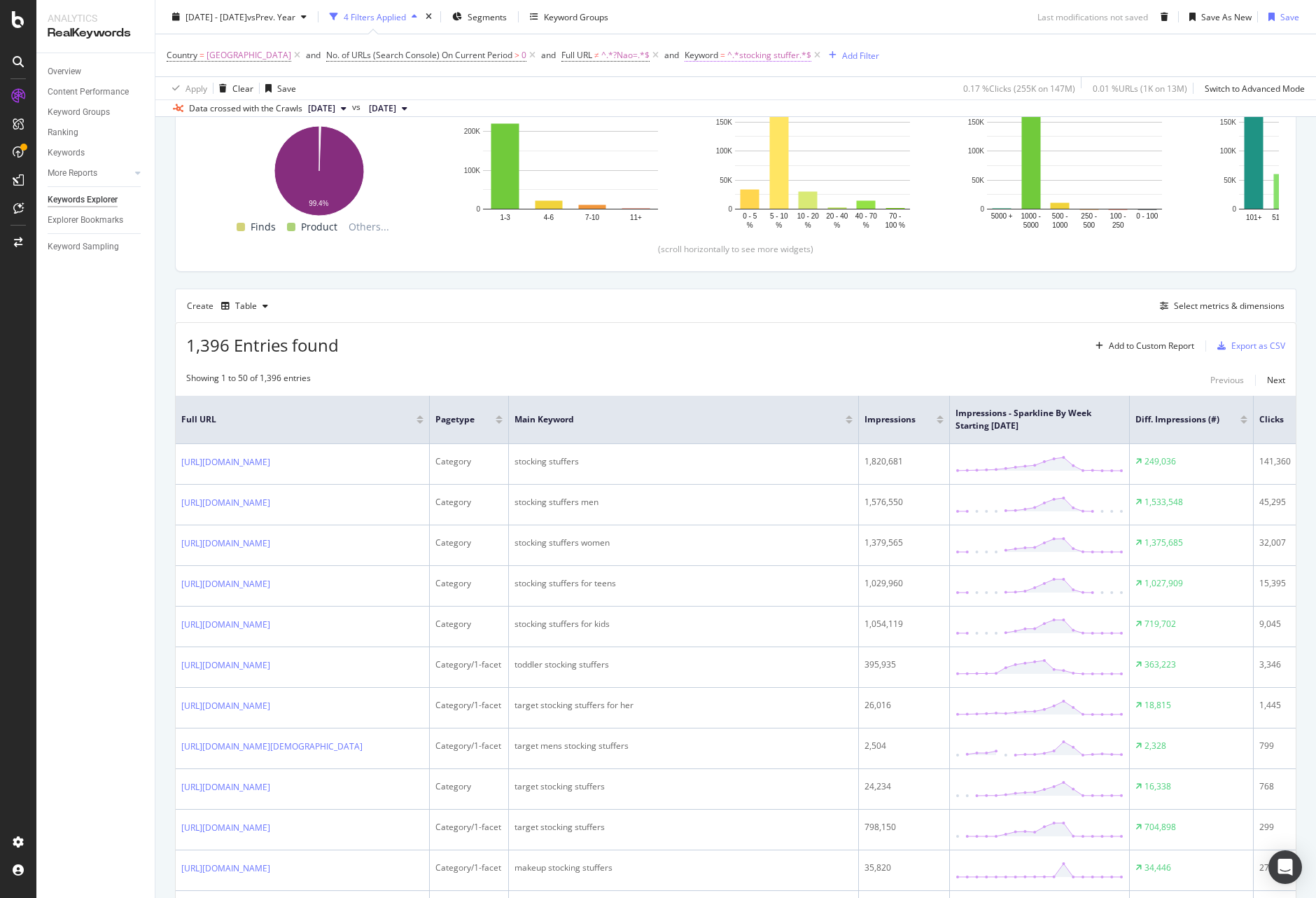
click at [733, 54] on span "Keyword = ^.*stocking stuffer.*$" at bounding box center [748, 55] width 126 height 13
click at [785, 110] on input "stocking stuffer" at bounding box center [777, 113] width 132 height 22
click at [927, 70] on div "Country = United States of America and No. of URLs (Search Console) On Current …" at bounding box center [736, 55] width 1138 height 42
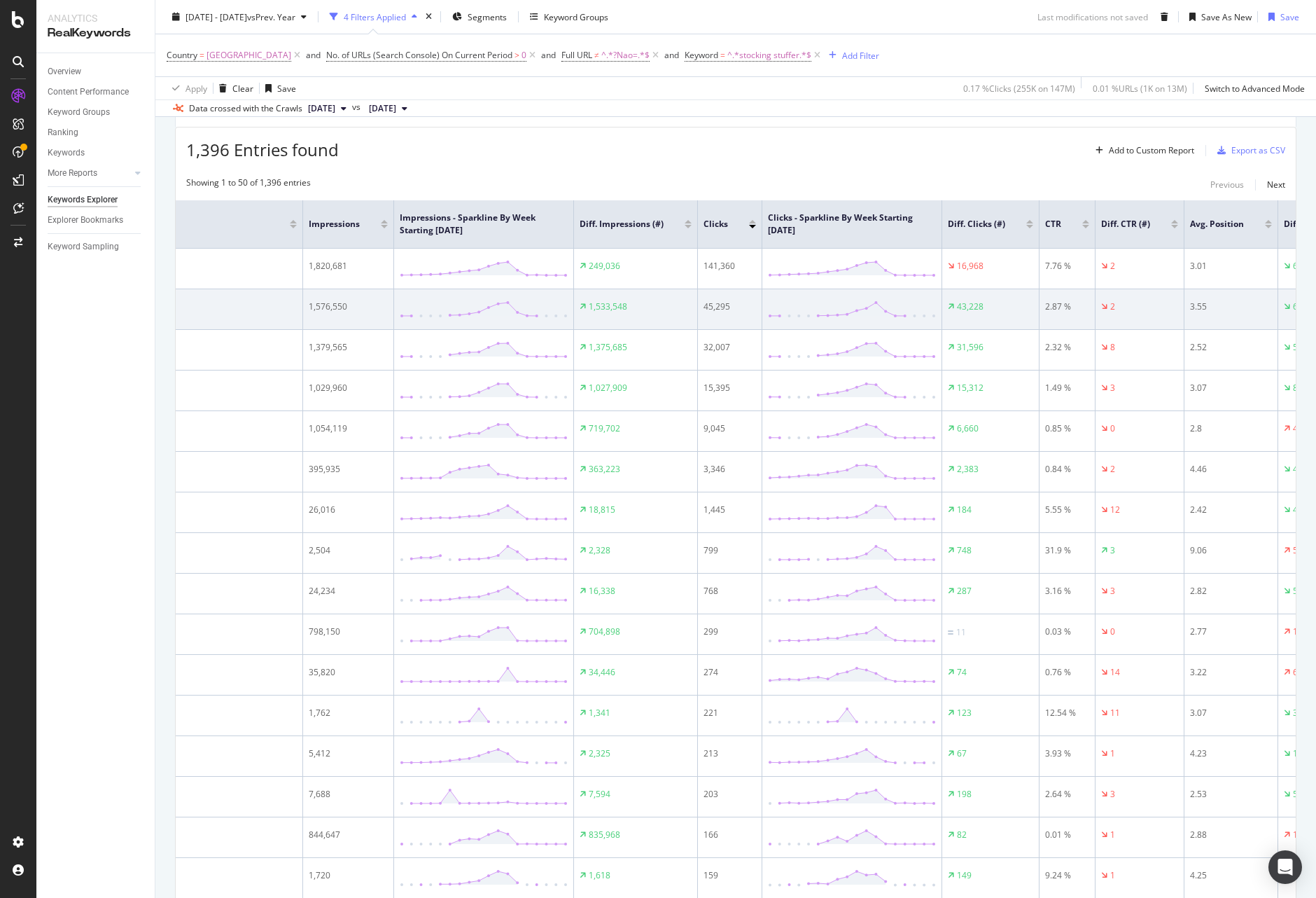
scroll to position [0, 592]
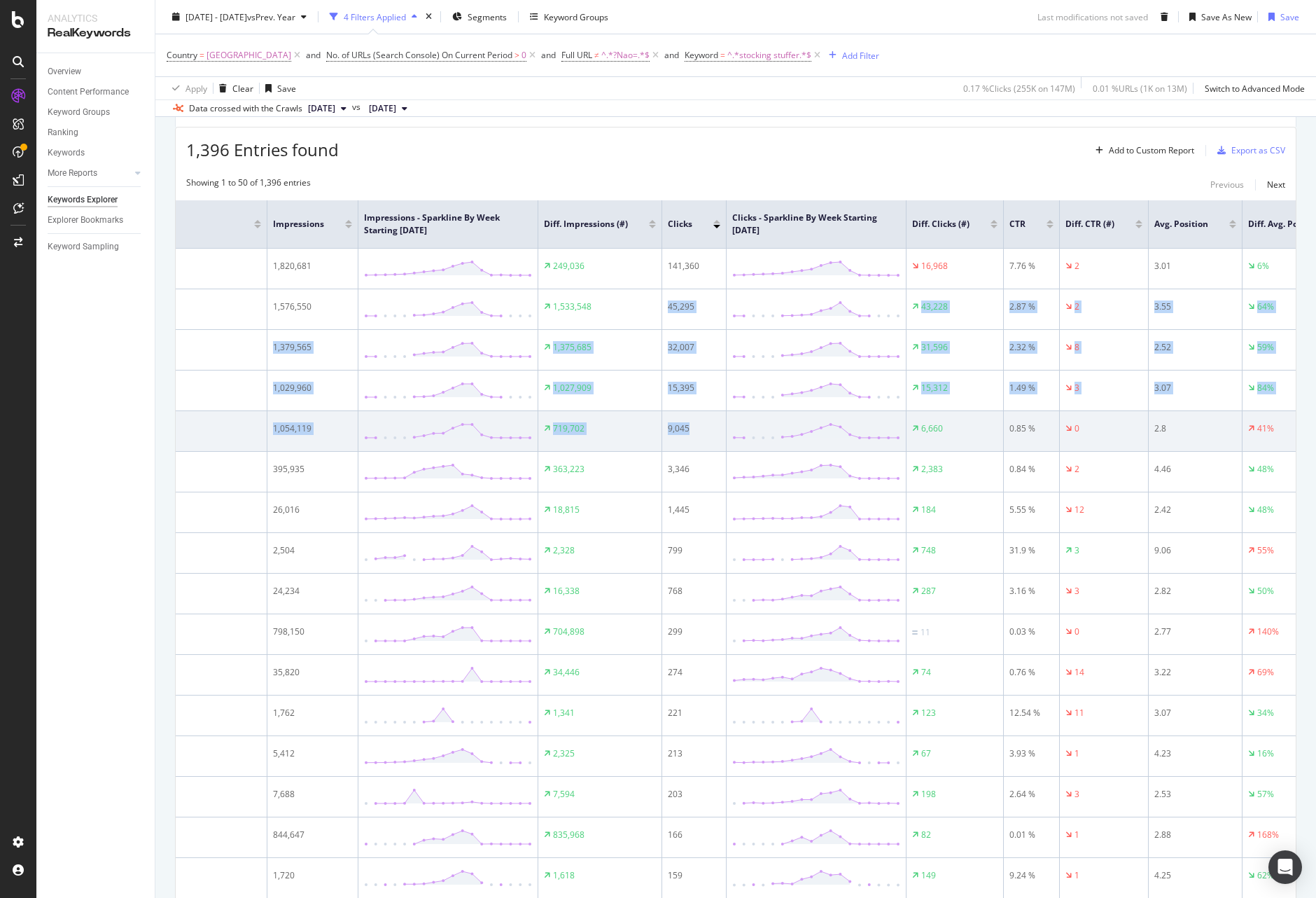
drag, startPoint x: 773, startPoint y: 312, endPoint x: 769, endPoint y: 425, distance: 113.1
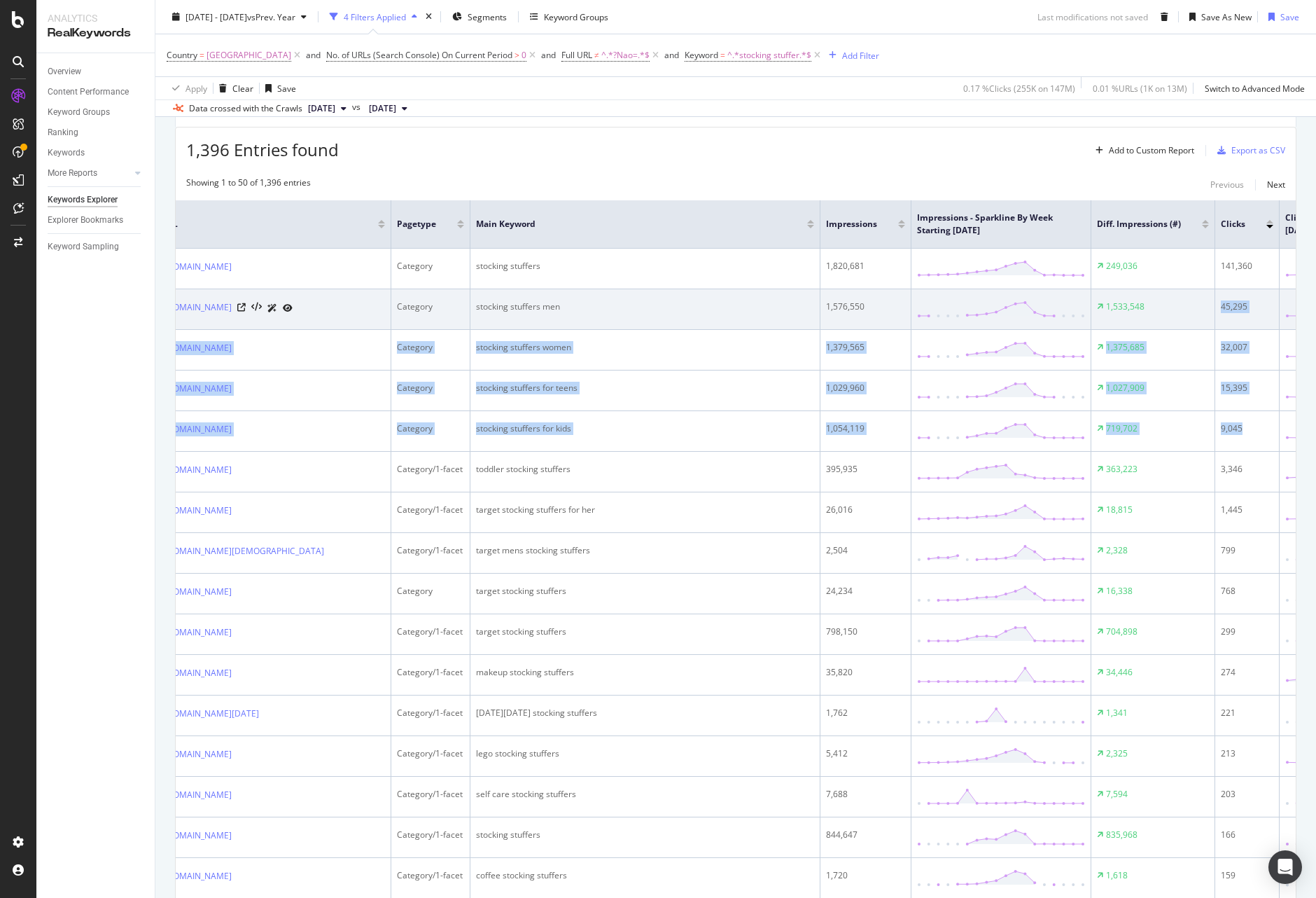
scroll to position [0, 0]
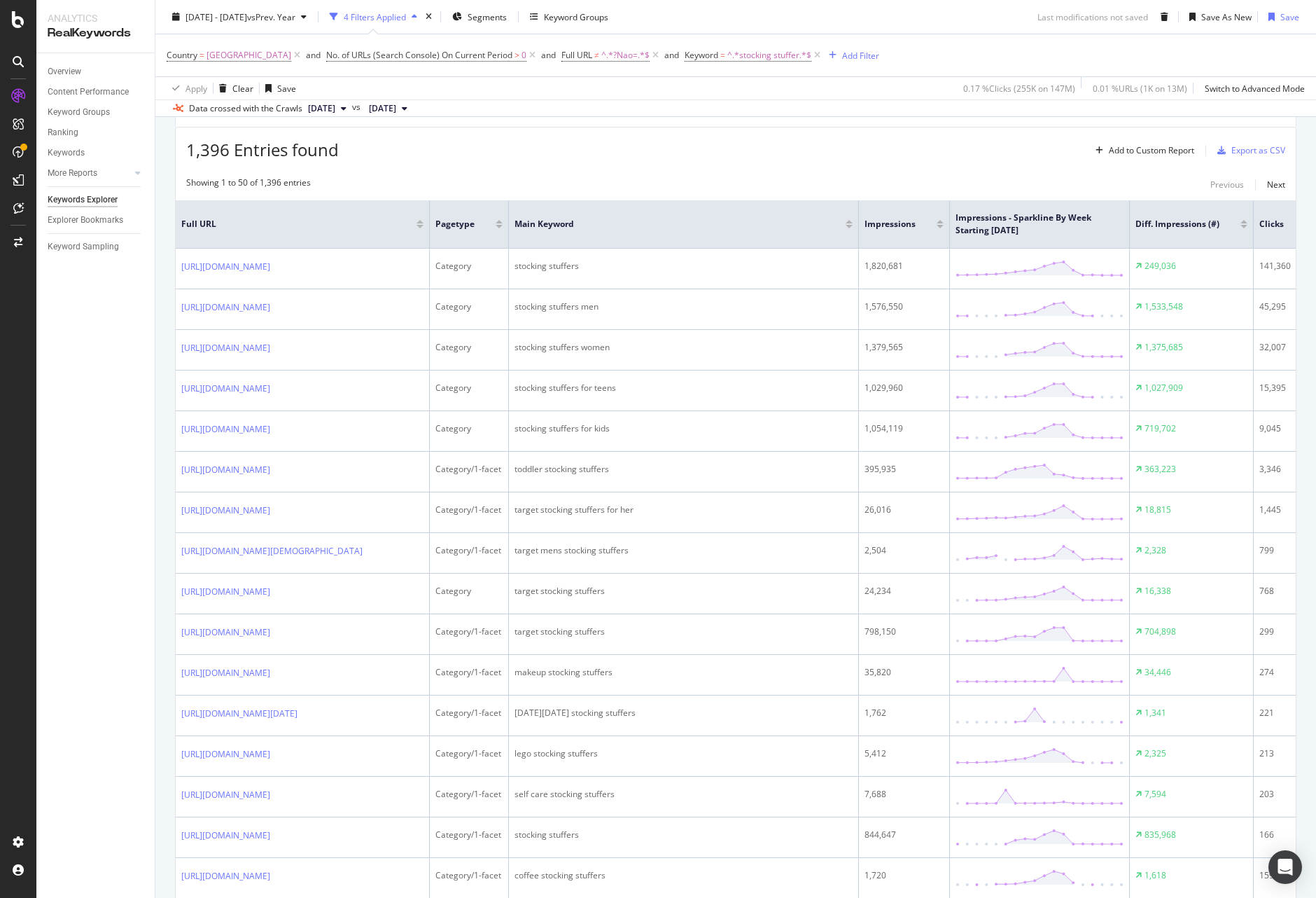
click at [489, 160] on div "1,396 Entries found Add to Custom Report Export as CSV" at bounding box center [736, 144] width 1120 height 35
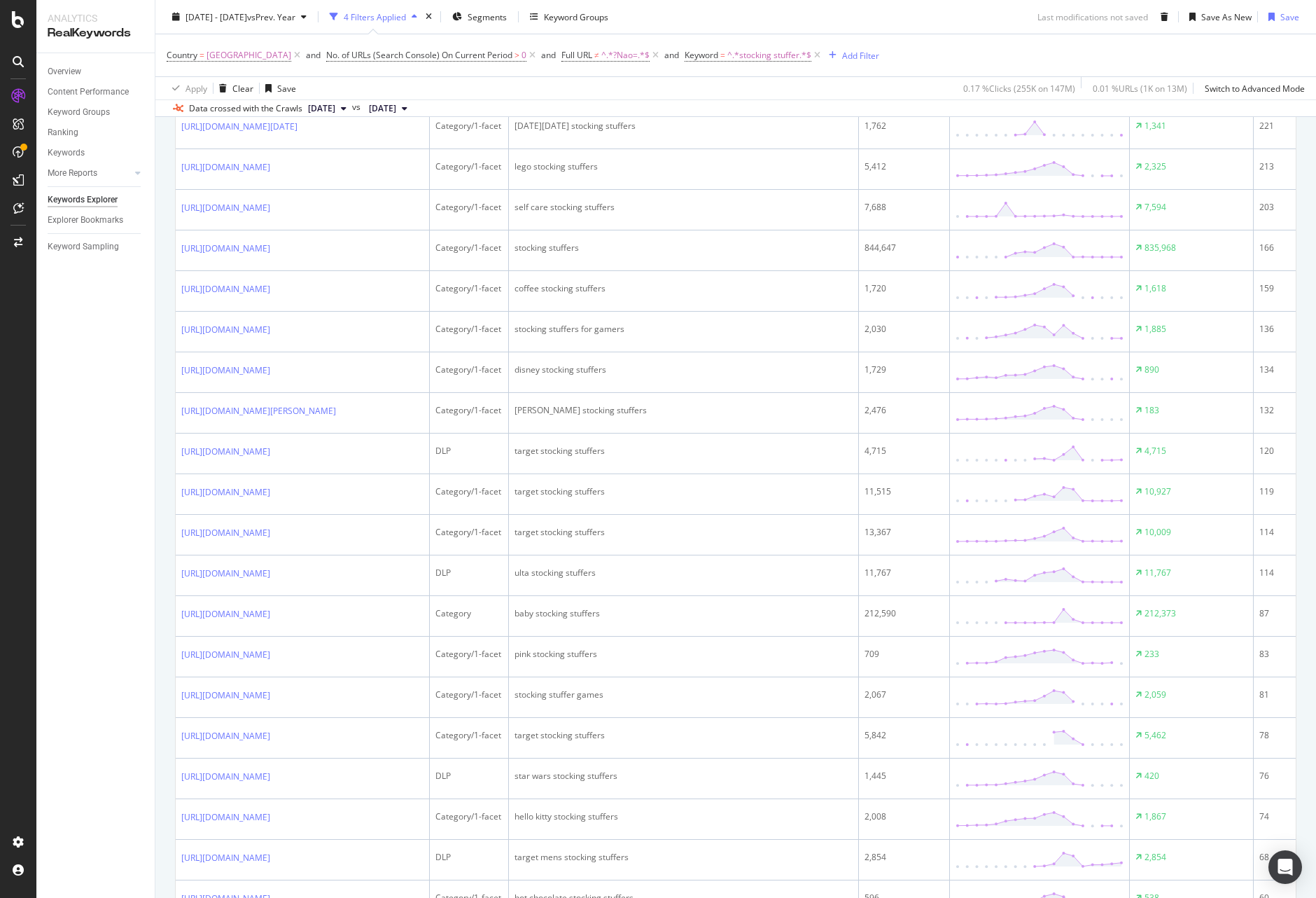
scroll to position [1041, 0]
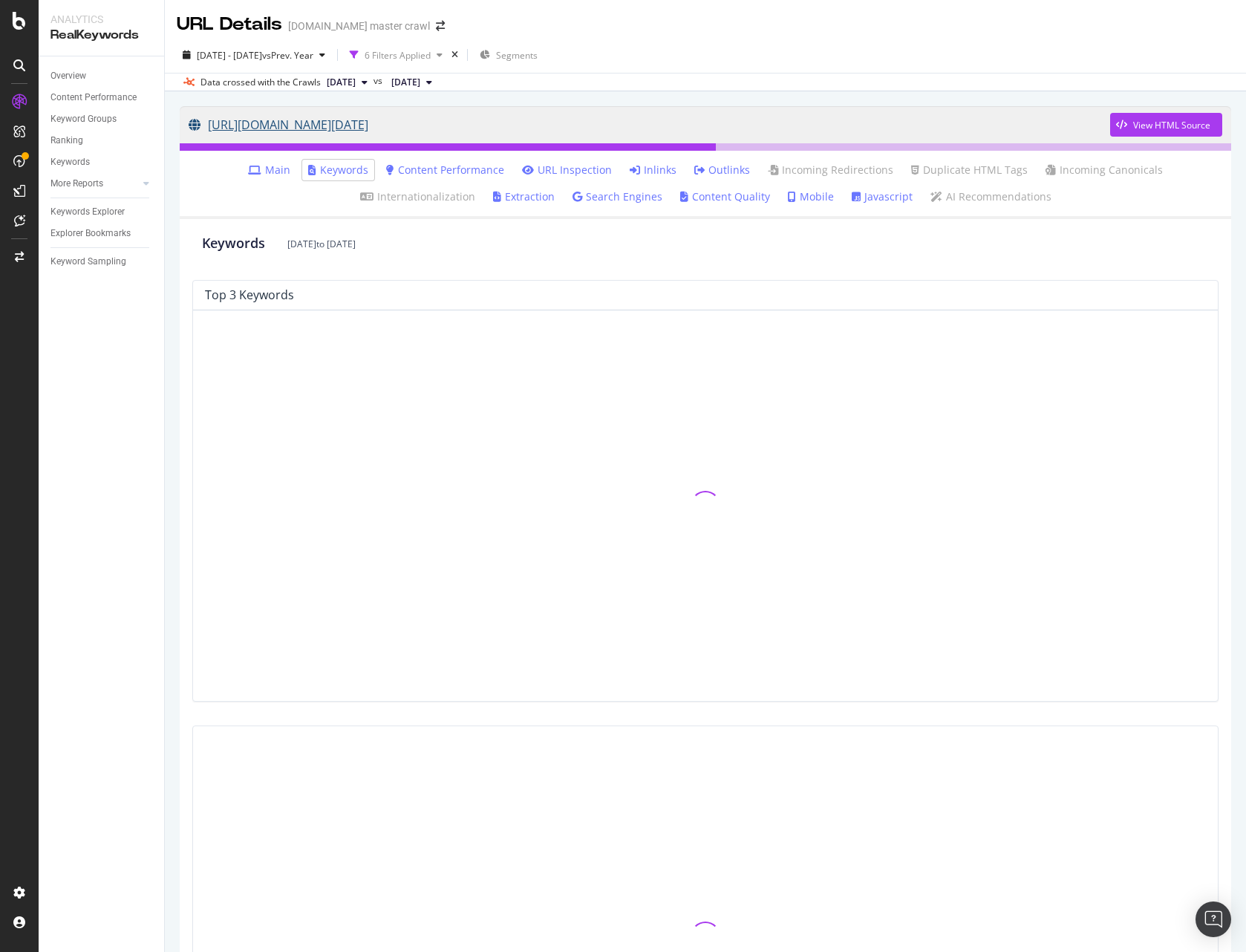
drag, startPoint x: 182, startPoint y: 121, endPoint x: 780, endPoint y: 130, distance: 598.1
click at [780, 130] on div "[URL][DOMAIN_NAME][DATE] View HTML Source" at bounding box center [705, 125] width 1051 height 37
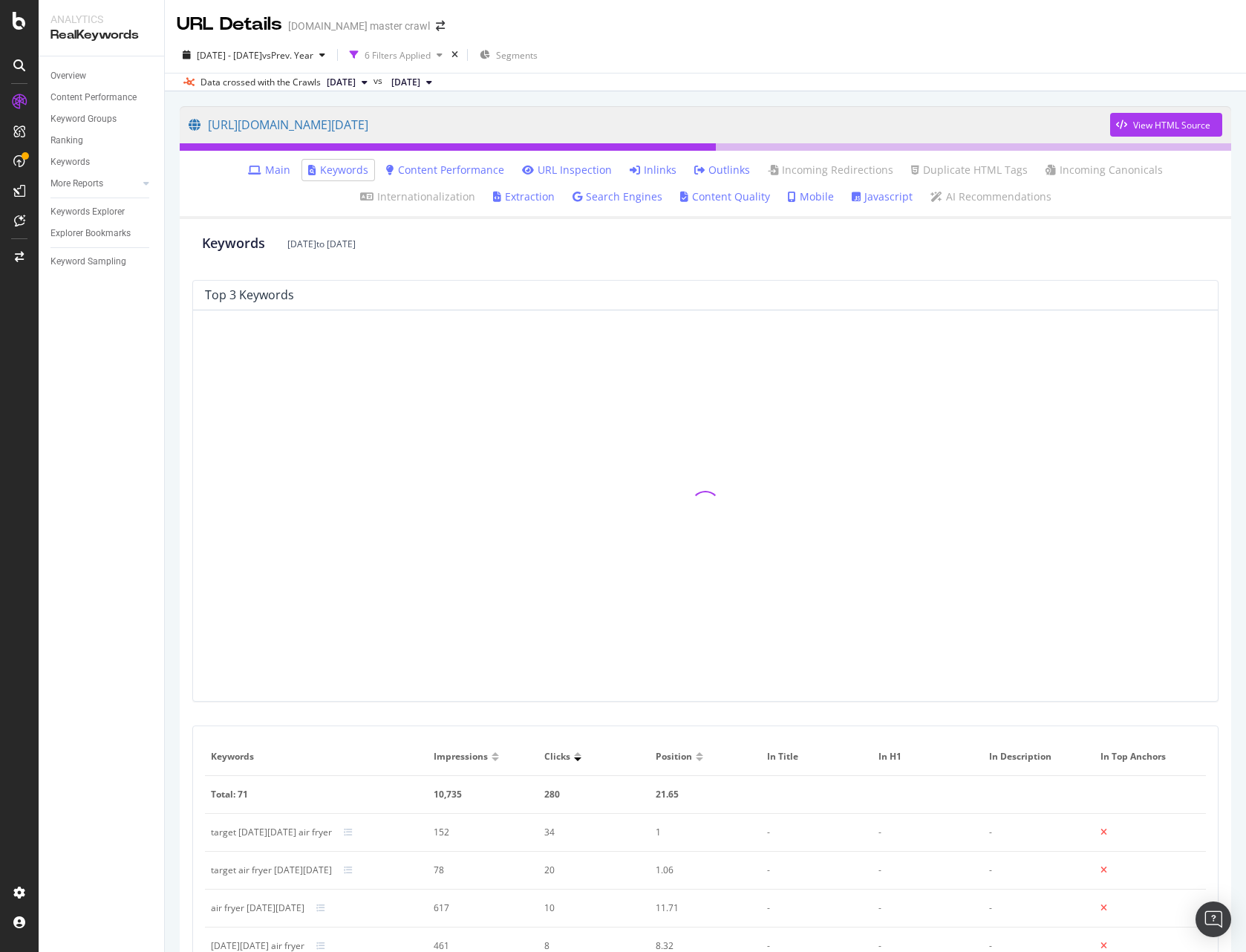
copy link "[URL][DOMAIN_NAME][DATE]"
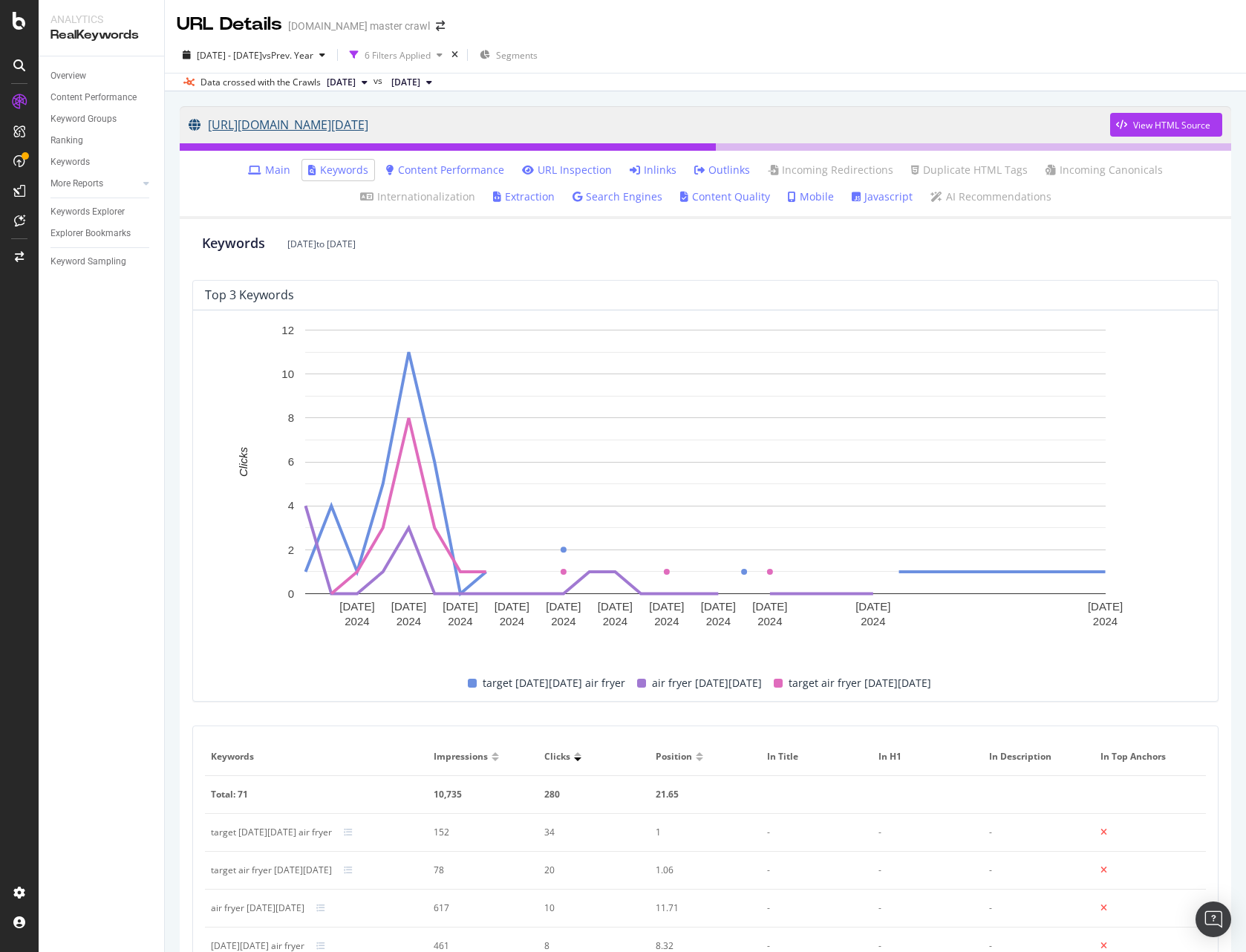
click at [735, 124] on link "[URL][DOMAIN_NAME][DATE]" at bounding box center [650, 125] width 922 height 37
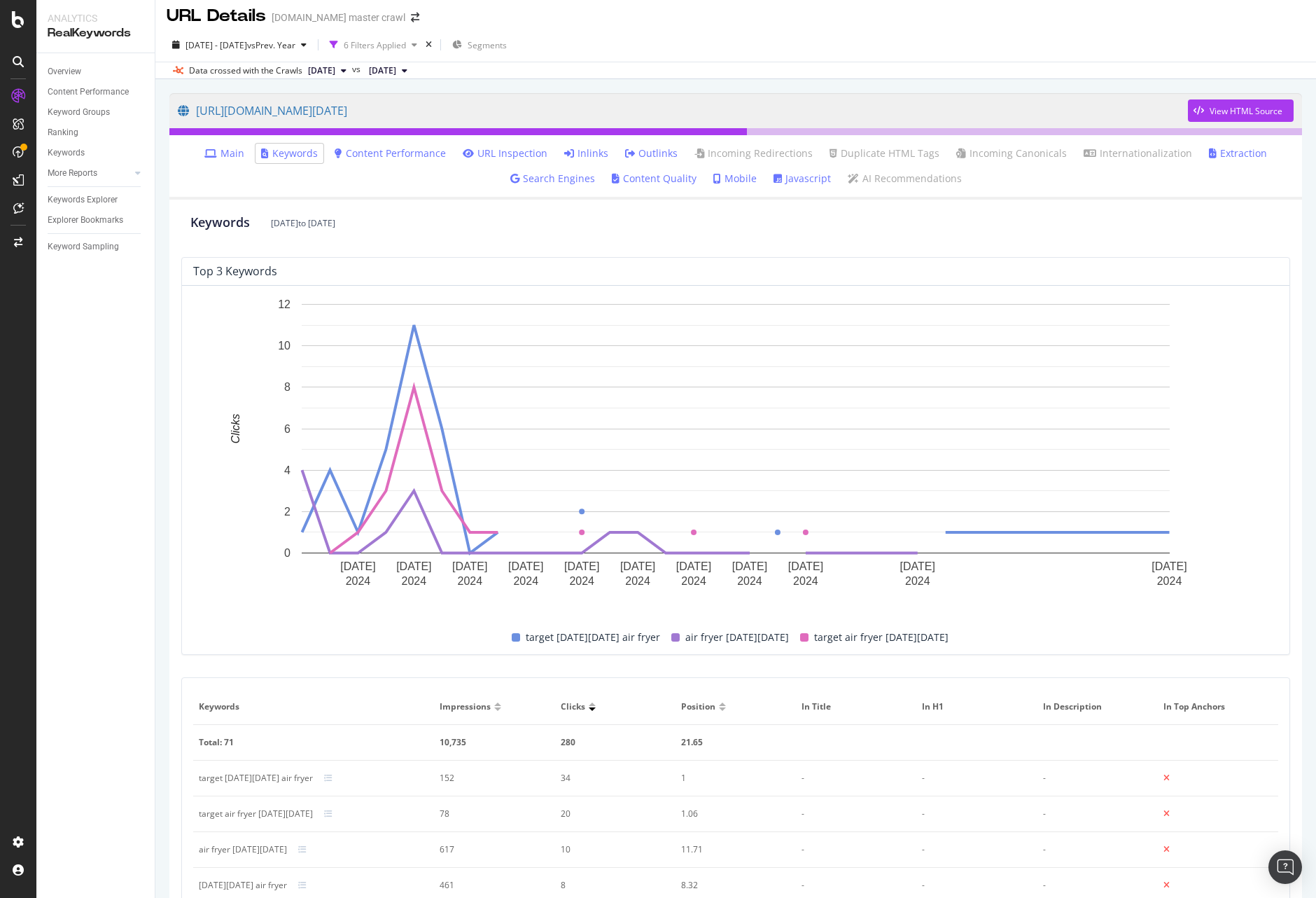
scroll to position [7, 0]
click at [157, 161] on div "https://www.target.com/c/air-fryers-kitchen-appliances-dining/black-friday/-/N-…" at bounding box center [735, 639] width 1161 height 1118
